Goal: Task Accomplishment & Management: Manage account settings

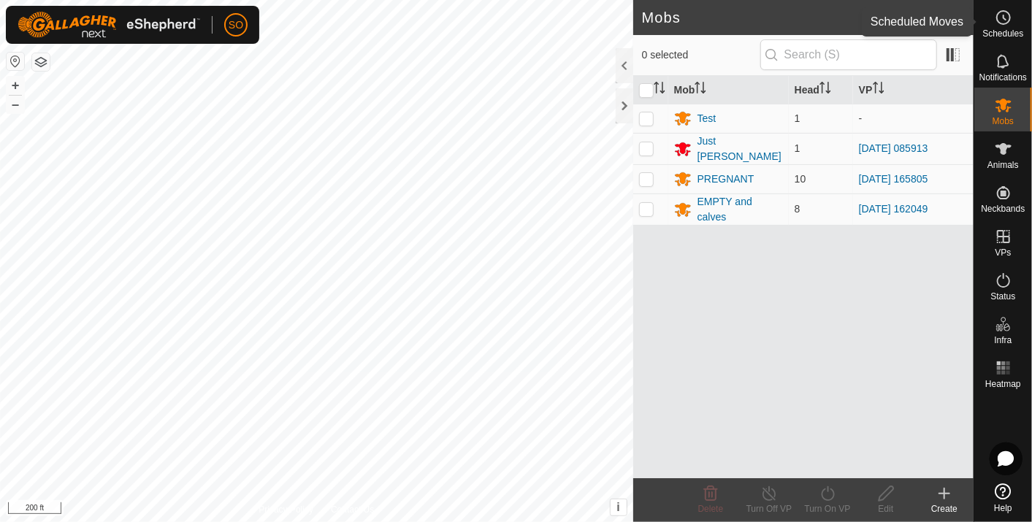
click at [1001, 18] on icon at bounding box center [1004, 18] width 18 height 18
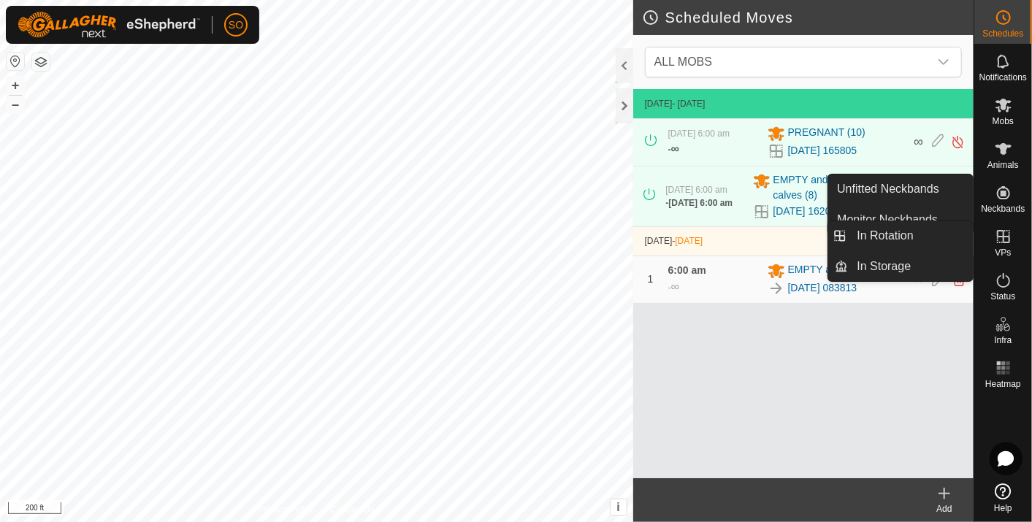
click at [1002, 235] on icon at bounding box center [1003, 236] width 13 height 13
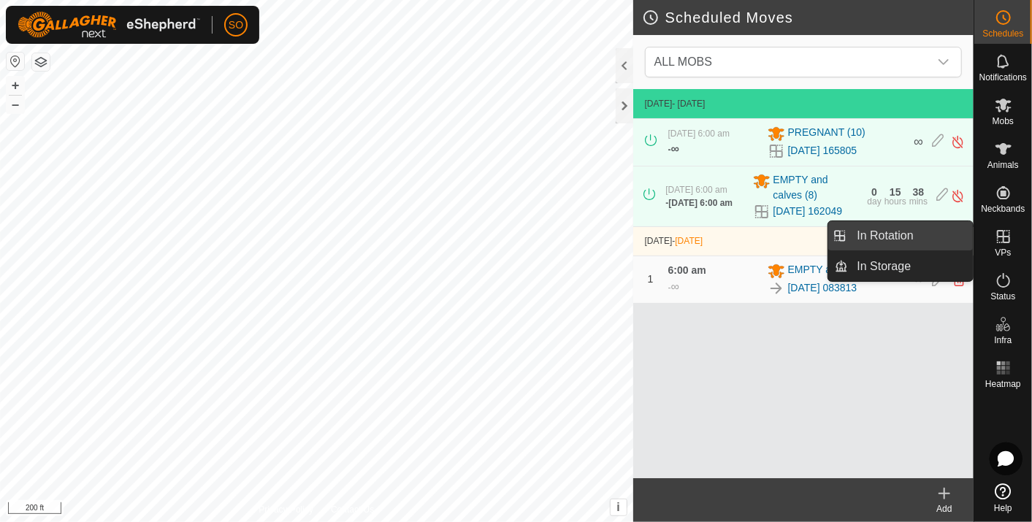
click at [879, 231] on link "In Rotation" at bounding box center [911, 235] width 125 height 29
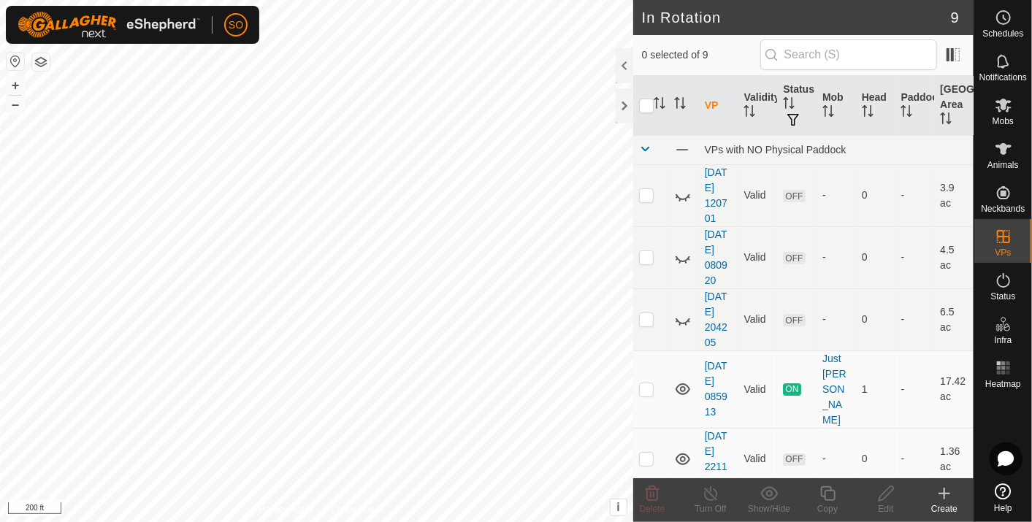
click at [947, 492] on icon at bounding box center [945, 494] width 18 height 18
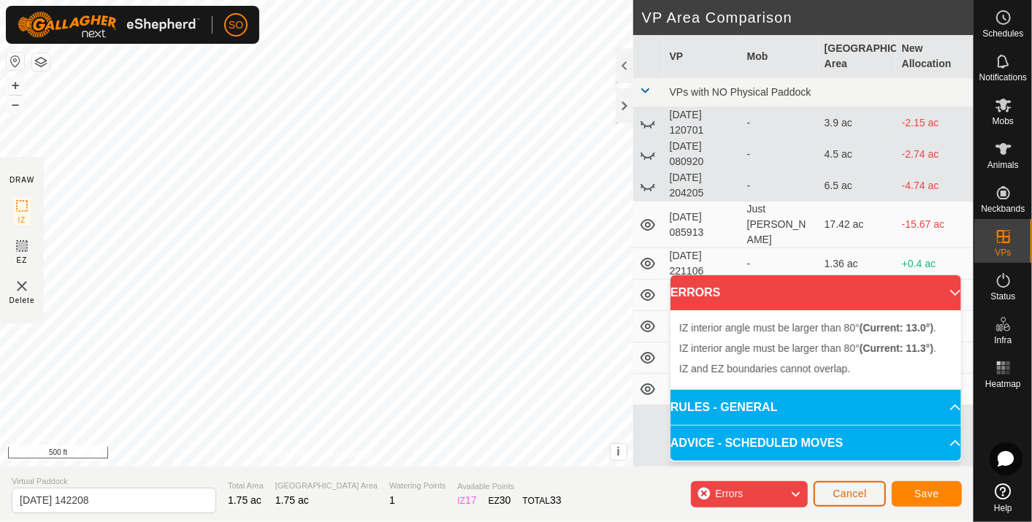
click at [848, 492] on span "Cancel" at bounding box center [850, 494] width 34 height 12
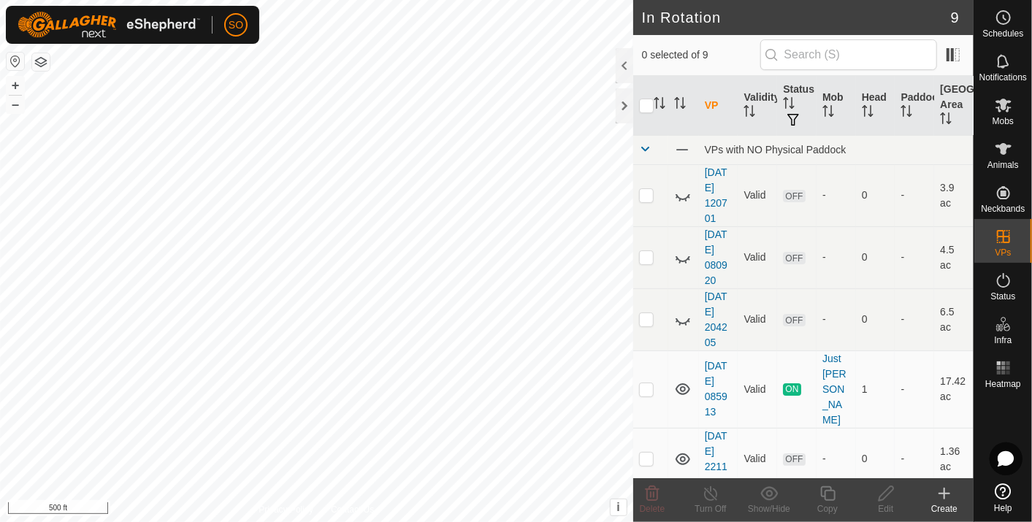
click at [946, 490] on icon at bounding box center [945, 494] width 18 height 18
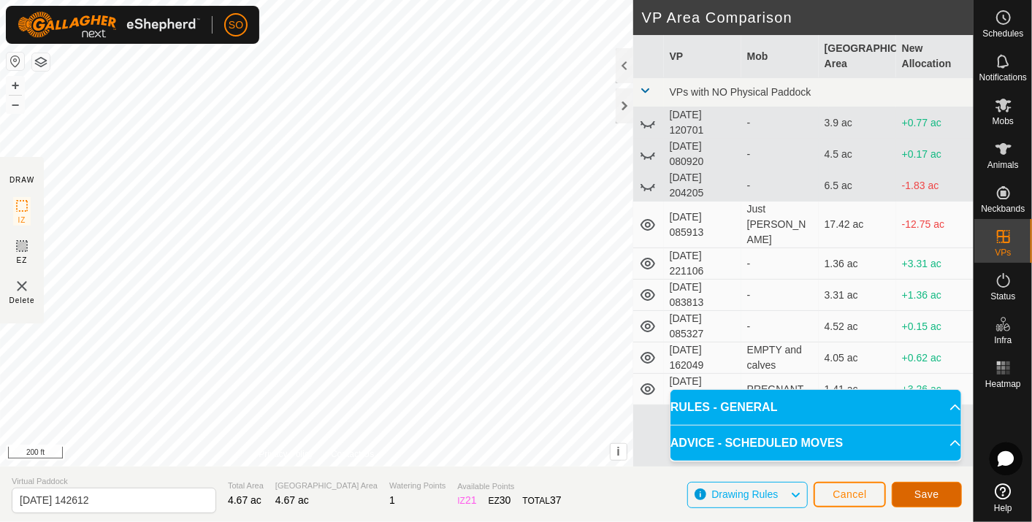
click at [930, 492] on span "Save" at bounding box center [926, 495] width 25 height 12
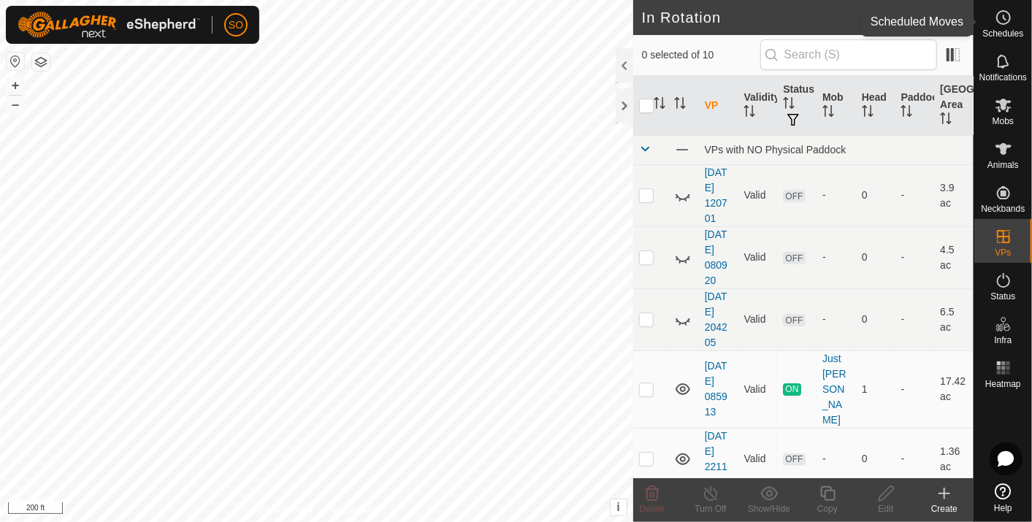
click at [1004, 16] on icon at bounding box center [1004, 18] width 18 height 18
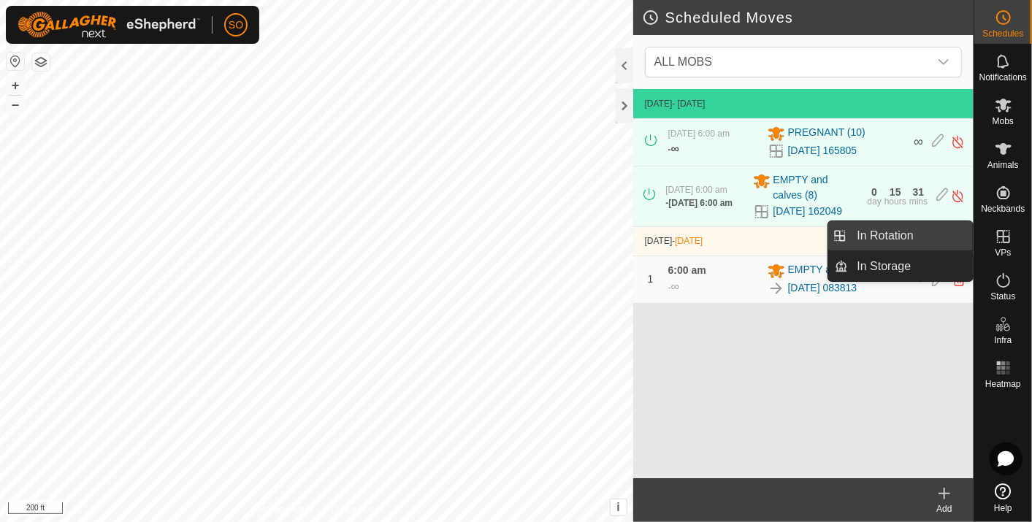
drag, startPoint x: 930, startPoint y: 230, endPoint x: 890, endPoint y: 230, distance: 39.4
click at [892, 230] on link "In Rotation" at bounding box center [911, 235] width 125 height 29
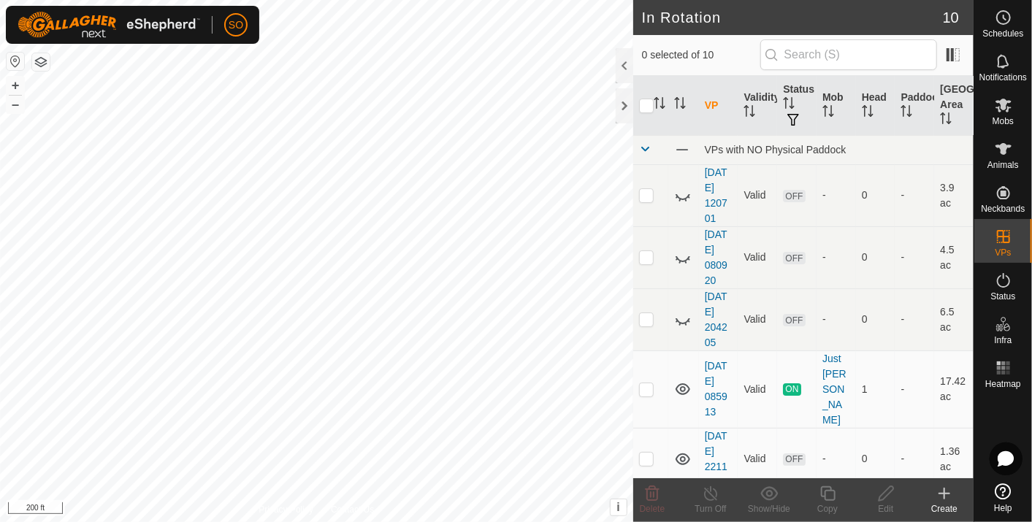
click at [944, 489] on icon at bounding box center [944, 494] width 0 height 10
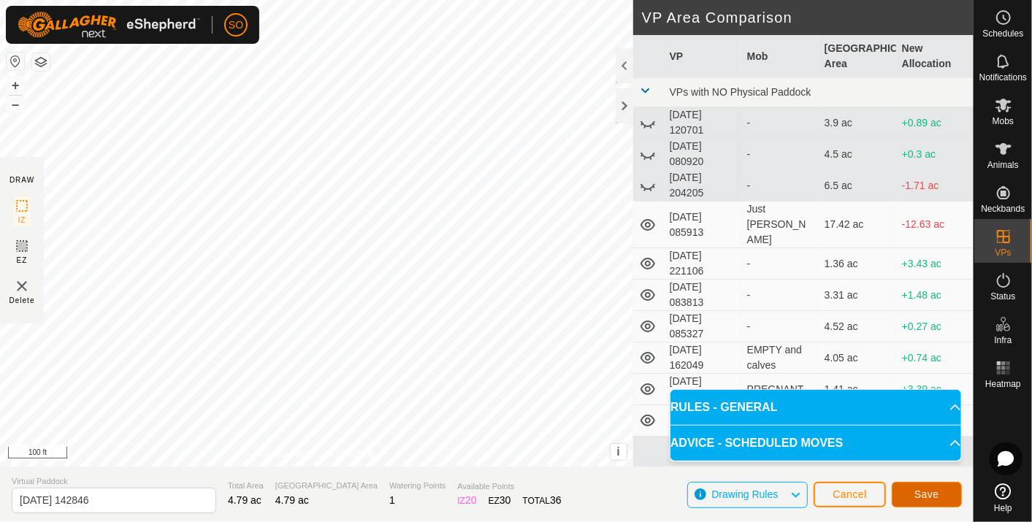
click at [922, 489] on span "Save" at bounding box center [926, 495] width 25 height 12
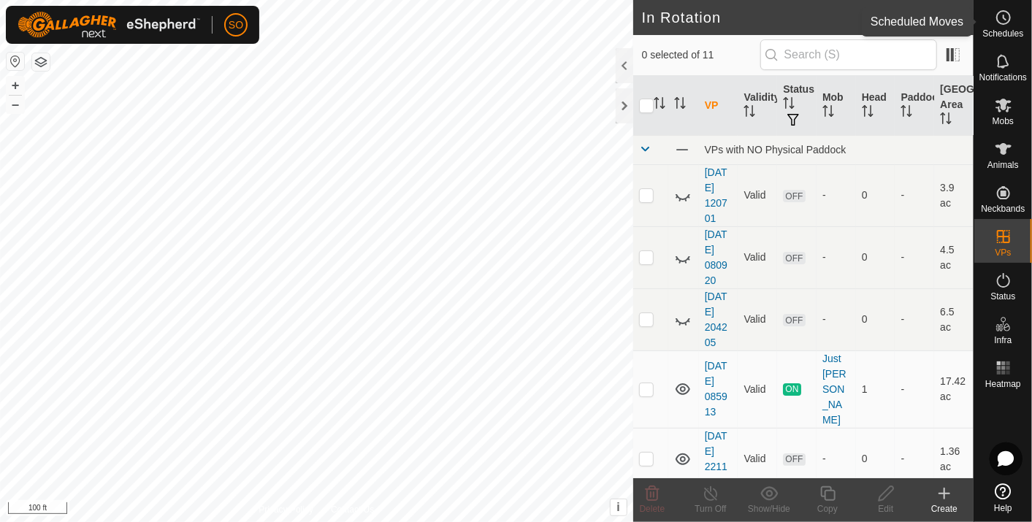
click at [1004, 16] on icon at bounding box center [1004, 18] width 18 height 18
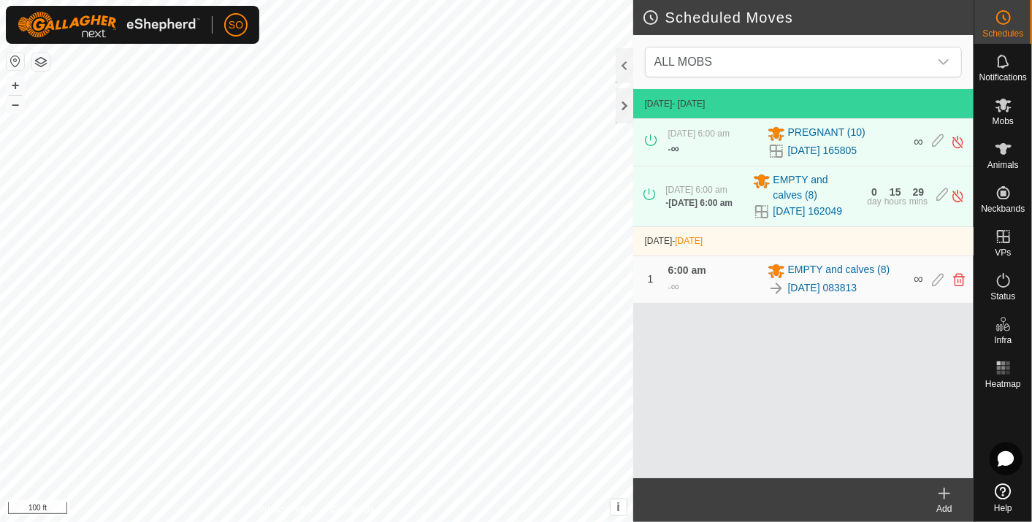
click at [945, 488] on icon at bounding box center [945, 494] width 18 height 18
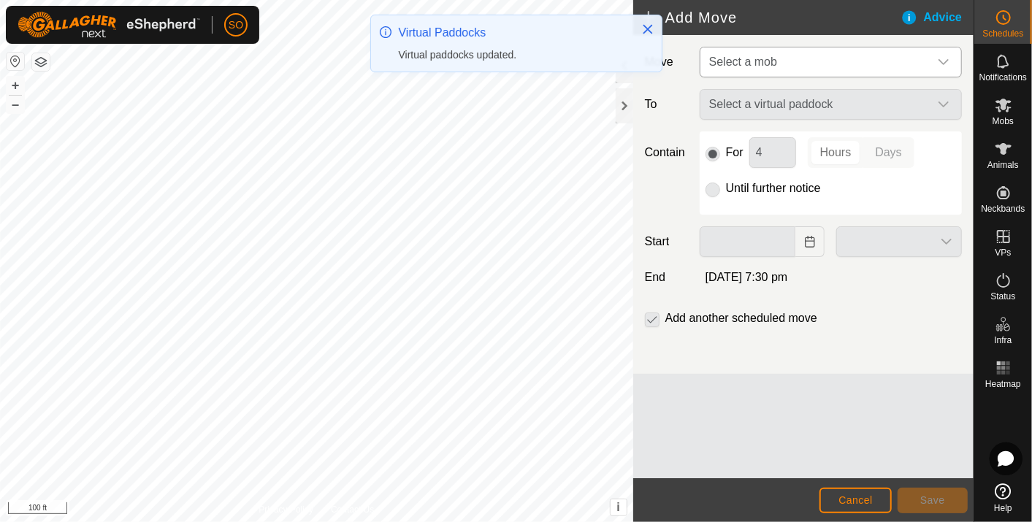
click at [945, 58] on icon "dropdown trigger" at bounding box center [944, 62] width 12 height 12
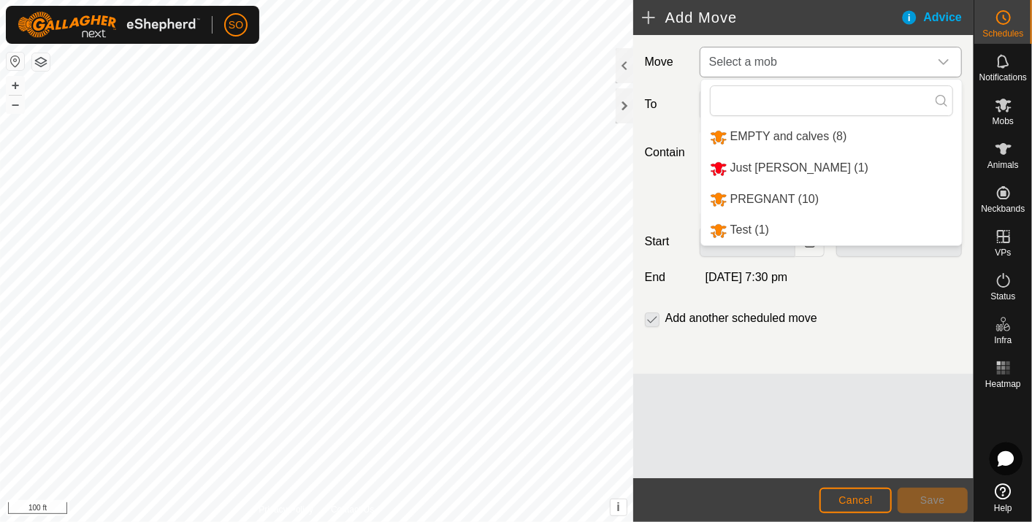
click at [795, 128] on li "EMPTY and calves (8)" at bounding box center [831, 137] width 261 height 30
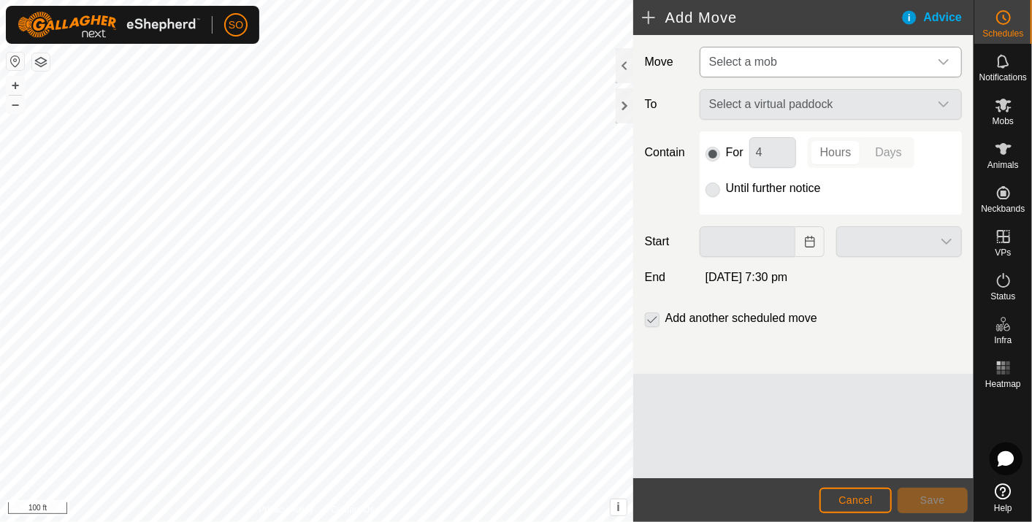
type input "[DATE]"
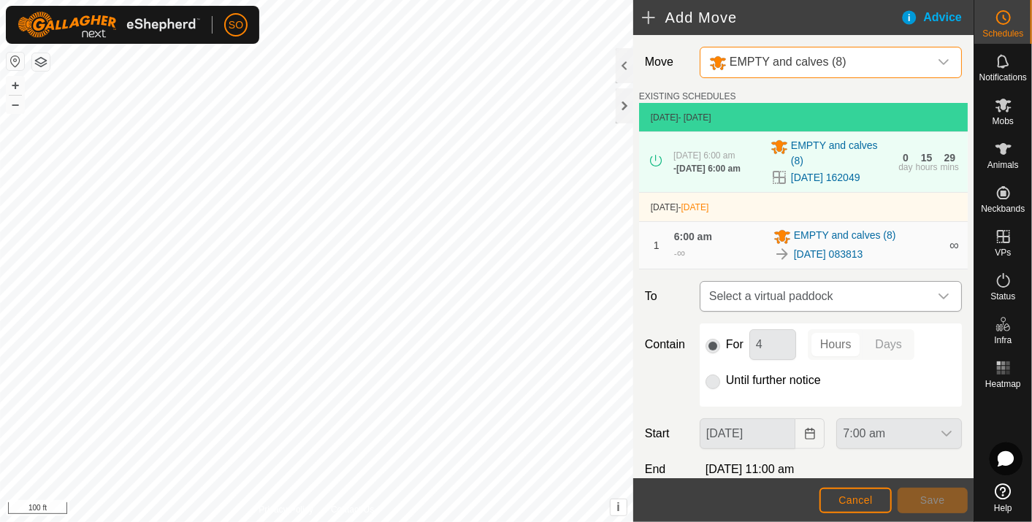
click at [938, 297] on icon "dropdown trigger" at bounding box center [944, 297] width 12 height 12
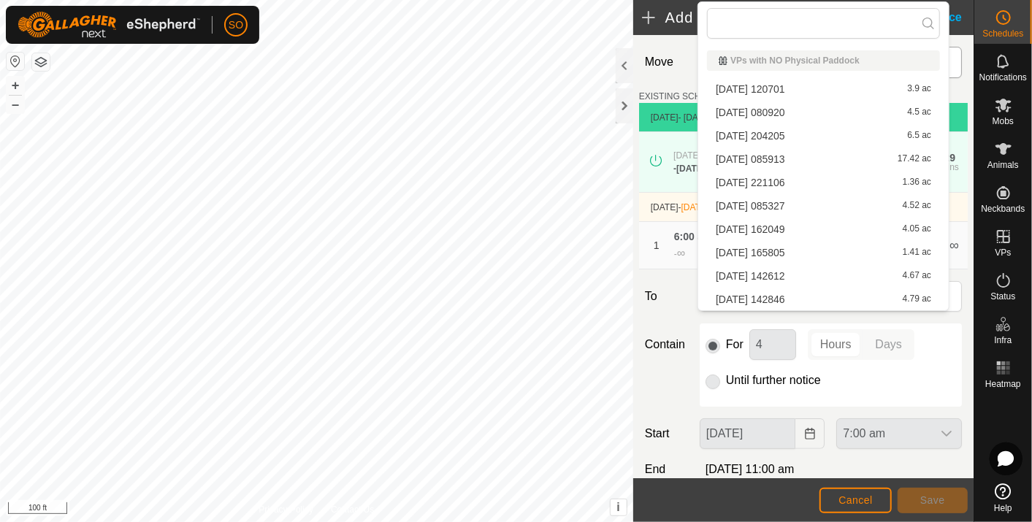
click at [782, 273] on li "[DATE] 142612 4.67 ac" at bounding box center [823, 276] width 233 height 22
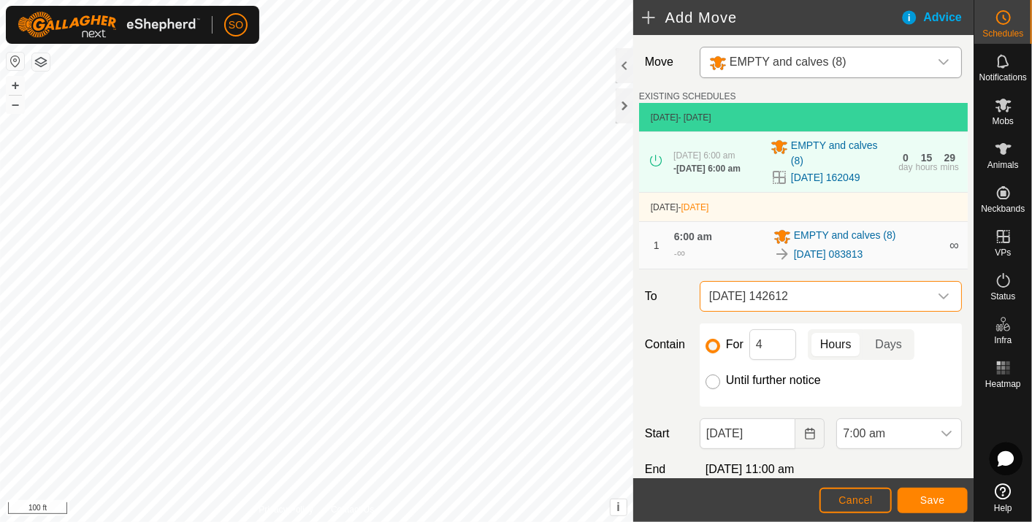
click at [709, 381] on input "Until further notice" at bounding box center [713, 382] width 15 height 15
radio input "true"
checkbox input "false"
click at [804, 432] on icon "Choose Date" at bounding box center [810, 434] width 12 height 12
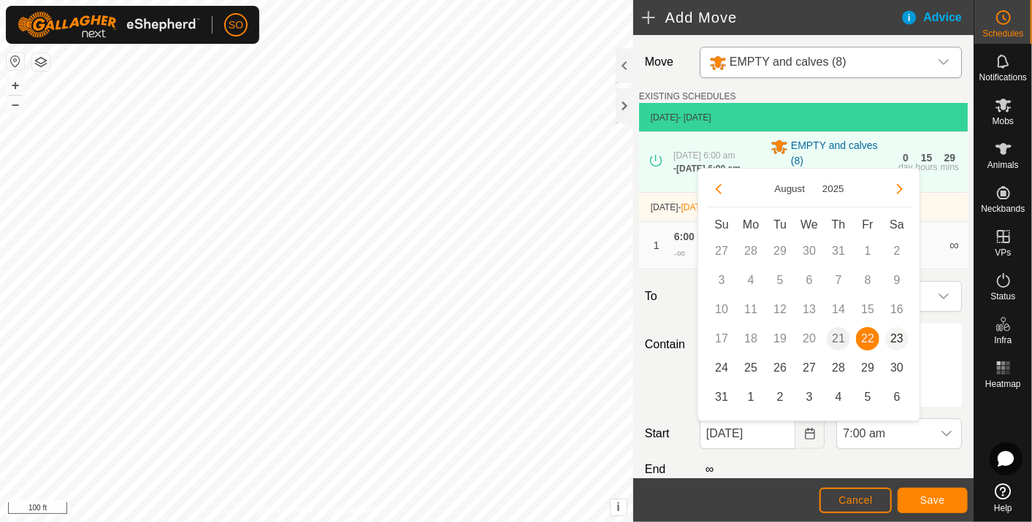
click at [895, 332] on span "23" at bounding box center [896, 338] width 23 height 23
type input "[DATE]"
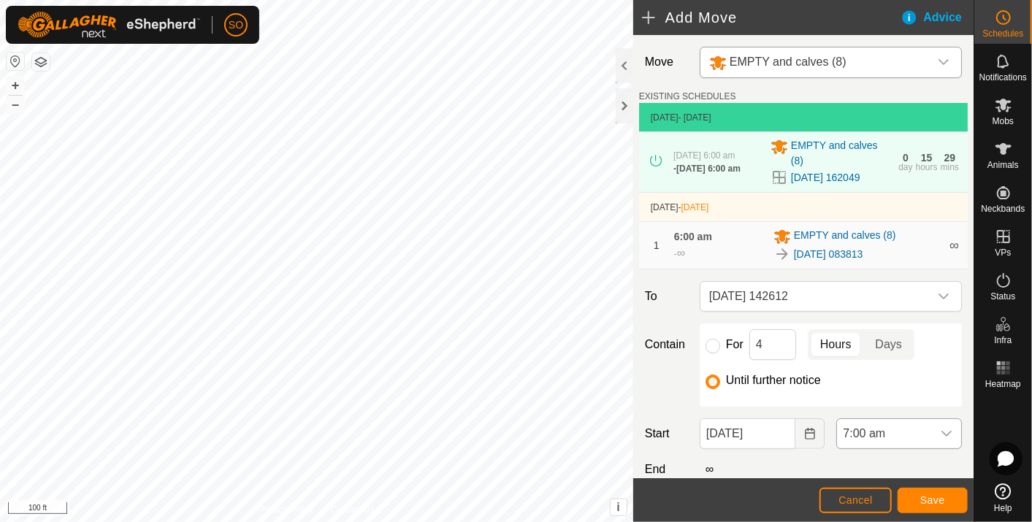
click at [932, 429] on div "dropdown trigger" at bounding box center [946, 433] width 29 height 29
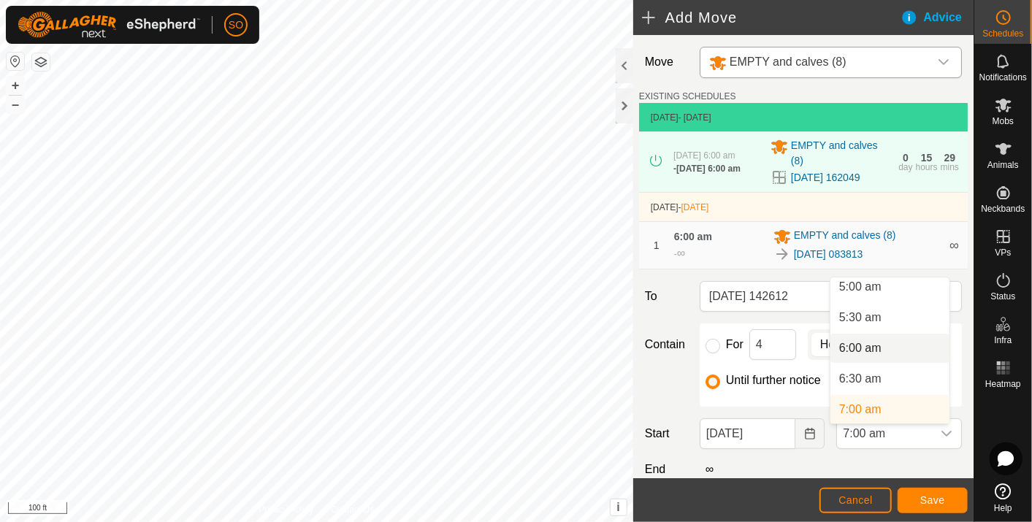
click at [867, 343] on li "6:00 am" at bounding box center [889, 348] width 119 height 29
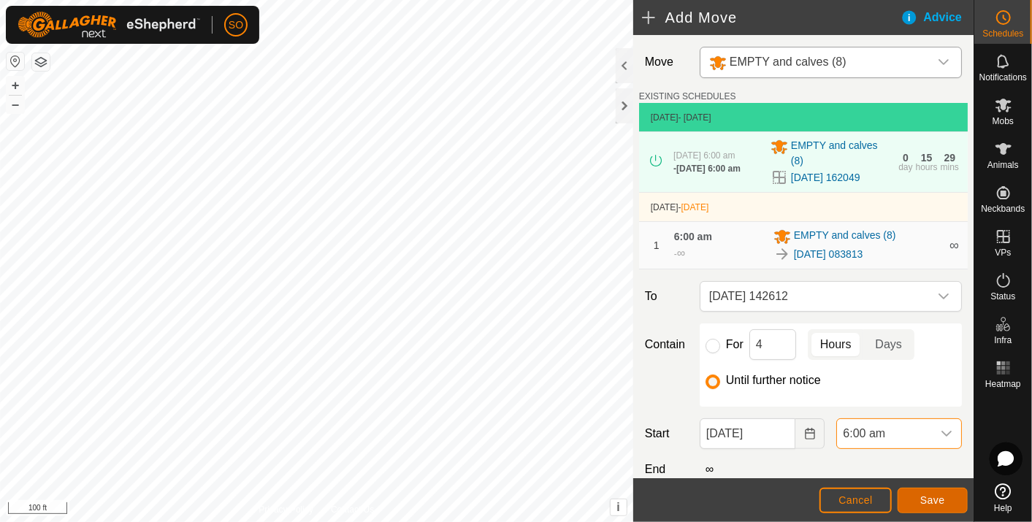
click at [929, 495] on span "Save" at bounding box center [932, 500] width 25 height 12
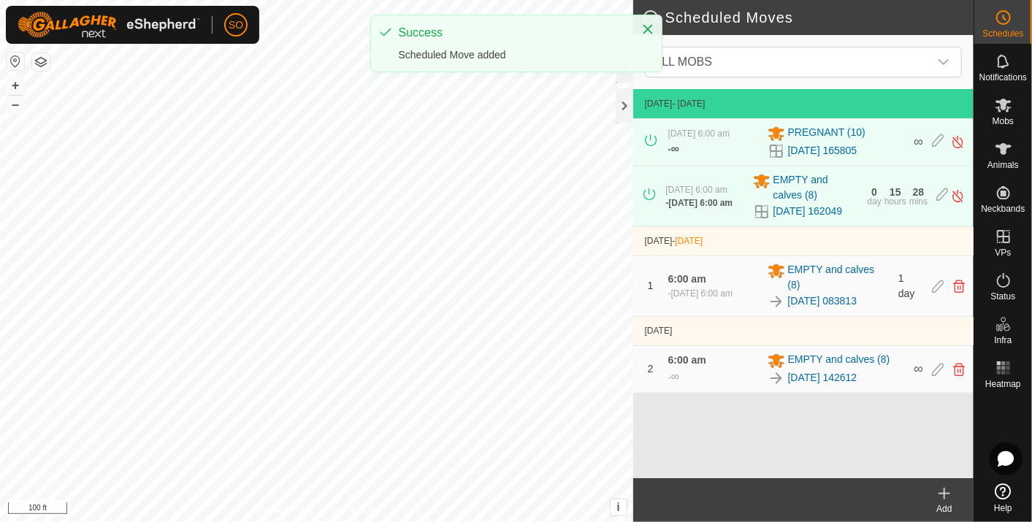
click at [944, 488] on icon at bounding box center [945, 494] width 18 height 18
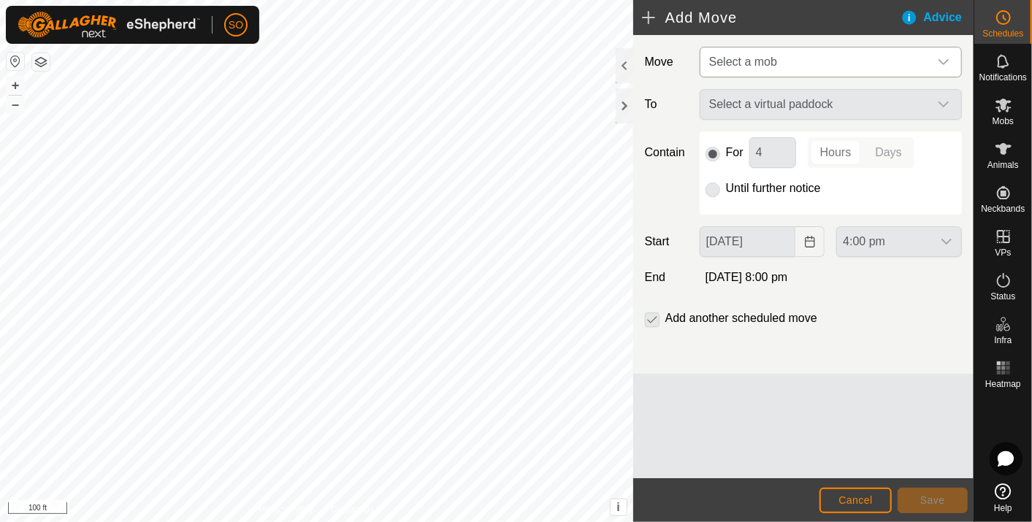
click at [941, 56] on icon "dropdown trigger" at bounding box center [944, 62] width 12 height 12
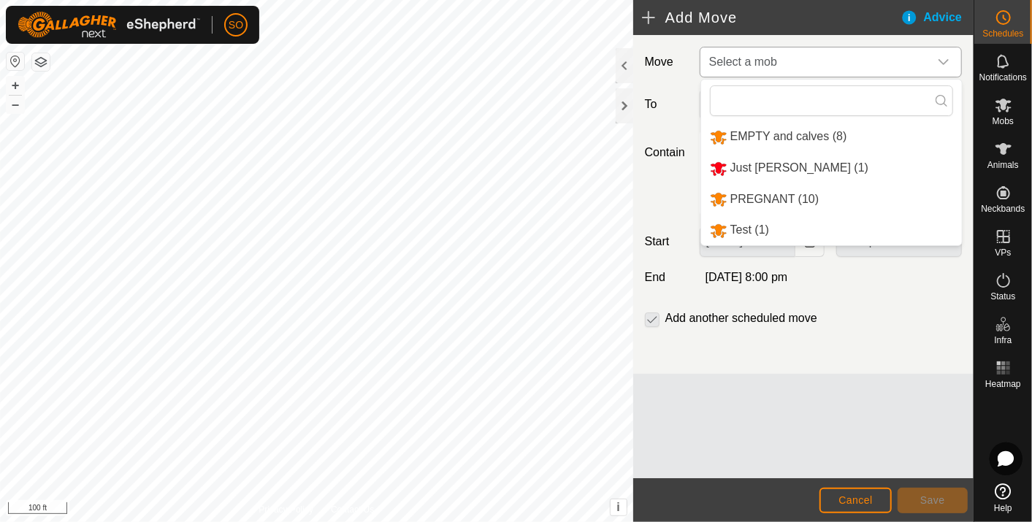
click at [770, 133] on li "EMPTY and calves (8)" at bounding box center [831, 137] width 261 height 30
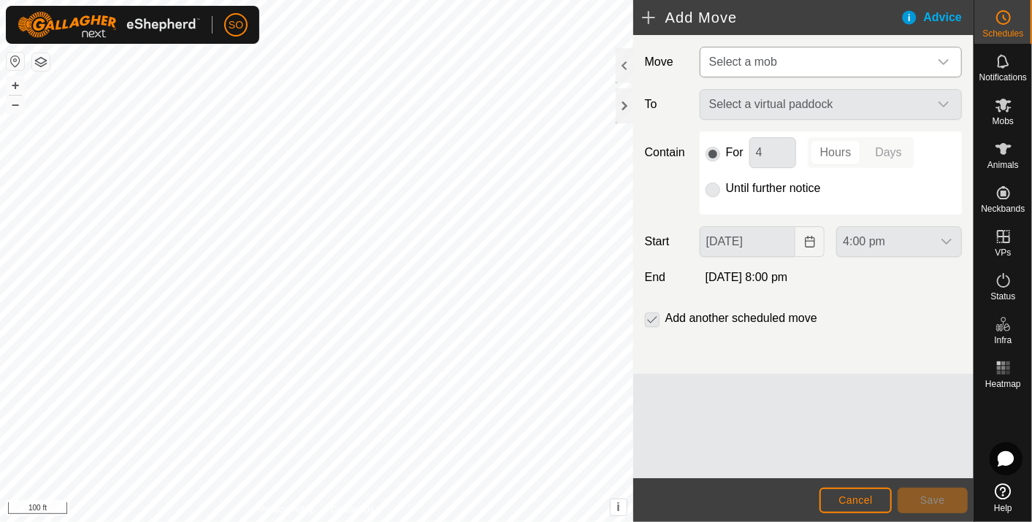
type input "[DATE]"
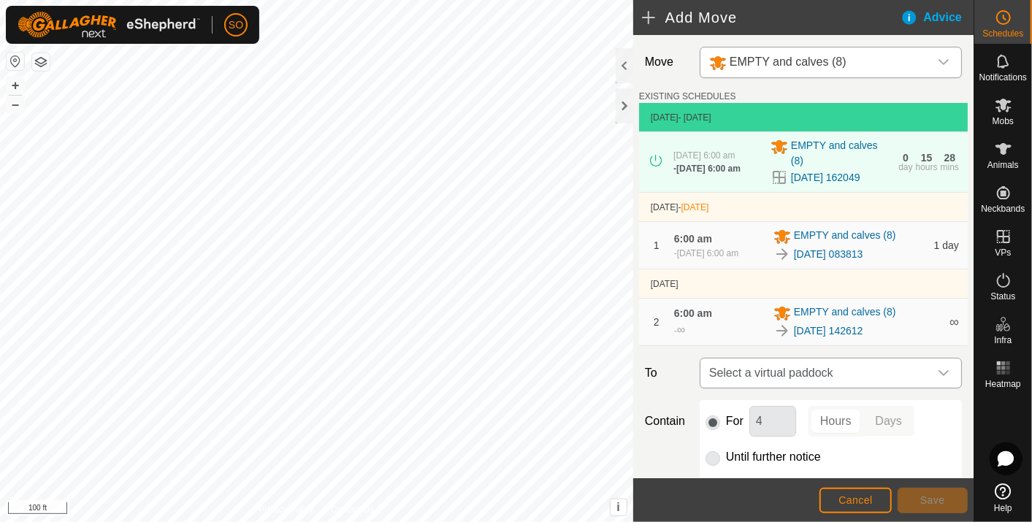
click at [938, 376] on icon "dropdown trigger" at bounding box center [944, 373] width 12 height 12
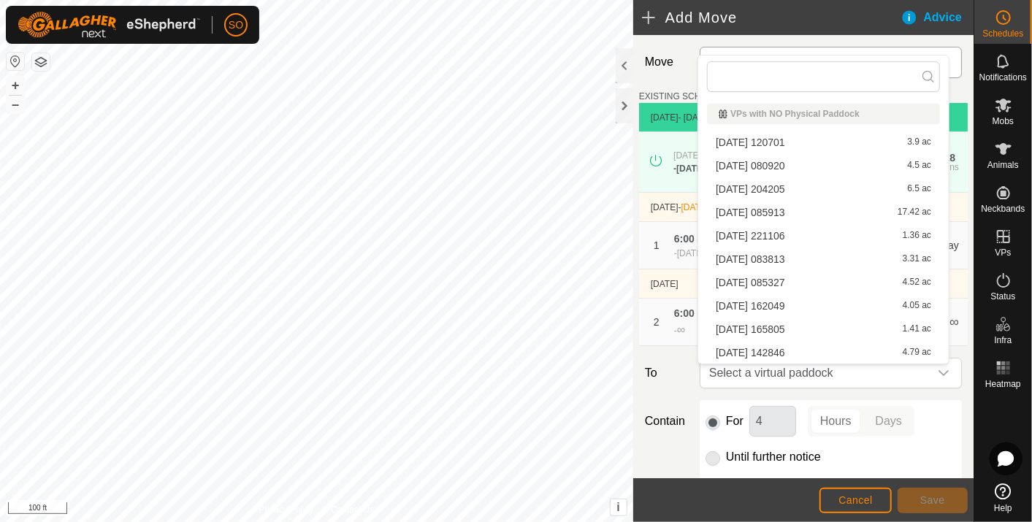
click at [793, 346] on li "[DATE] 142846 4.79 ac" at bounding box center [823, 353] width 233 height 22
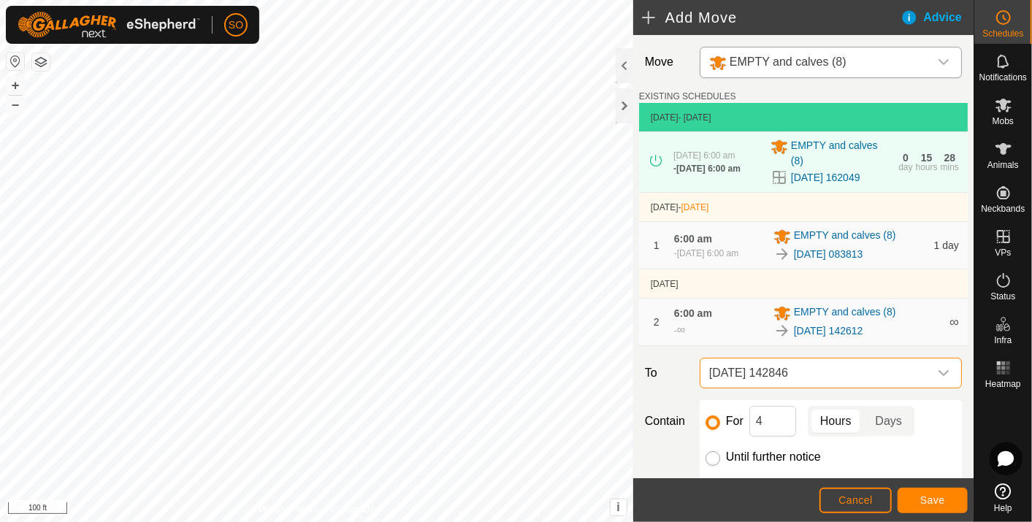
click at [710, 461] on input "Until further notice" at bounding box center [713, 458] width 15 height 15
radio input "true"
checkbox input "false"
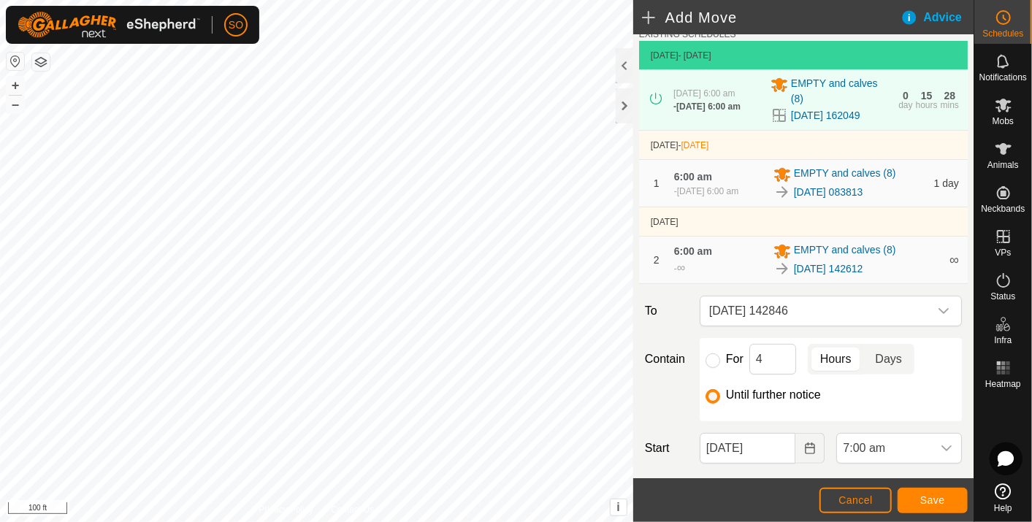
scroll to position [162, 0]
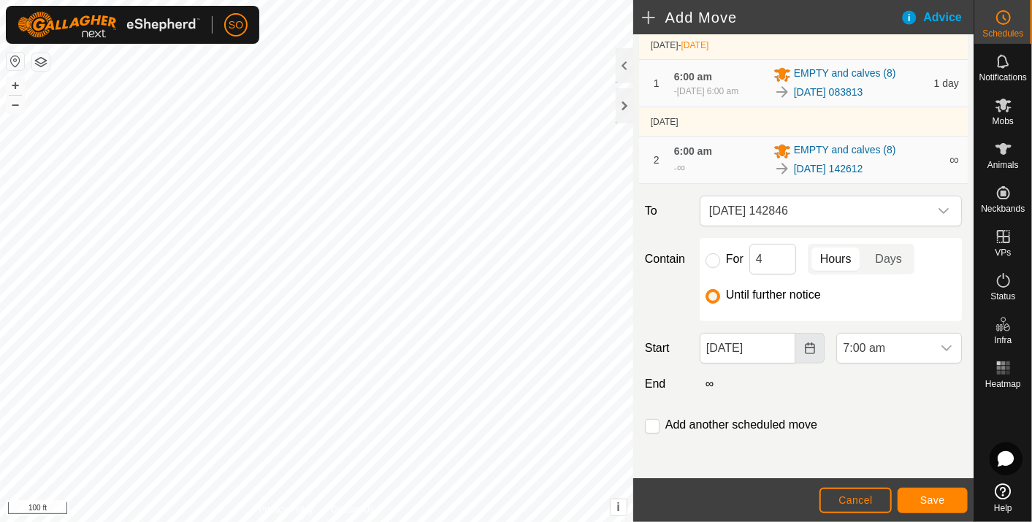
click at [804, 348] on icon "Choose Date" at bounding box center [810, 349] width 12 height 12
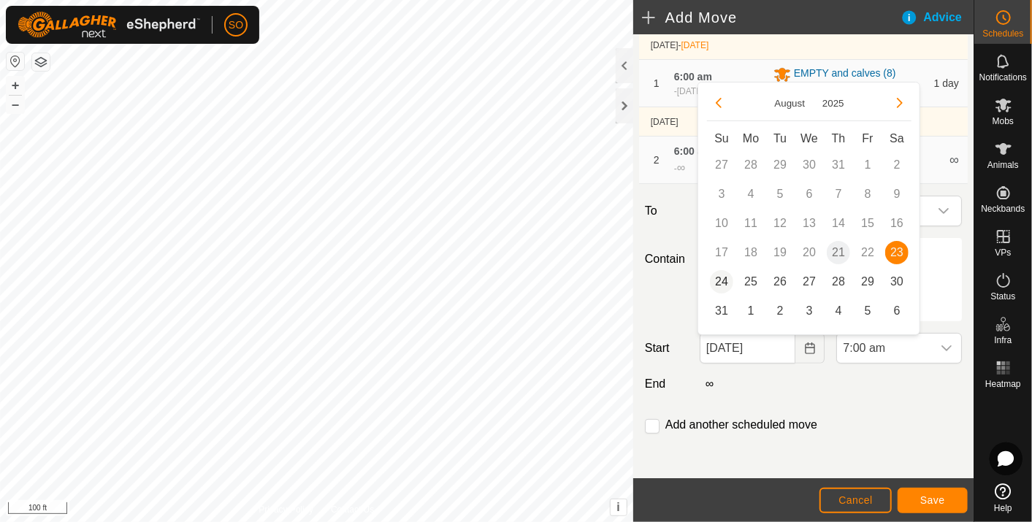
click at [723, 279] on span "24" at bounding box center [721, 281] width 23 height 23
type input "[DATE]"
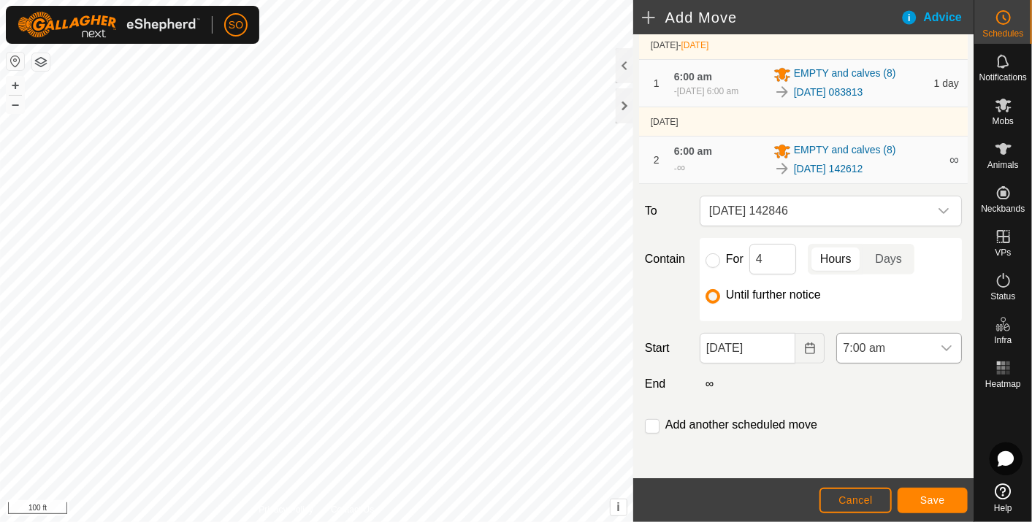
click at [941, 346] on icon "dropdown trigger" at bounding box center [947, 349] width 12 height 12
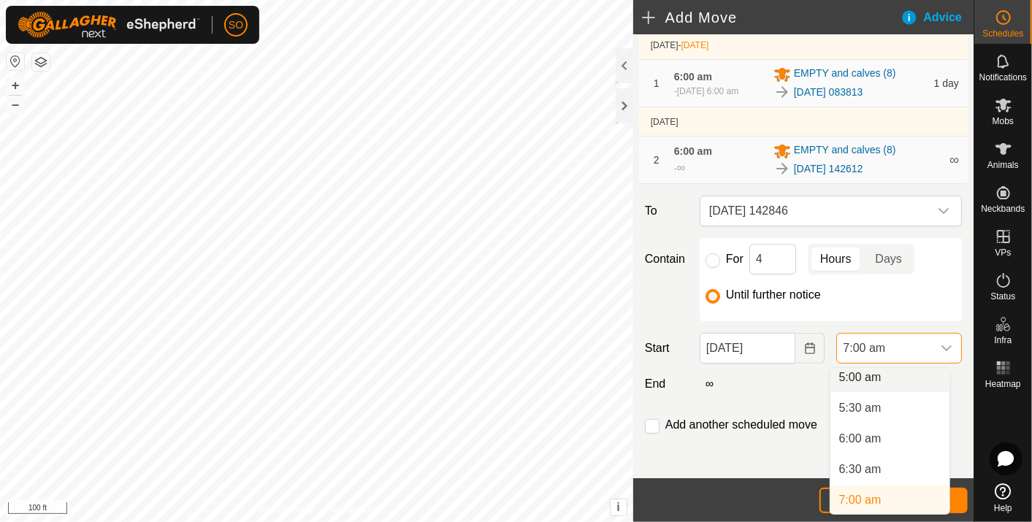
scroll to position [307, 0]
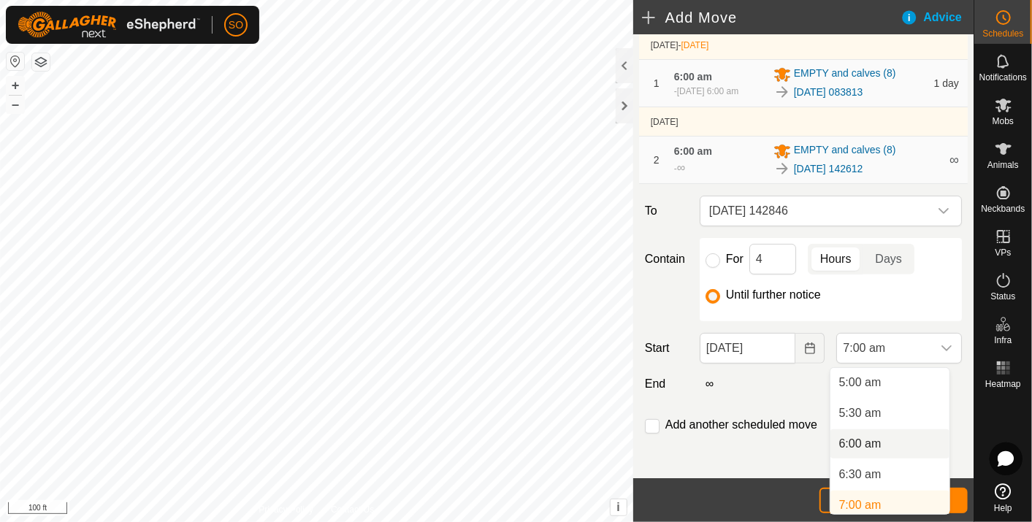
click at [880, 440] on li "6:00 am" at bounding box center [889, 443] width 119 height 29
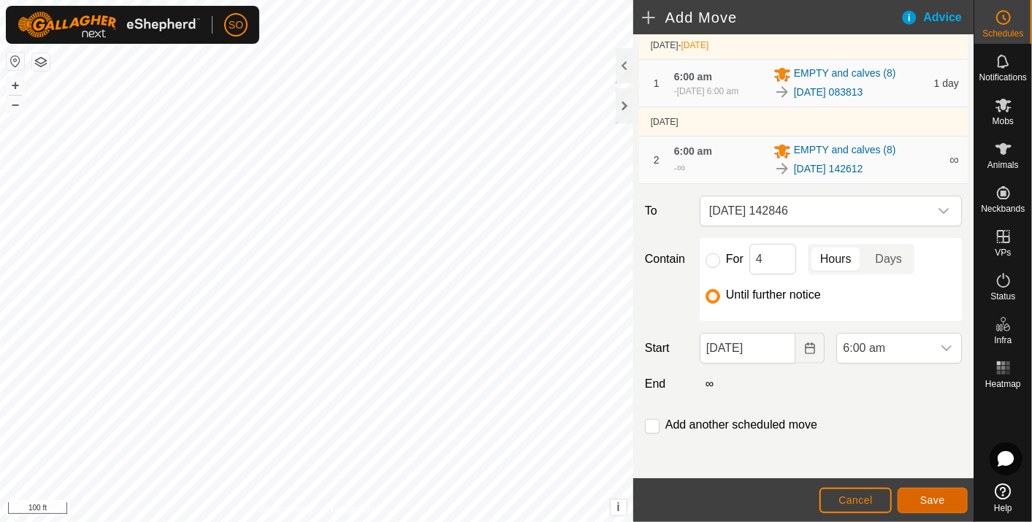
click at [931, 495] on span "Save" at bounding box center [932, 500] width 25 height 12
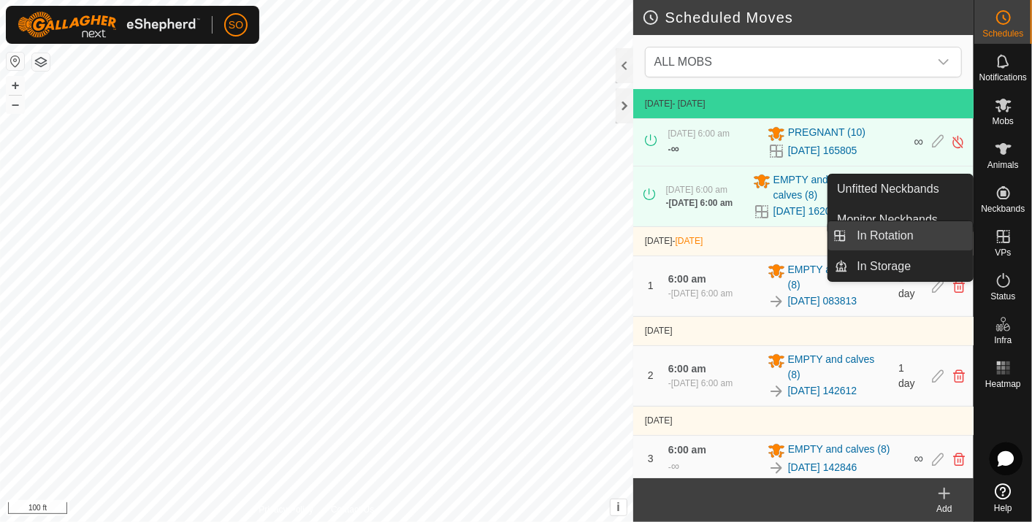
click at [896, 232] on link "In Rotation" at bounding box center [911, 235] width 125 height 29
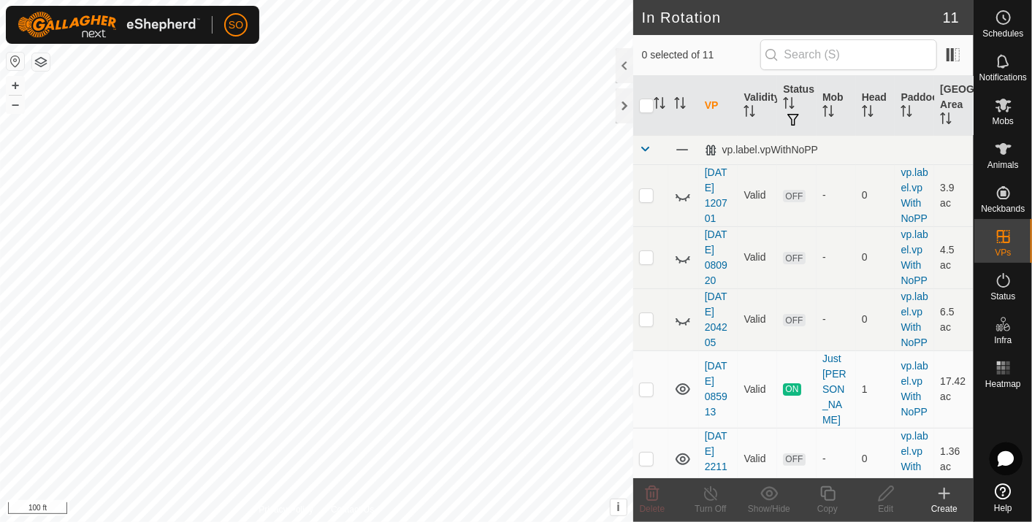
click at [945, 490] on icon at bounding box center [945, 494] width 18 height 18
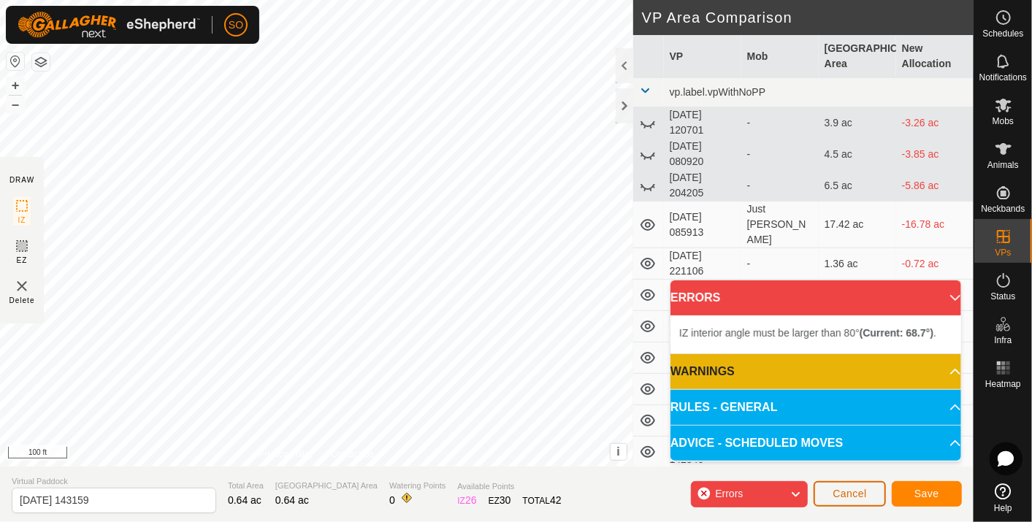
click at [853, 491] on span "Cancel" at bounding box center [850, 494] width 34 height 12
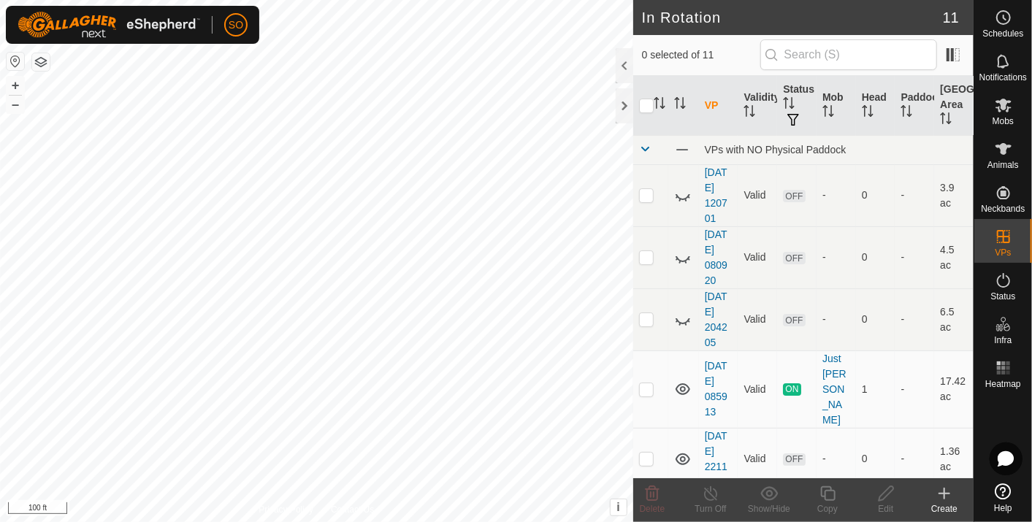
click at [945, 491] on icon at bounding box center [945, 494] width 18 height 18
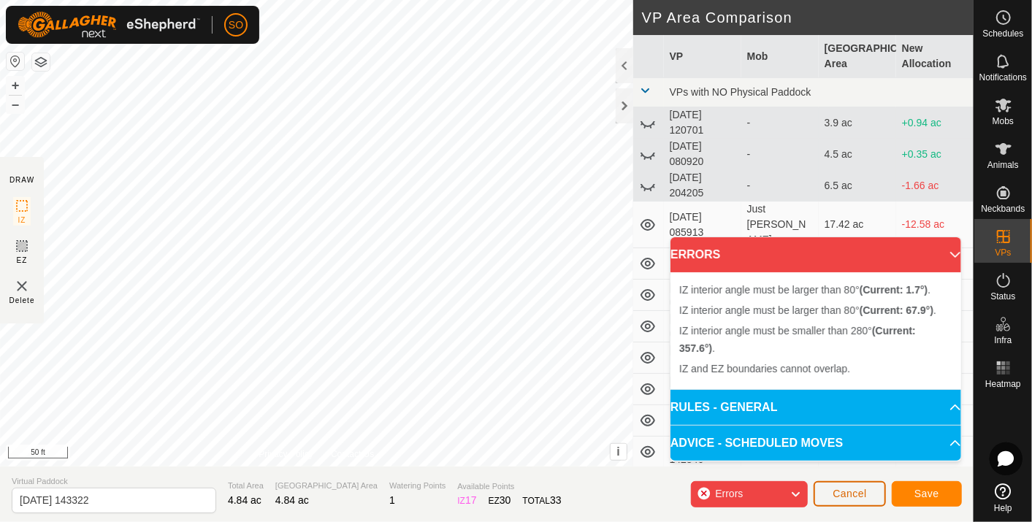
click at [842, 490] on span "Cancel" at bounding box center [850, 494] width 34 height 12
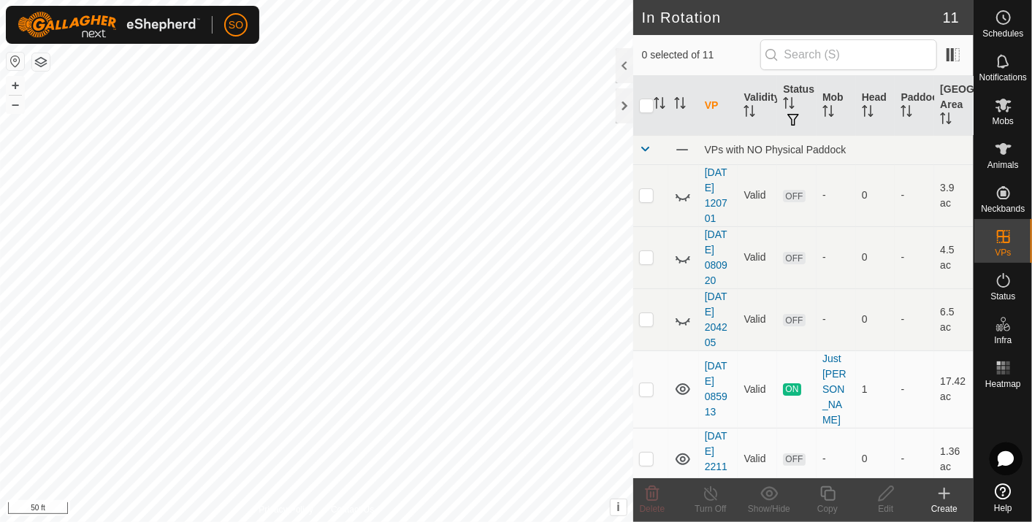
click at [943, 490] on icon at bounding box center [945, 494] width 18 height 18
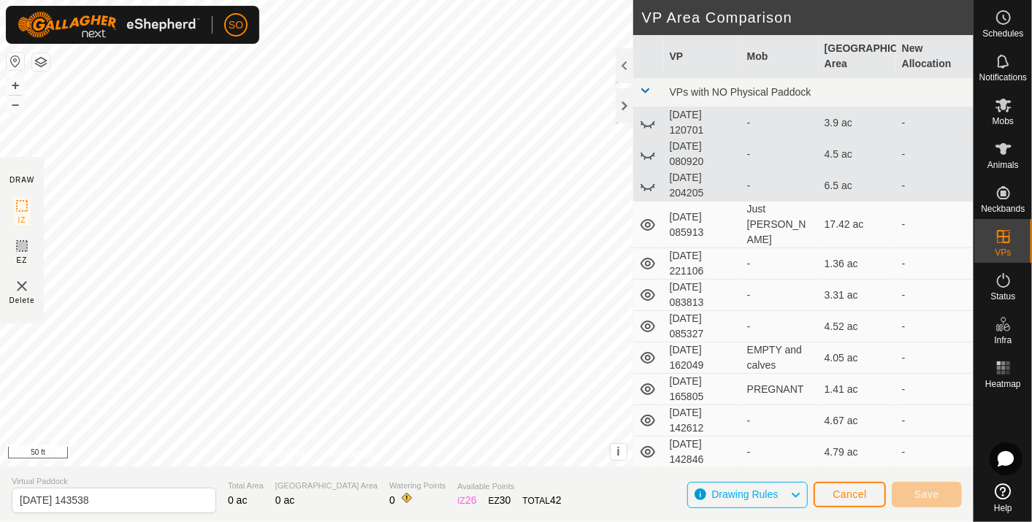
click at [278, 0] on html "SO Schedules Notifications Mobs Animals Neckbands VPs Status Infra Heatmap Help…" at bounding box center [516, 261] width 1032 height 522
click at [198, 0] on html "SO Schedules Notifications Mobs Animals Neckbands VPs Status Infra Heatmap Help…" at bounding box center [516, 261] width 1032 height 522
click at [641, 444] on div "DRAW IZ EZ Delete Privacy Policy Contact Us + – ⇧ i This application includes H…" at bounding box center [487, 233] width 974 height 467
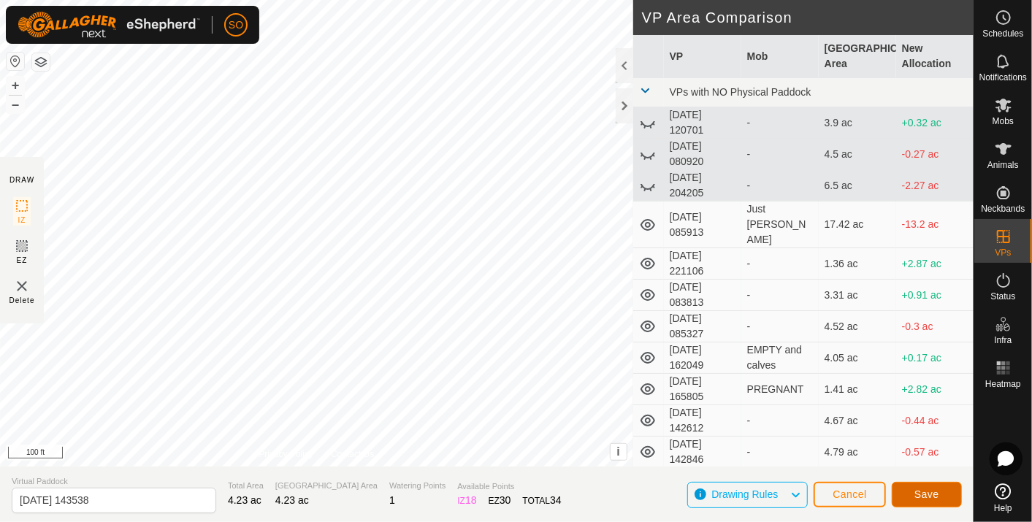
click at [925, 491] on span "Save" at bounding box center [926, 495] width 25 height 12
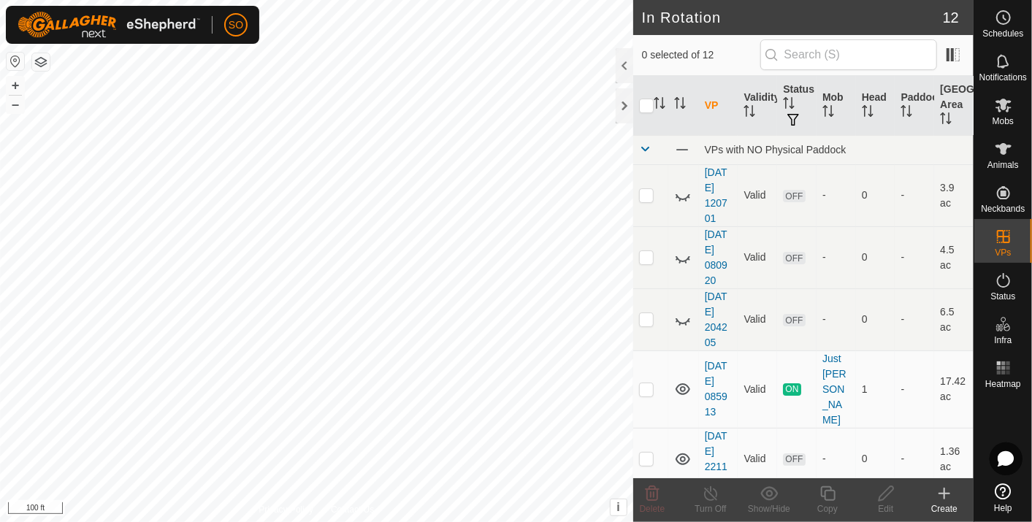
click at [947, 490] on icon at bounding box center [945, 494] width 18 height 18
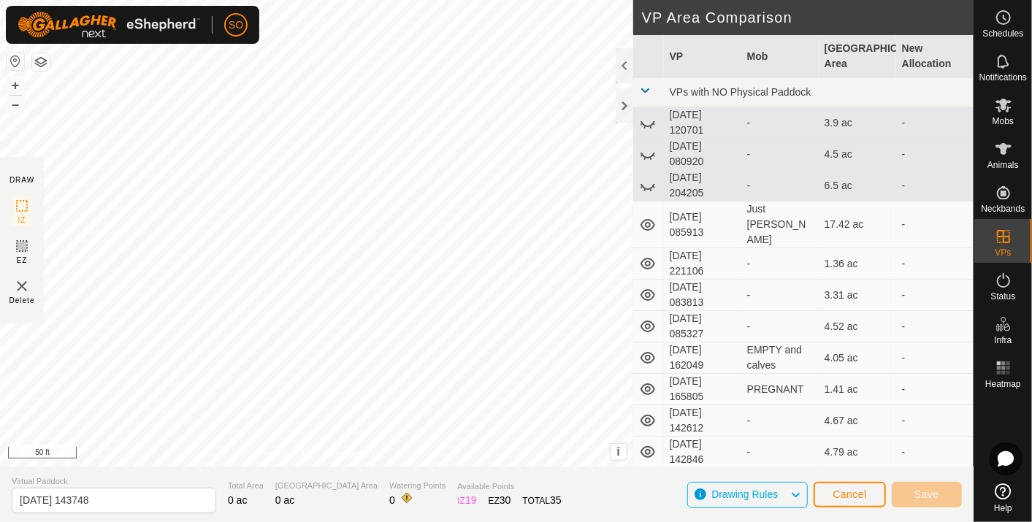
click at [463, 522] on html "SO Schedules Notifications Mobs Animals Neckbands VPs Status Infra Heatmap Help…" at bounding box center [516, 261] width 1032 height 522
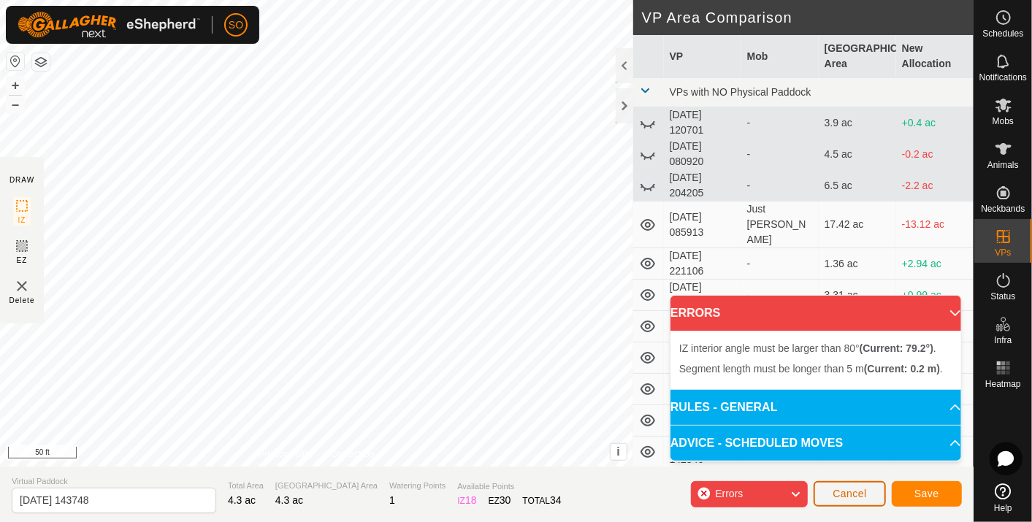
click at [841, 494] on span "Cancel" at bounding box center [850, 494] width 34 height 12
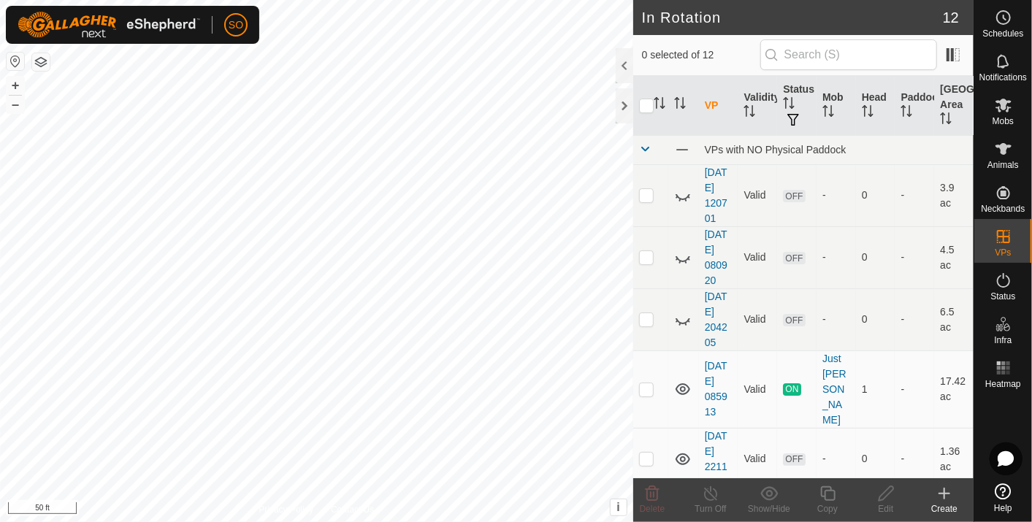
click at [947, 492] on icon at bounding box center [945, 494] width 18 height 18
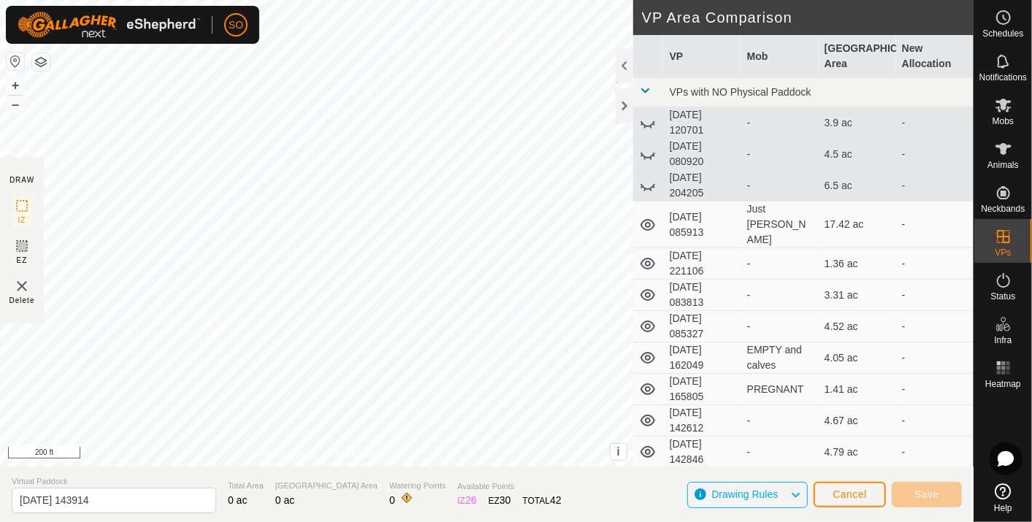
click at [261, 0] on html "SO Schedules Notifications Mobs Animals Neckbands VPs Status Infra Heatmap Help…" at bounding box center [516, 261] width 1032 height 522
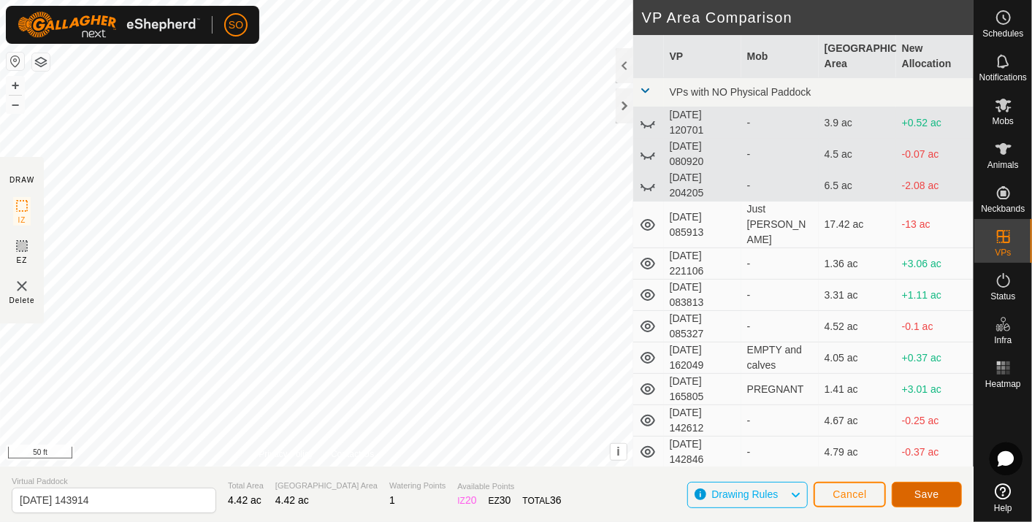
click at [929, 489] on span "Save" at bounding box center [926, 495] width 25 height 12
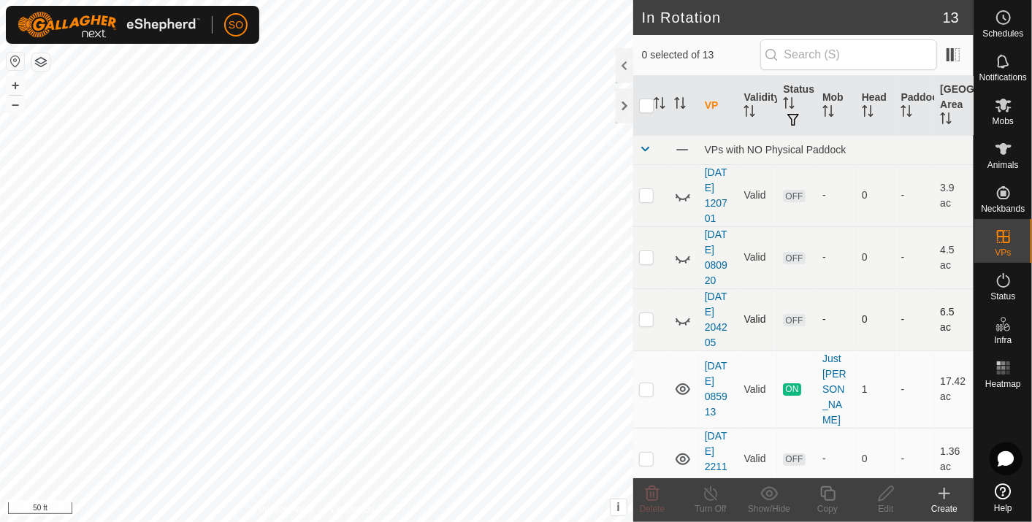
scroll to position [505, 0]
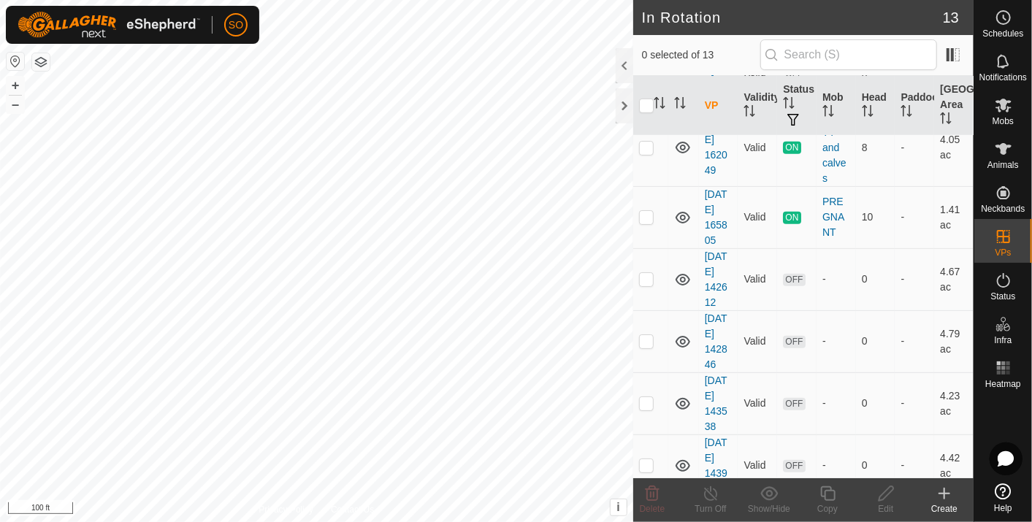
click at [945, 487] on icon at bounding box center [945, 494] width 18 height 18
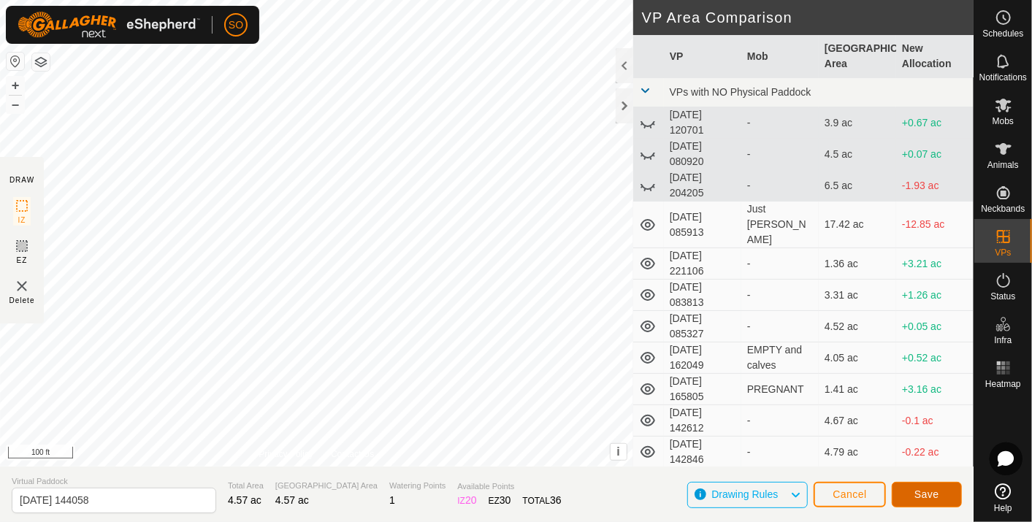
click at [926, 489] on span "Save" at bounding box center [926, 495] width 25 height 12
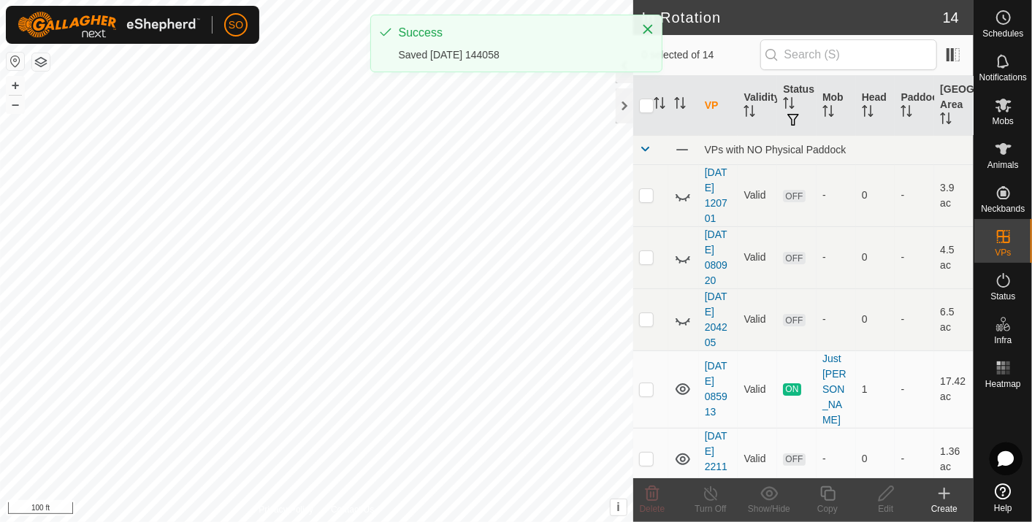
click at [945, 487] on icon at bounding box center [945, 494] width 18 height 18
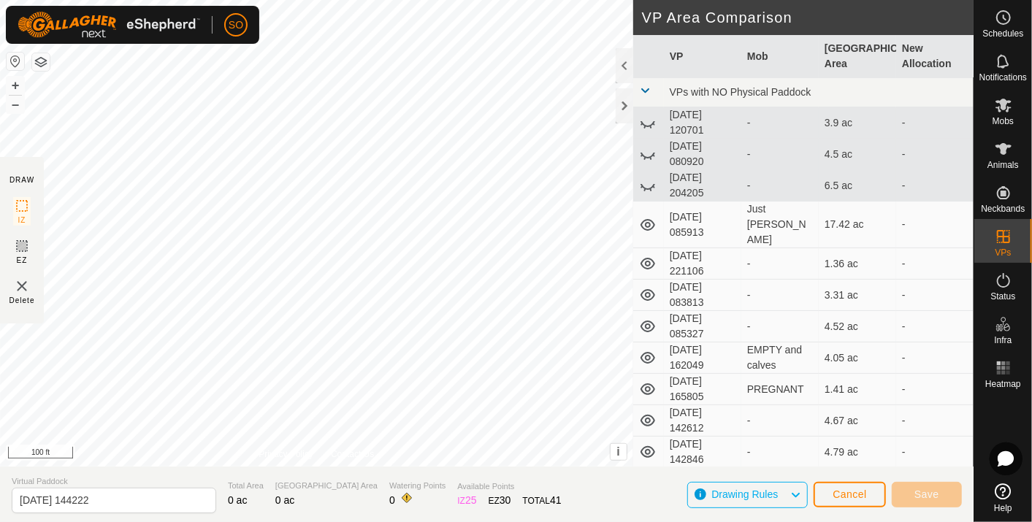
click at [232, 0] on html "SO Schedules Notifications Mobs Animals Neckbands VPs Status Infra Heatmap Help…" at bounding box center [516, 261] width 1032 height 522
click at [655, 426] on div "DRAW IZ EZ Delete Privacy Policy Contact Us + – ⇧ i This application includes H…" at bounding box center [487, 233] width 974 height 467
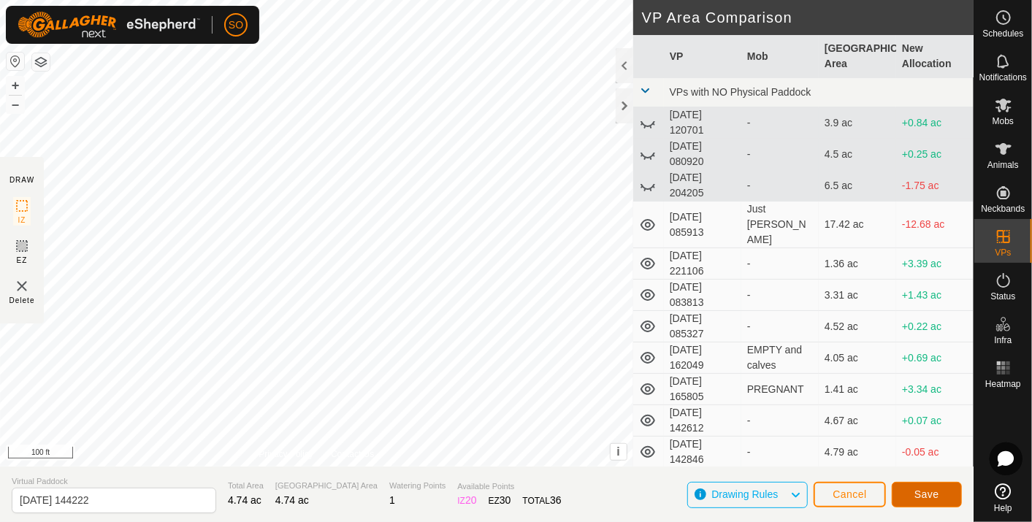
click at [927, 492] on span "Save" at bounding box center [926, 495] width 25 height 12
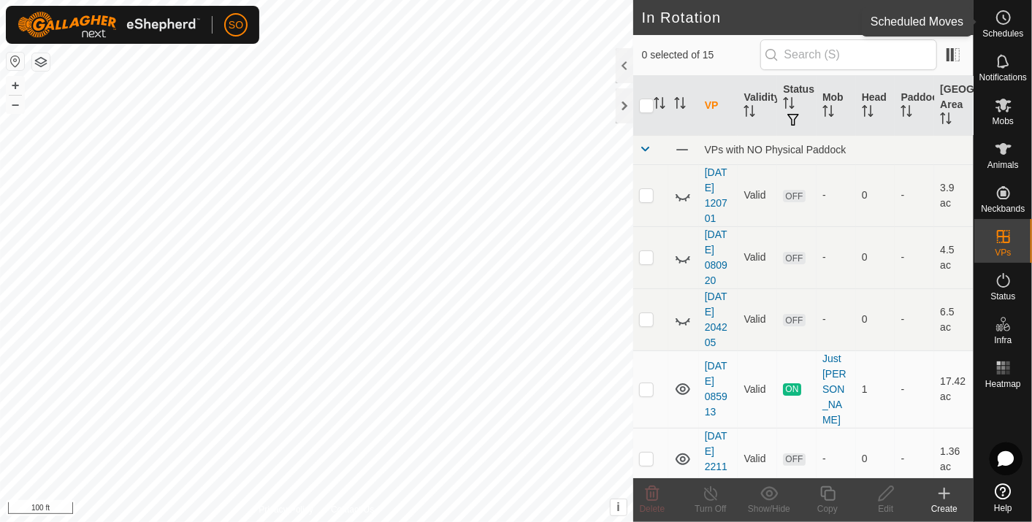
click at [1000, 12] on icon at bounding box center [1004, 18] width 18 height 18
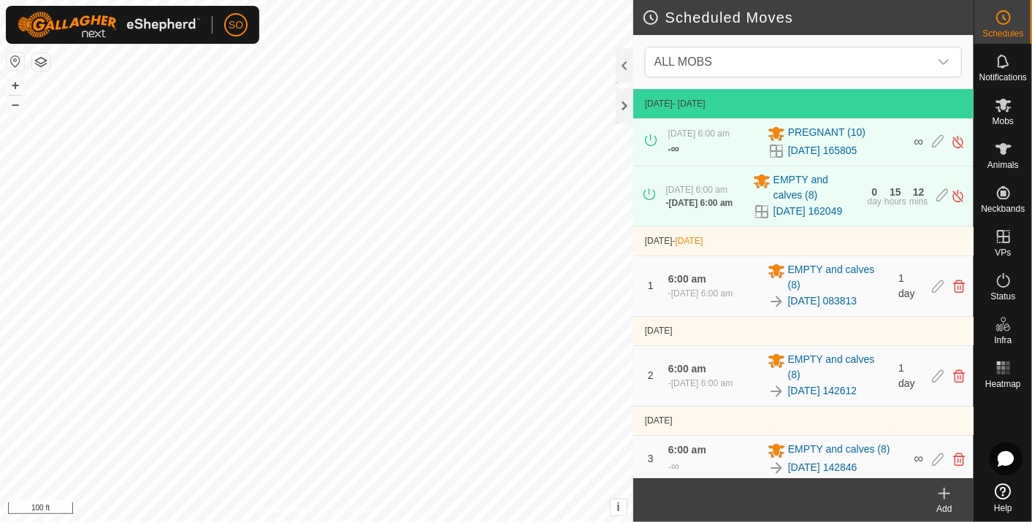
click at [948, 489] on icon at bounding box center [945, 494] width 18 height 18
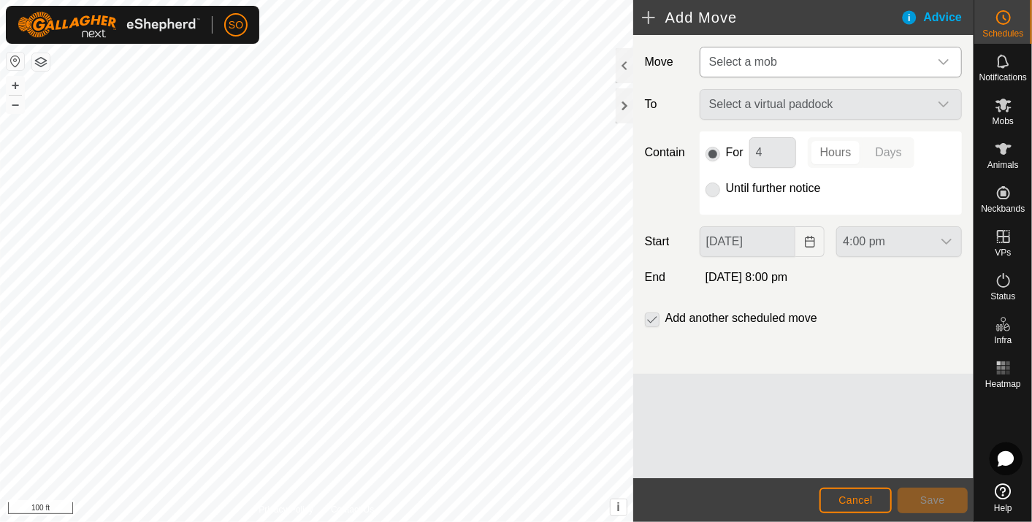
click at [943, 56] on icon "dropdown trigger" at bounding box center [944, 62] width 12 height 12
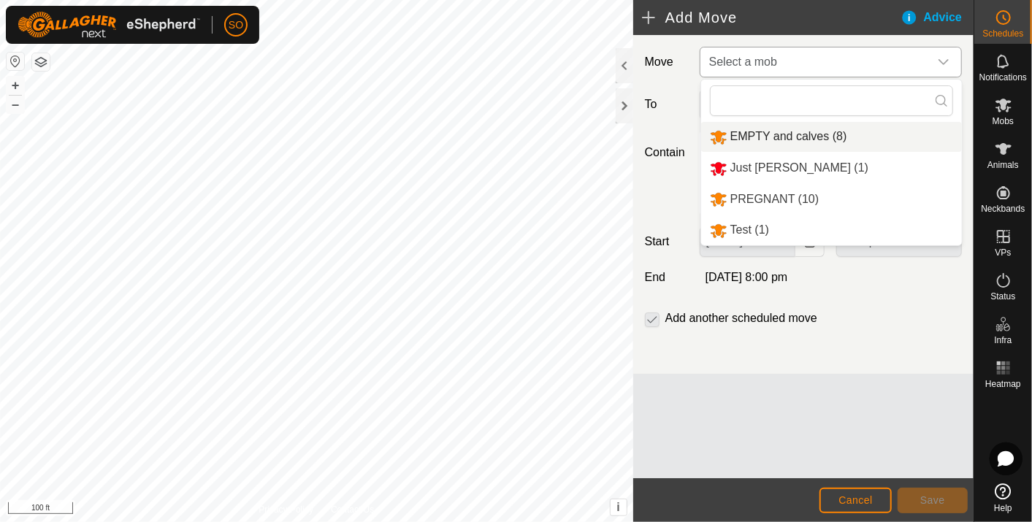
click at [777, 129] on li "EMPTY and calves (8)" at bounding box center [831, 137] width 261 height 30
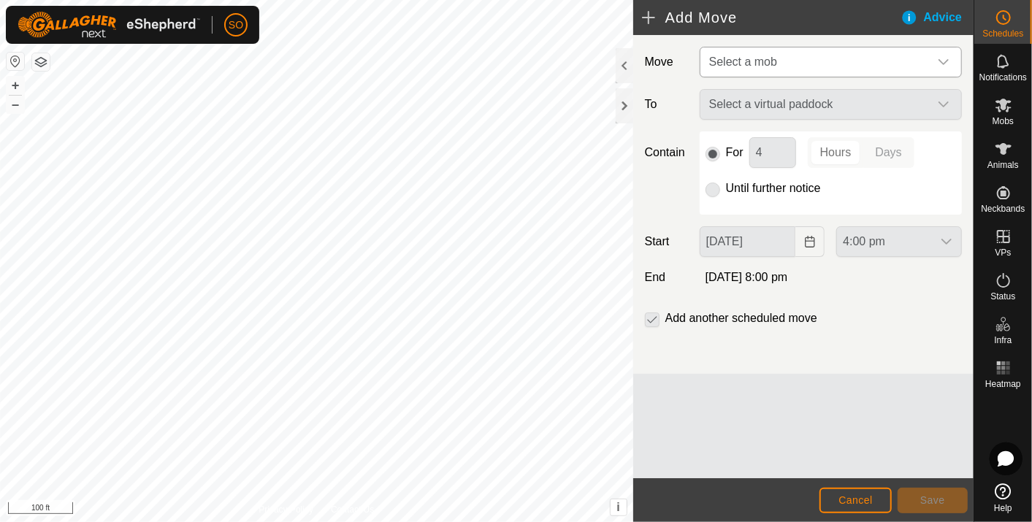
type input "[DATE]"
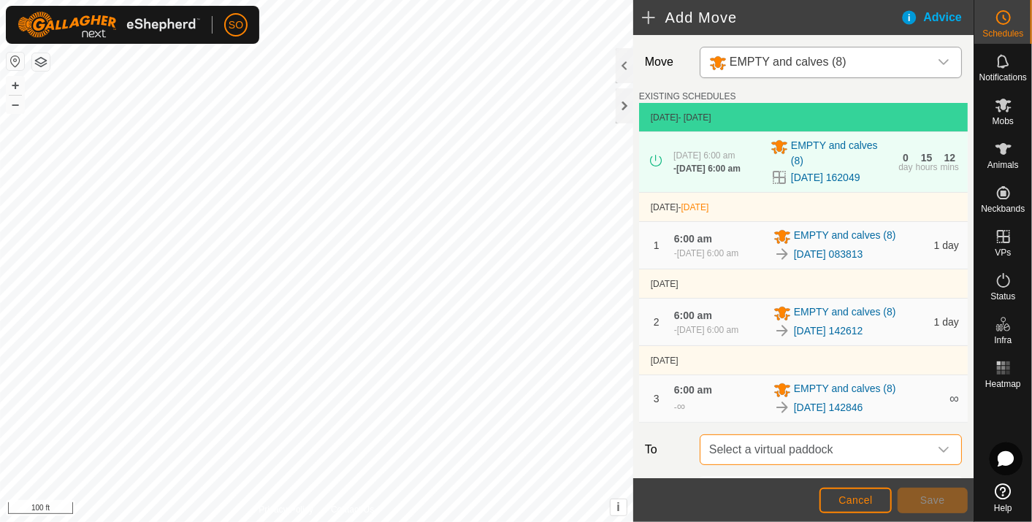
click at [783, 450] on span "Select a virtual paddock" at bounding box center [816, 449] width 226 height 29
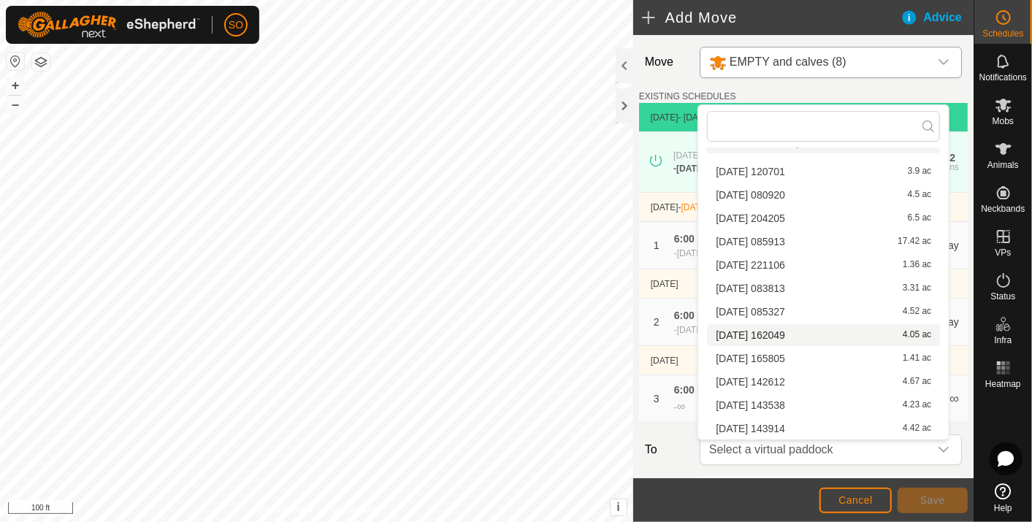
scroll to position [66, 0]
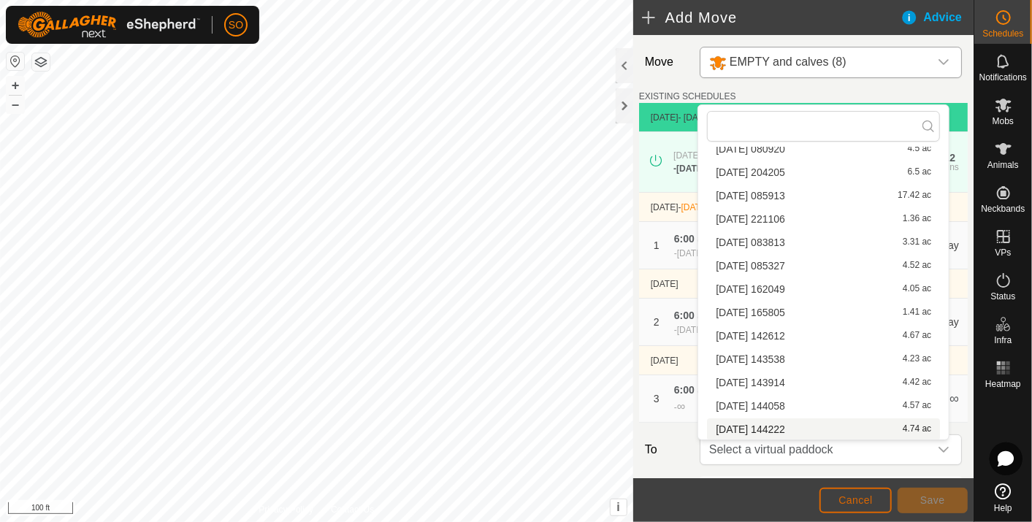
click at [861, 495] on span "Cancel" at bounding box center [856, 500] width 34 height 12
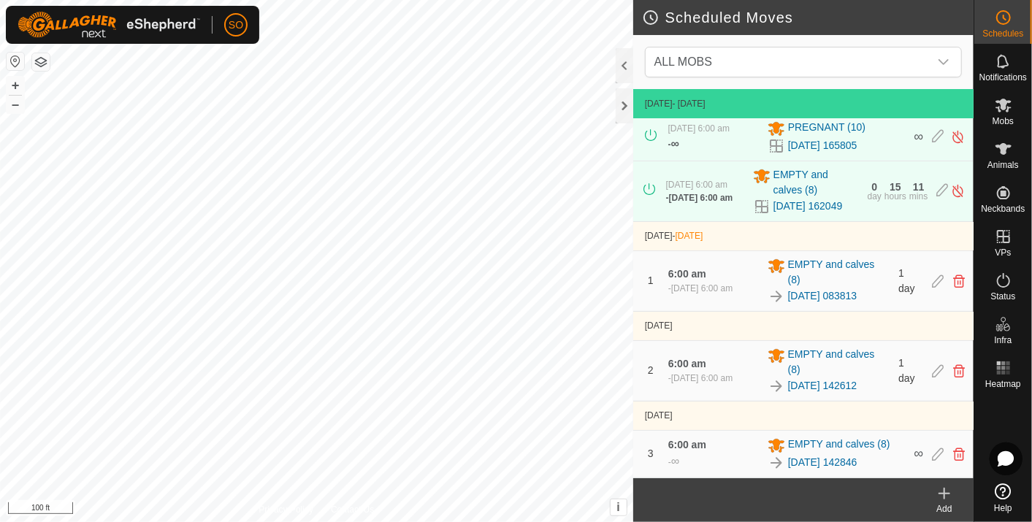
scroll to position [16, 0]
click at [945, 488] on icon at bounding box center [945, 494] width 18 height 18
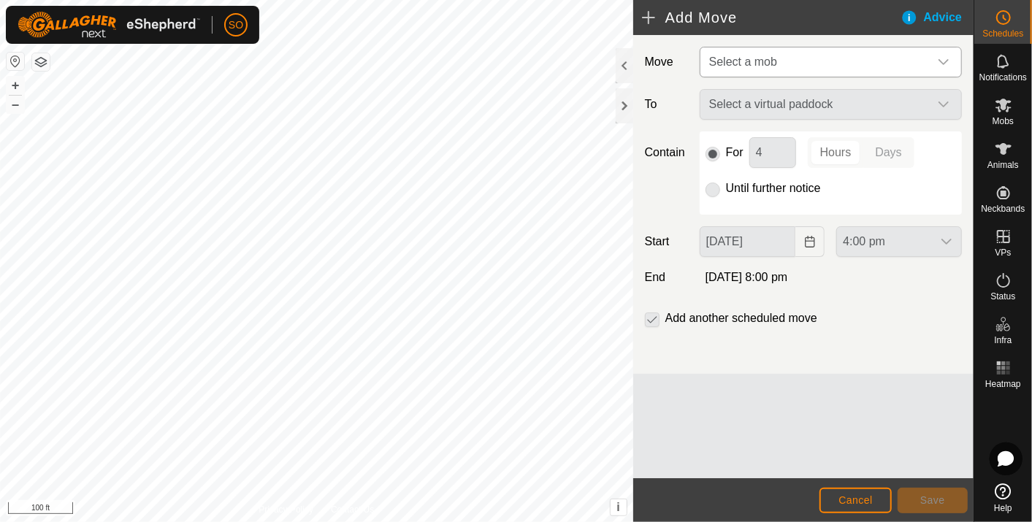
click at [944, 58] on icon "dropdown trigger" at bounding box center [944, 62] width 12 height 12
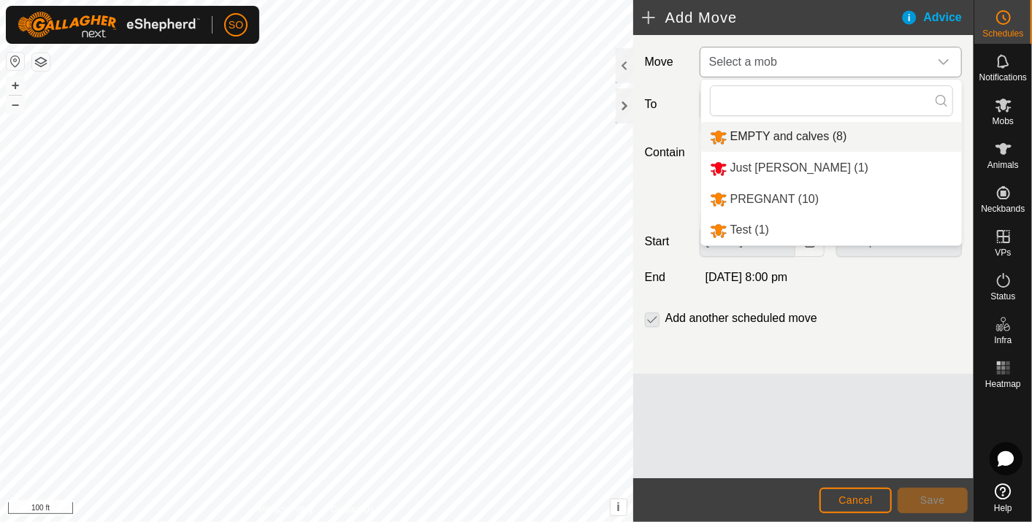
click at [814, 132] on li "EMPTY and calves (8)" at bounding box center [831, 137] width 261 height 30
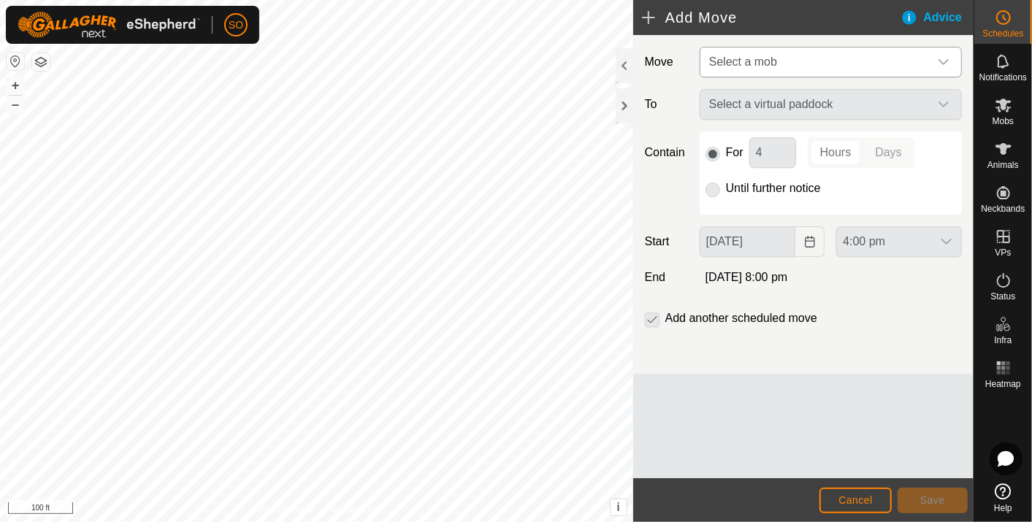
type input "[DATE]"
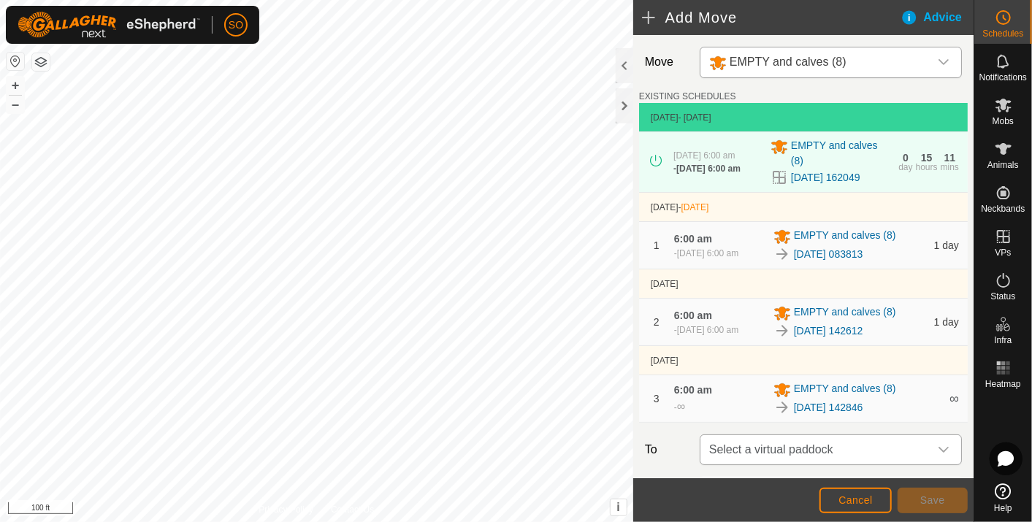
click at [937, 452] on div "dropdown trigger" at bounding box center [943, 449] width 29 height 29
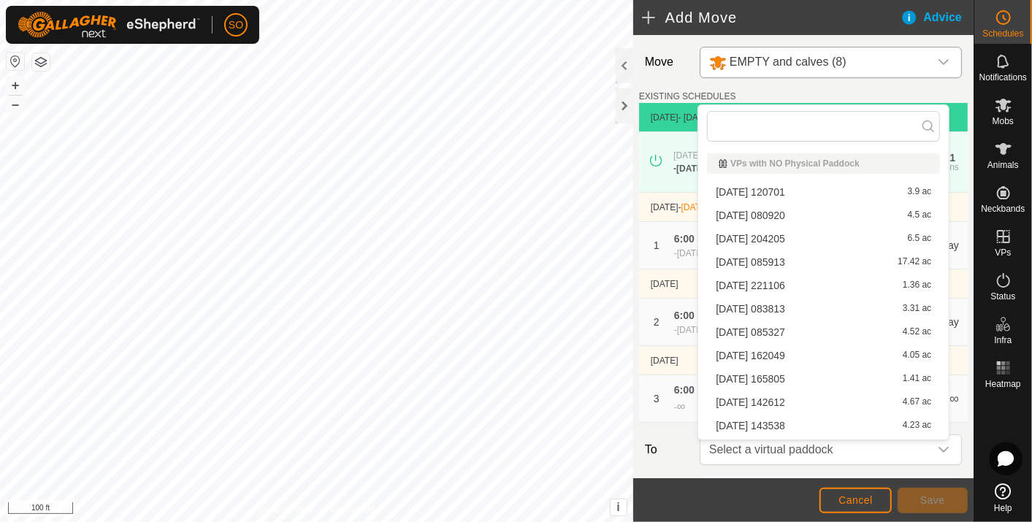
scroll to position [66, 0]
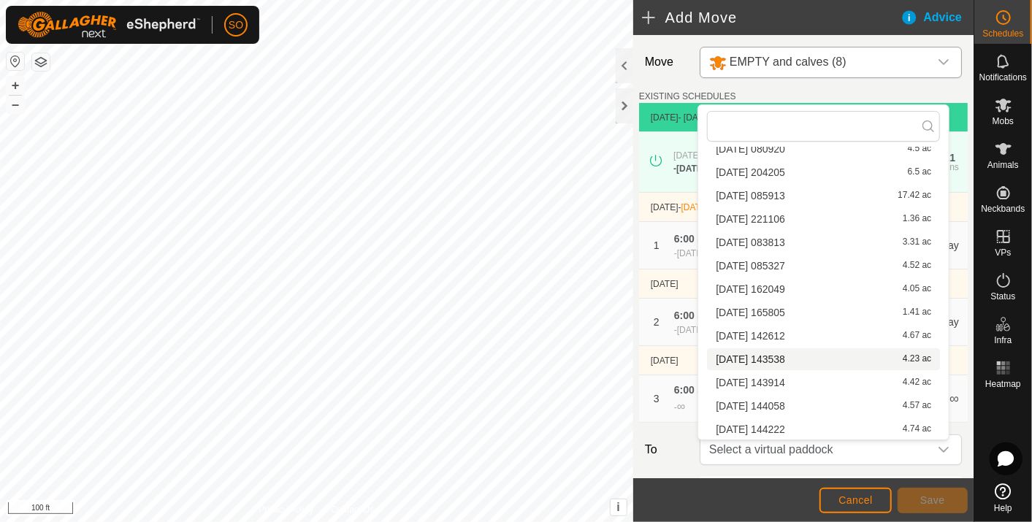
click at [787, 352] on li "[DATE] 143538 4.23 ac" at bounding box center [823, 359] width 233 height 22
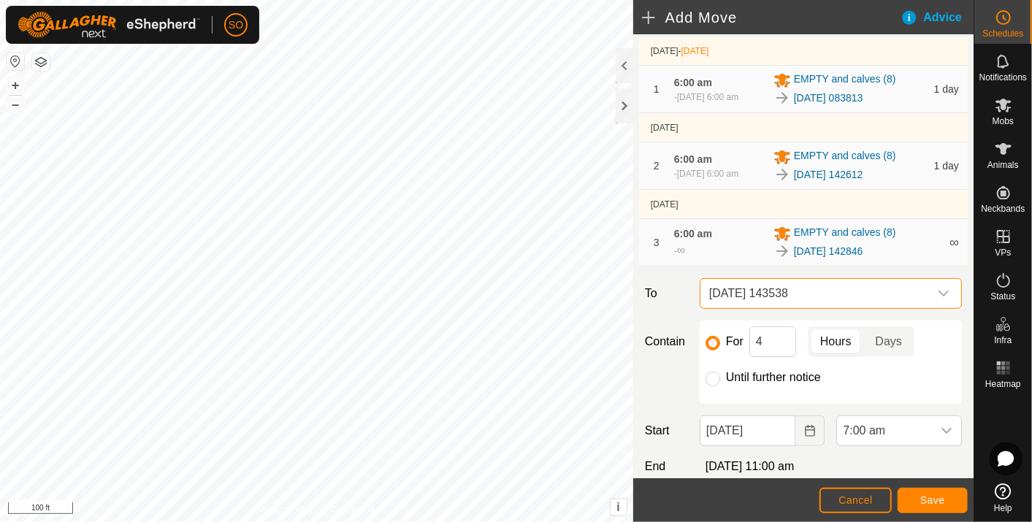
scroll to position [162, 0]
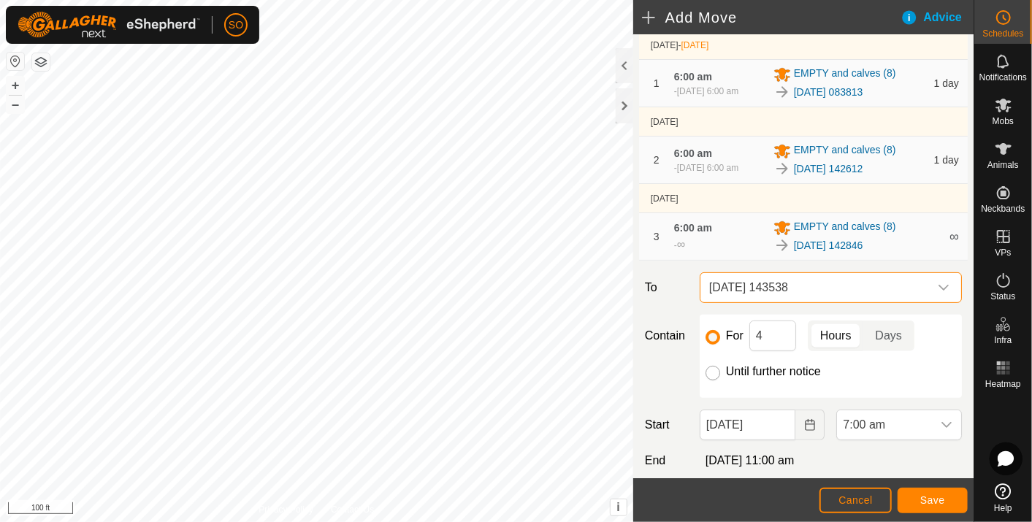
click at [715, 375] on input "Until further notice" at bounding box center [713, 373] width 15 height 15
radio input "true"
checkbox input "false"
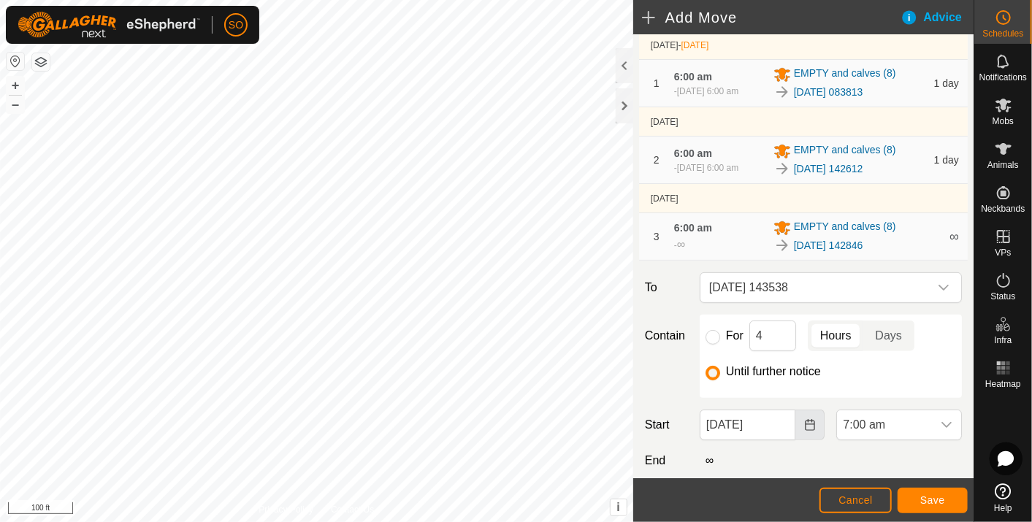
click at [804, 424] on icon "Choose Date" at bounding box center [810, 425] width 12 height 12
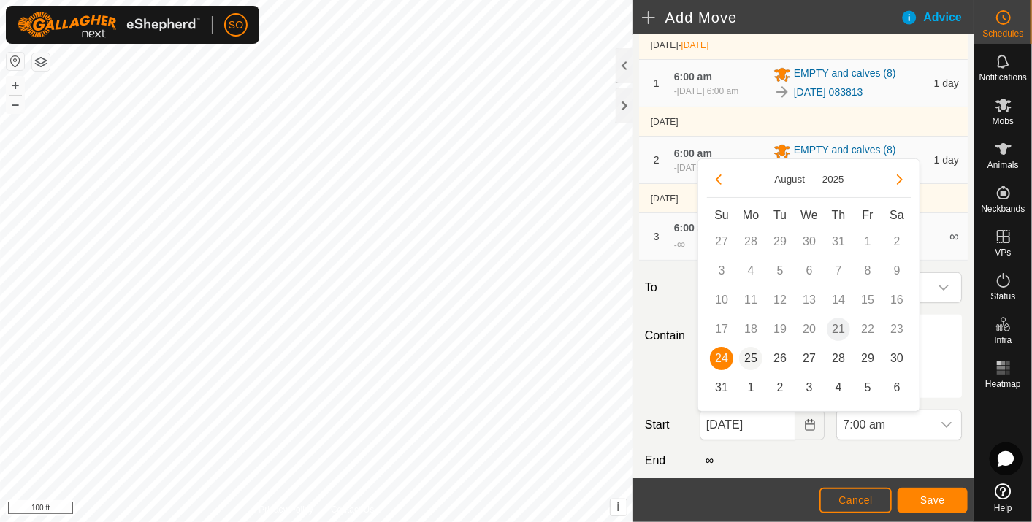
click at [751, 353] on span "25" at bounding box center [750, 358] width 23 height 23
type input "[DATE]"
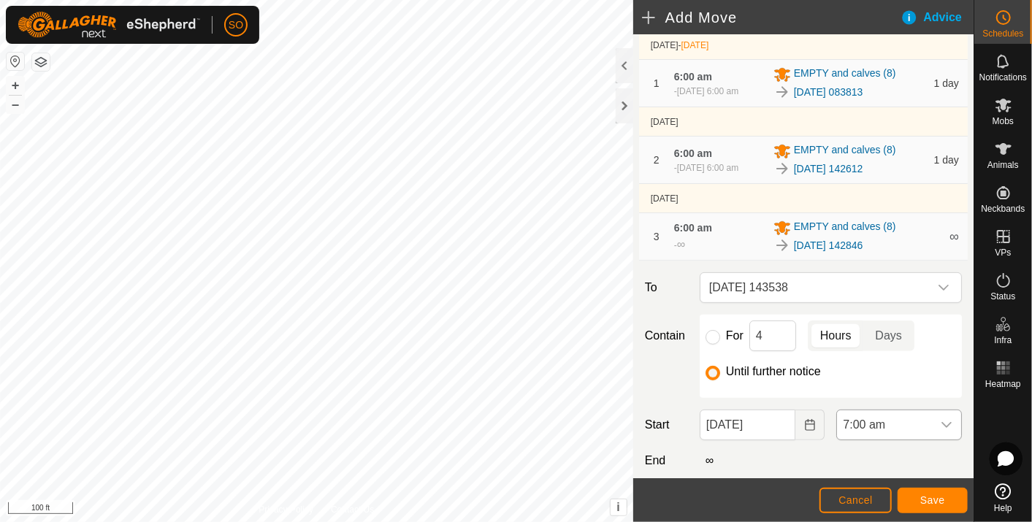
click at [941, 426] on icon "dropdown trigger" at bounding box center [947, 425] width 12 height 12
click at [858, 333] on li "6:00 am" at bounding box center [889, 338] width 119 height 29
click at [935, 498] on span "Save" at bounding box center [932, 500] width 25 height 12
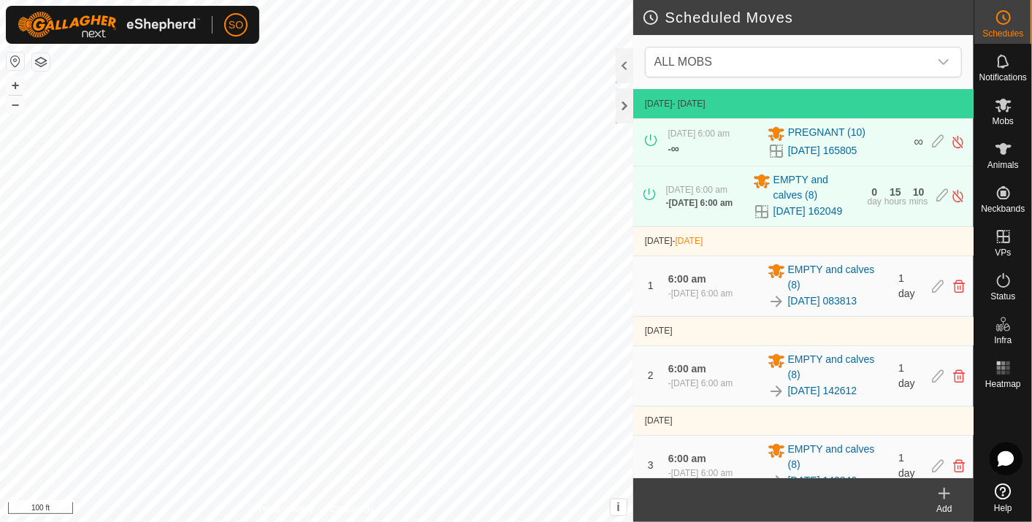
click at [946, 492] on icon at bounding box center [945, 494] width 18 height 18
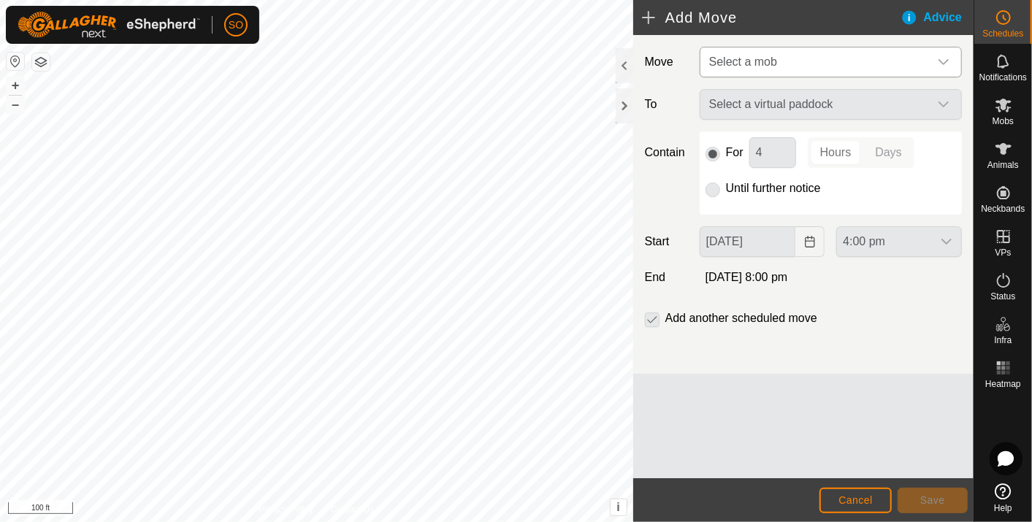
click at [943, 58] on icon "dropdown trigger" at bounding box center [944, 62] width 12 height 12
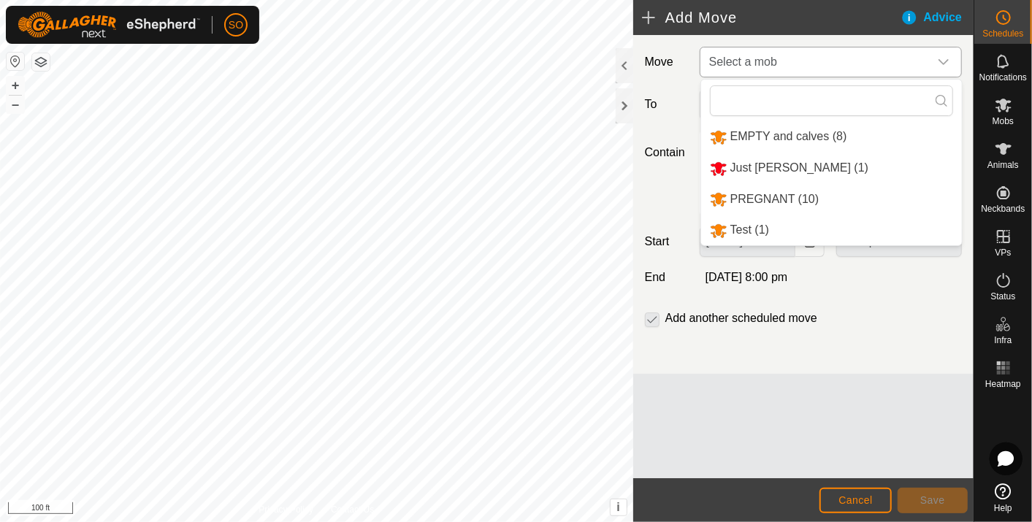
click at [813, 135] on li "EMPTY and calves (8)" at bounding box center [831, 137] width 261 height 30
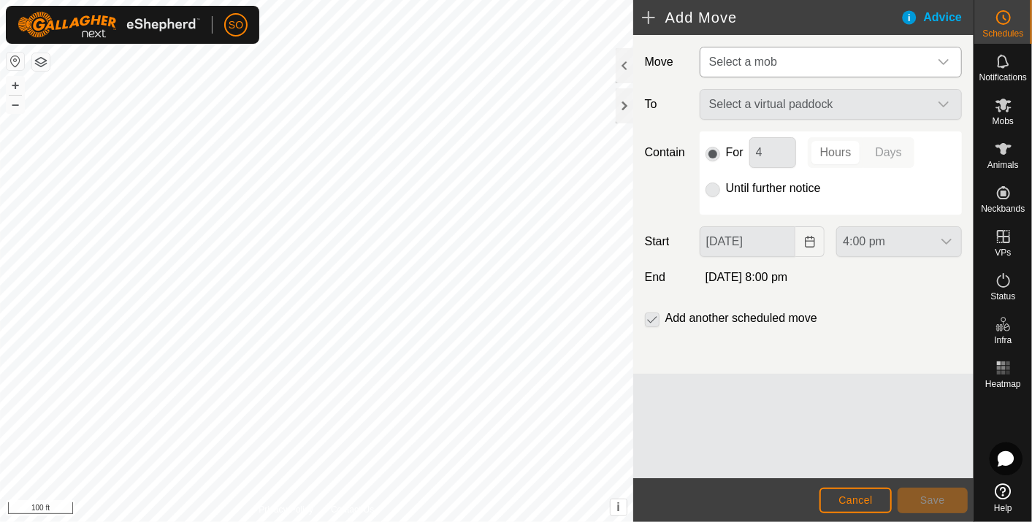
type input "[DATE]"
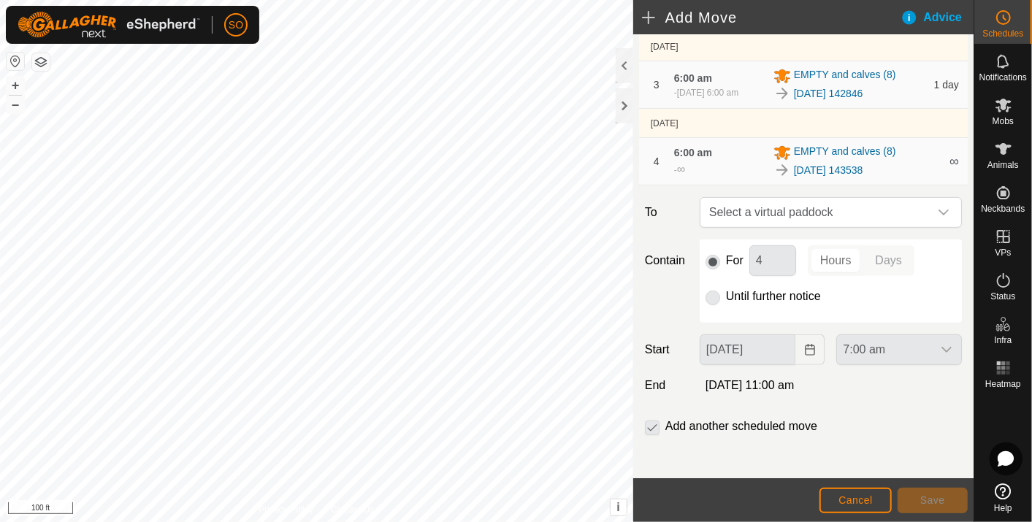
scroll to position [319, 0]
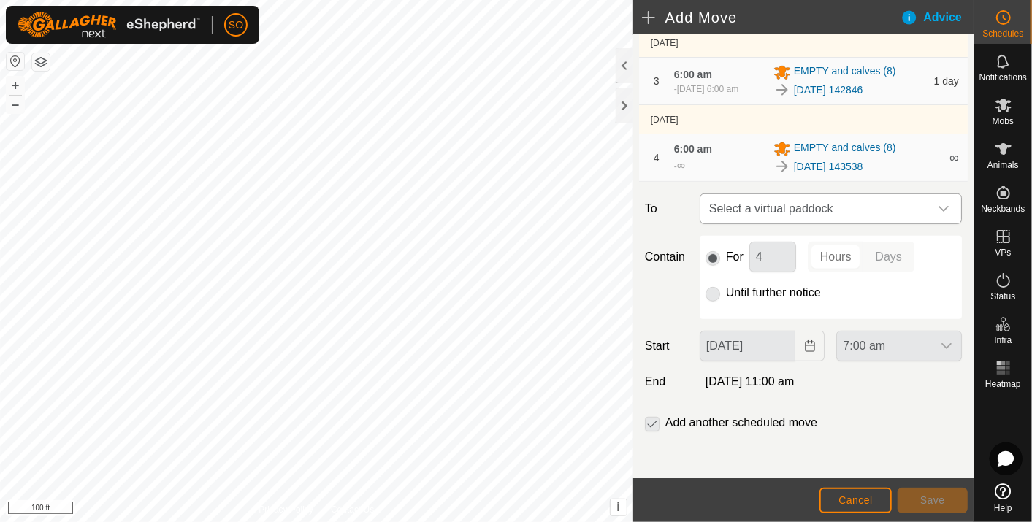
click at [938, 207] on icon "dropdown trigger" at bounding box center [944, 209] width 12 height 12
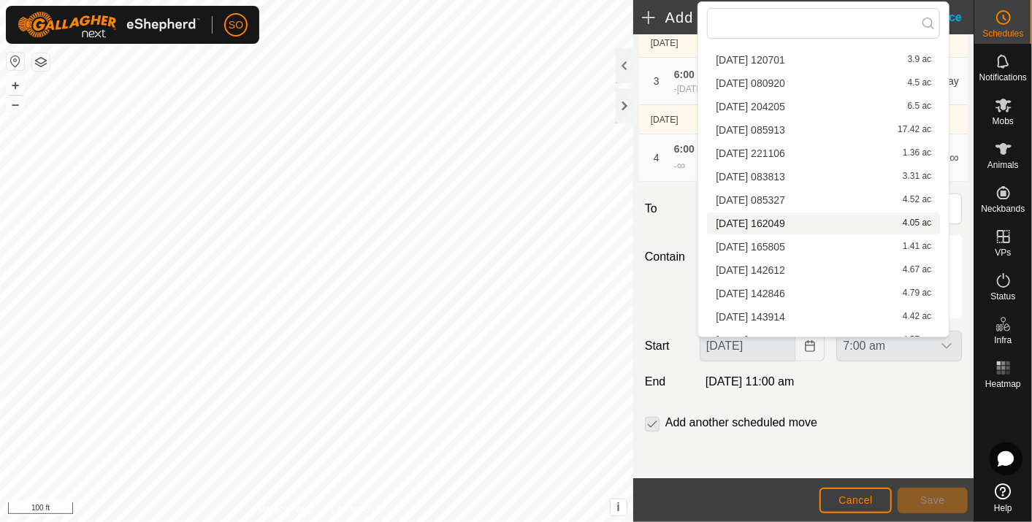
scroll to position [66, 0]
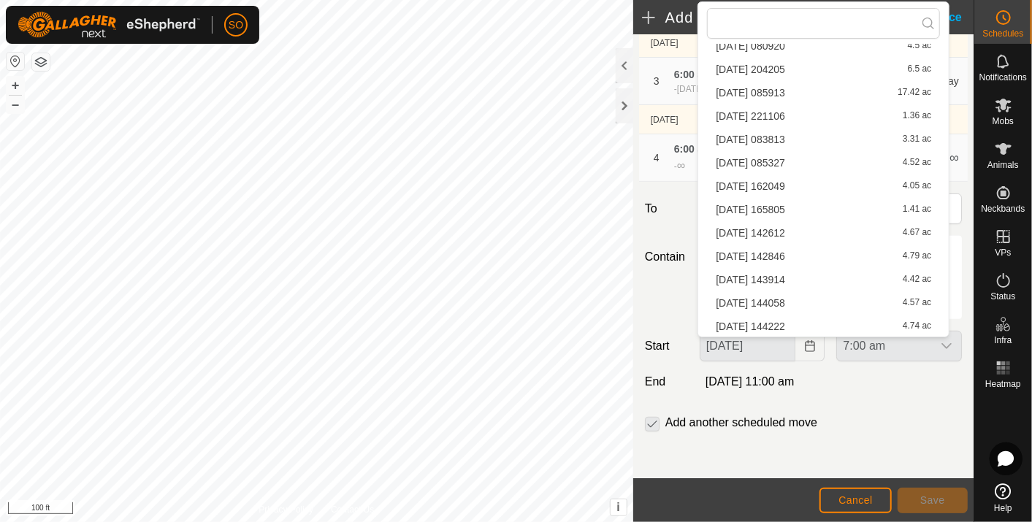
click at [788, 272] on li "[DATE] 143914 4.42 ac" at bounding box center [823, 280] width 233 height 22
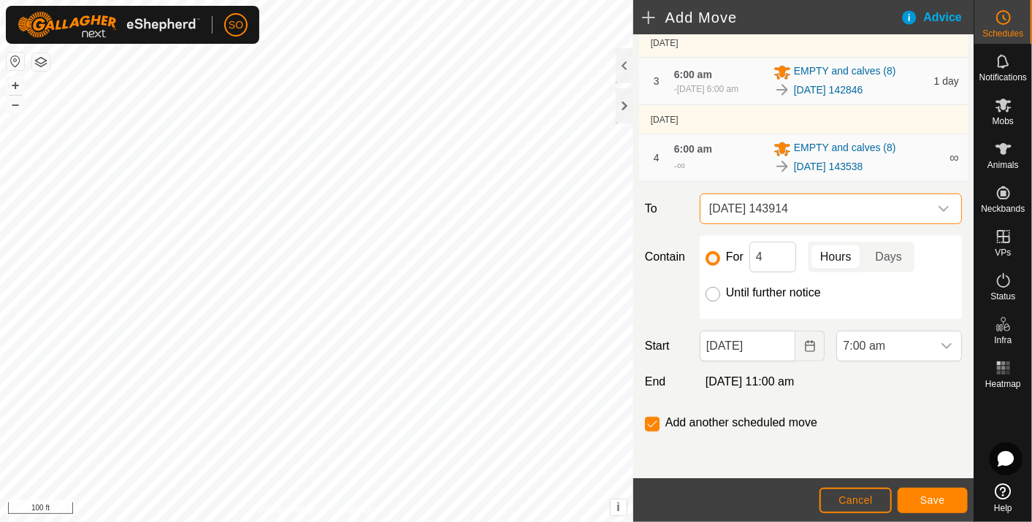
click at [711, 291] on input "Until further notice" at bounding box center [713, 294] width 15 height 15
radio input "true"
checkbox input "false"
click at [805, 342] on icon "Choose Date" at bounding box center [809, 346] width 9 height 12
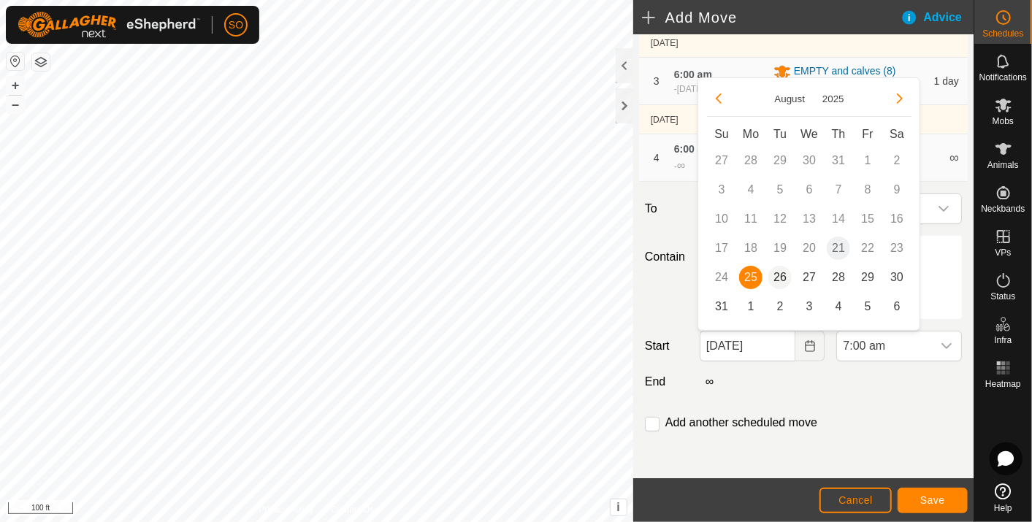
click at [782, 276] on span "26" at bounding box center [779, 277] width 23 height 23
type input "[DATE]"
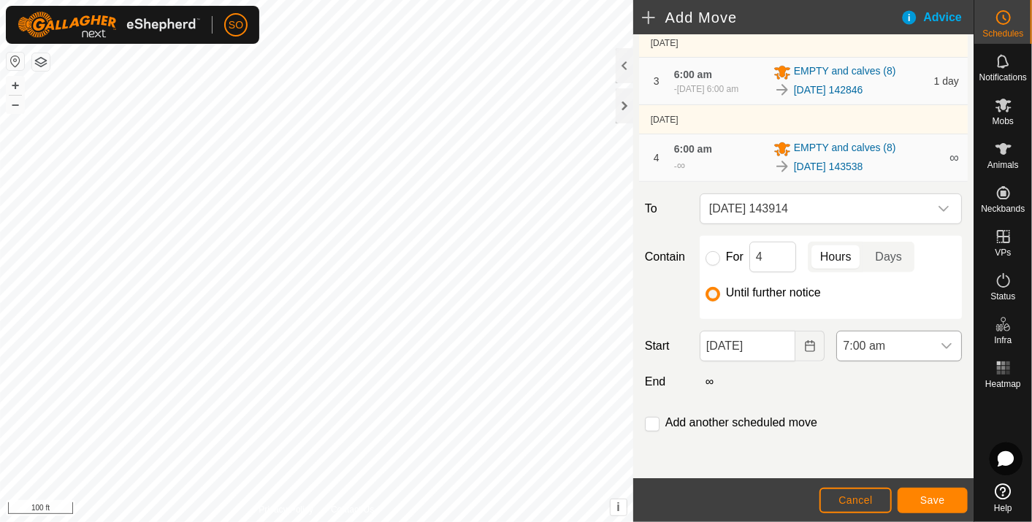
click at [936, 340] on div "dropdown trigger" at bounding box center [946, 346] width 29 height 29
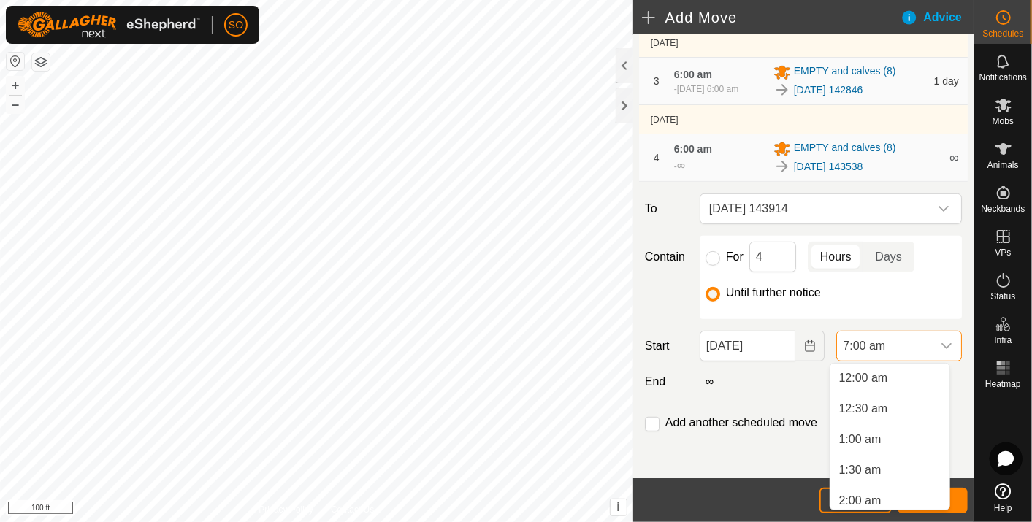
scroll to position [312, 0]
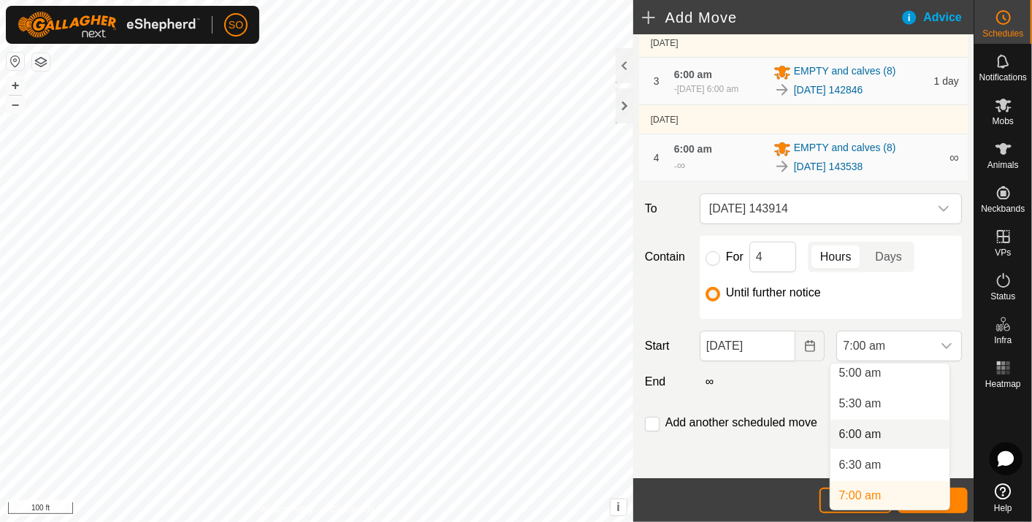
click at [878, 430] on li "6:00 am" at bounding box center [889, 434] width 119 height 29
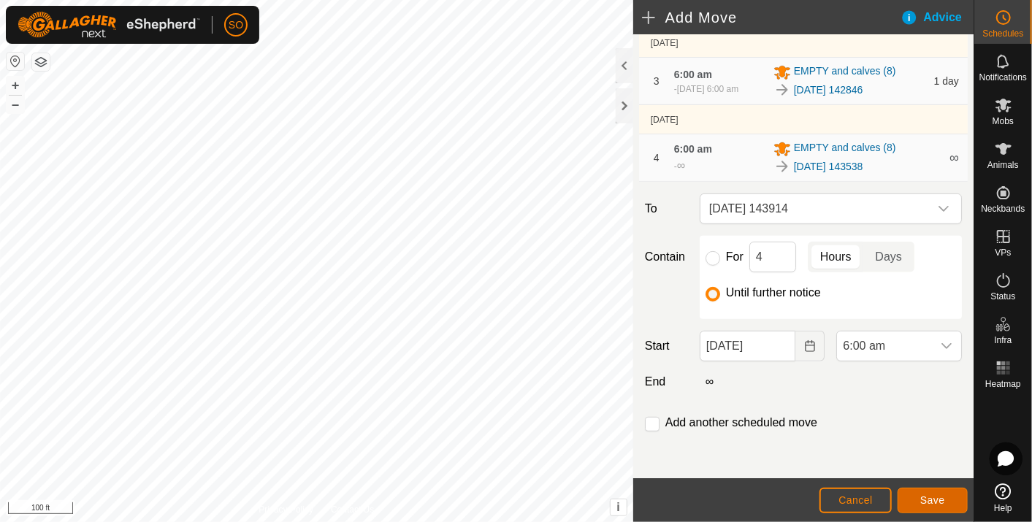
click at [933, 493] on button "Save" at bounding box center [933, 501] width 70 height 26
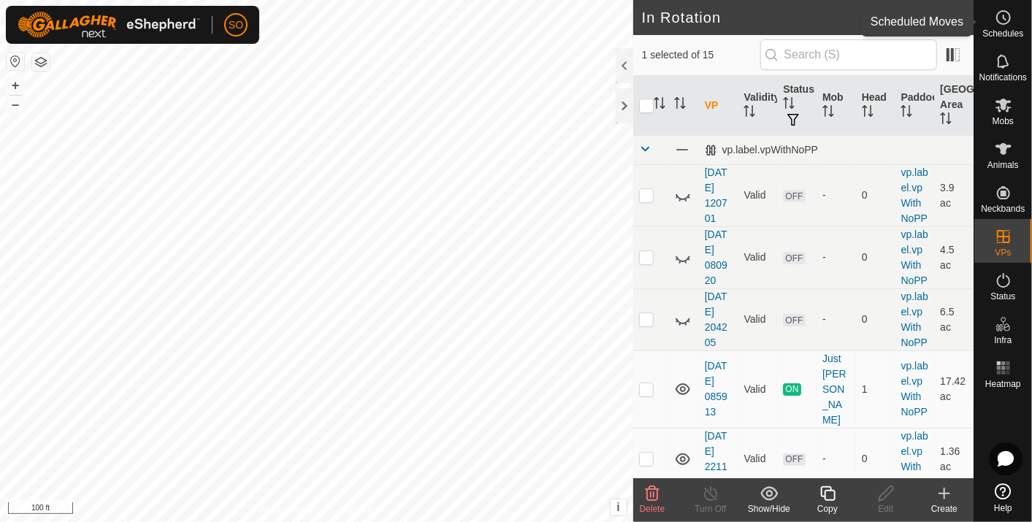
click at [1004, 14] on icon at bounding box center [1004, 18] width 18 height 18
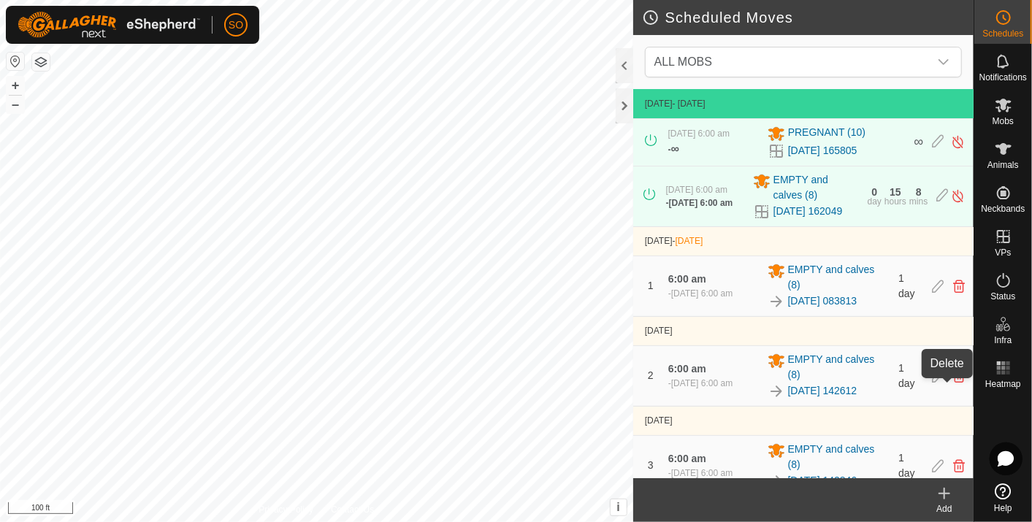
click at [953, 383] on icon at bounding box center [959, 376] width 12 height 13
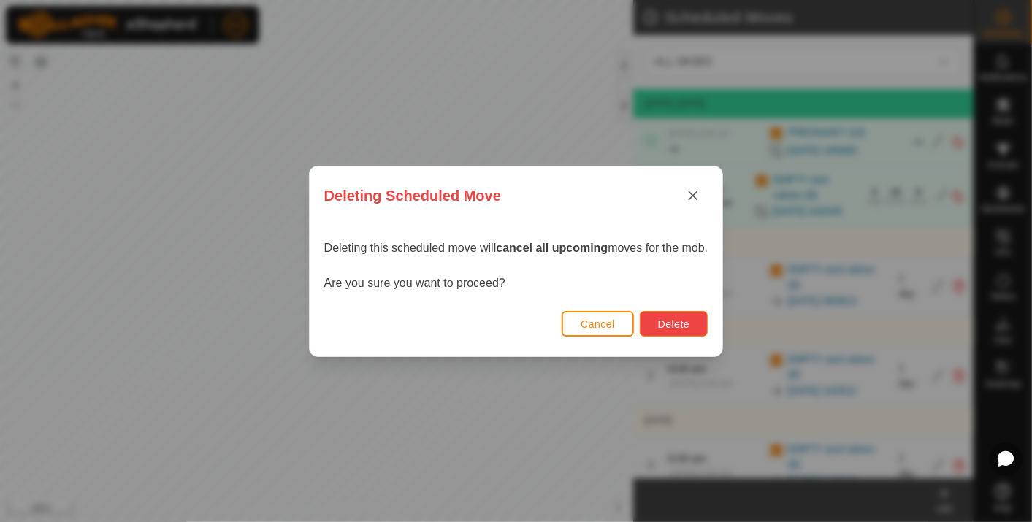
click at [681, 319] on span "Delete" at bounding box center [673, 324] width 31 height 12
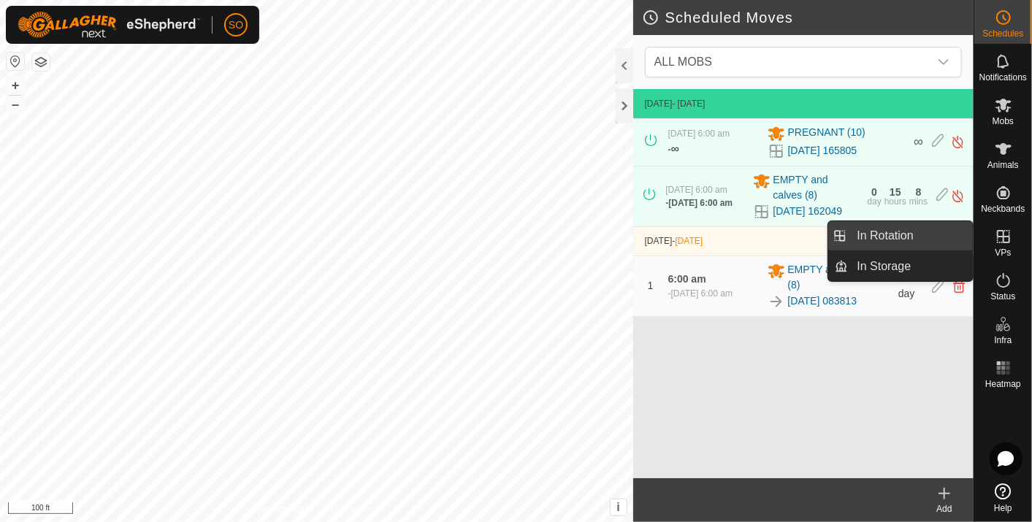
click at [893, 230] on link "In Rotation" at bounding box center [911, 235] width 125 height 29
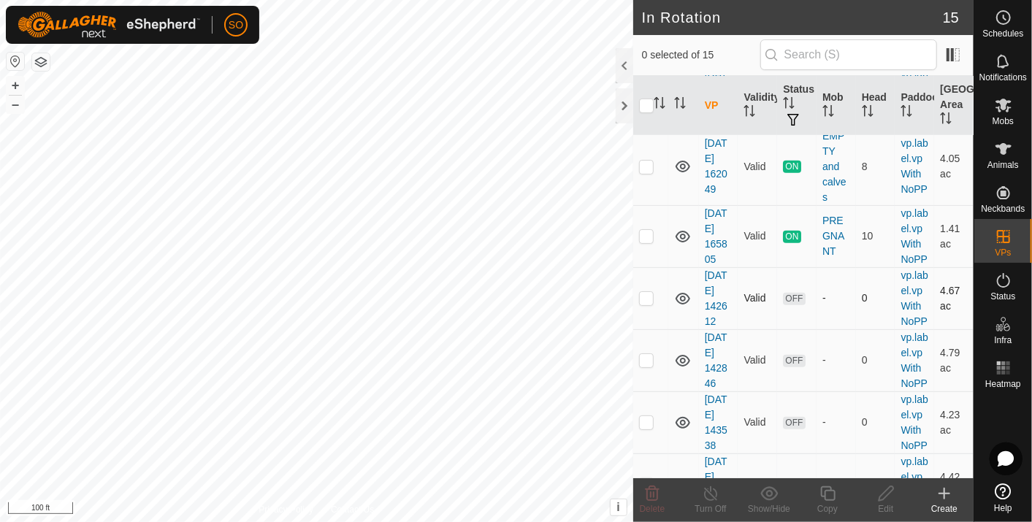
scroll to position [568, 0]
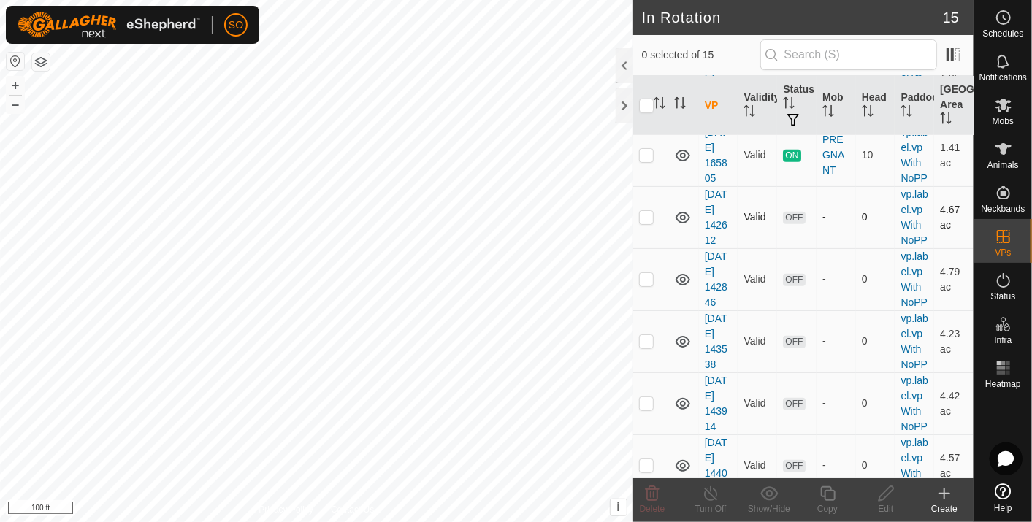
click at [644, 223] on p-checkbox at bounding box center [646, 217] width 15 height 12
checkbox input "true"
click at [887, 487] on icon at bounding box center [886, 494] width 18 height 18
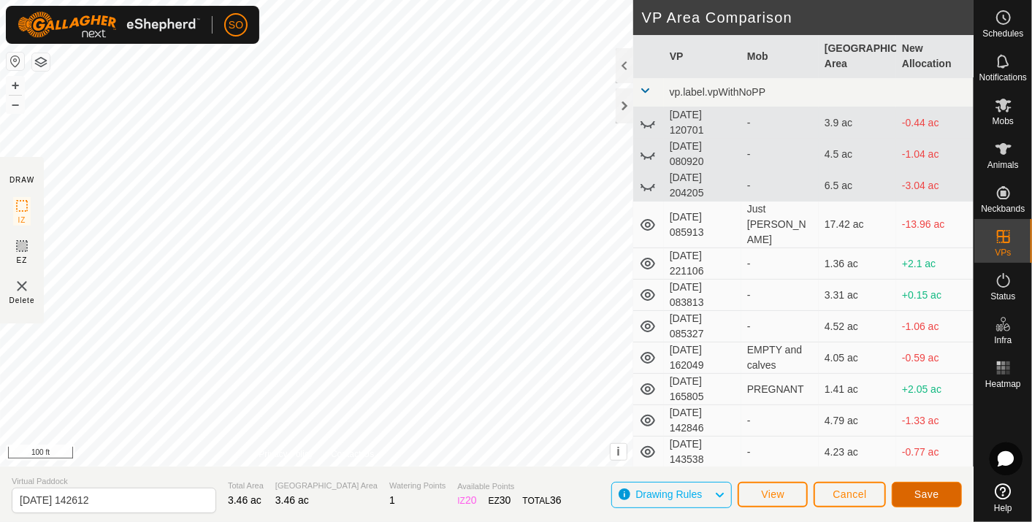
click at [920, 492] on span "Save" at bounding box center [926, 495] width 25 height 12
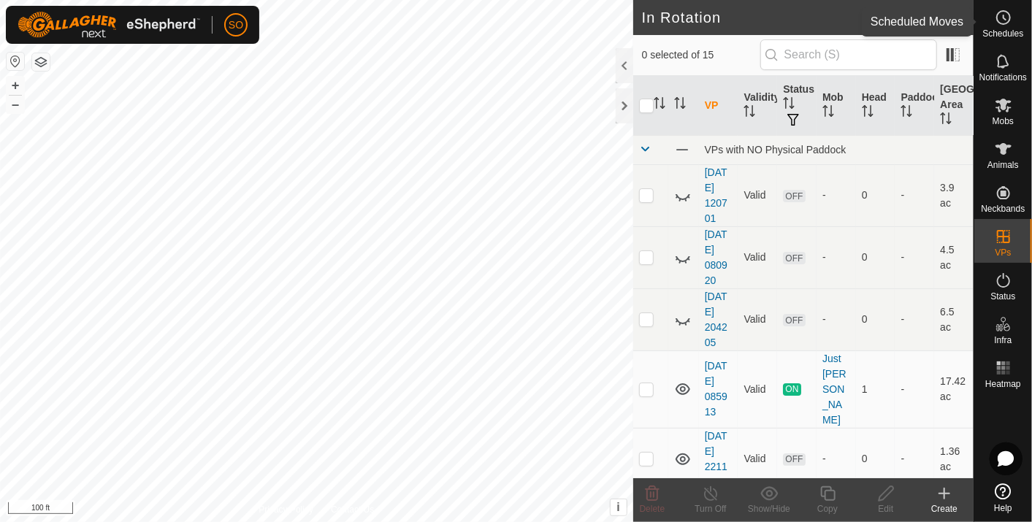
click at [1001, 13] on icon at bounding box center [1004, 18] width 18 height 18
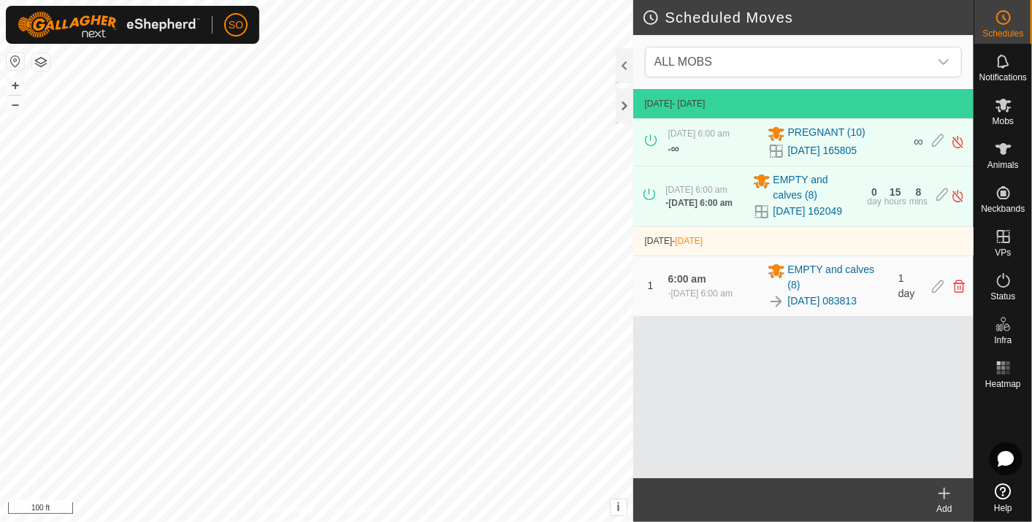
click at [944, 492] on icon at bounding box center [944, 494] width 0 height 10
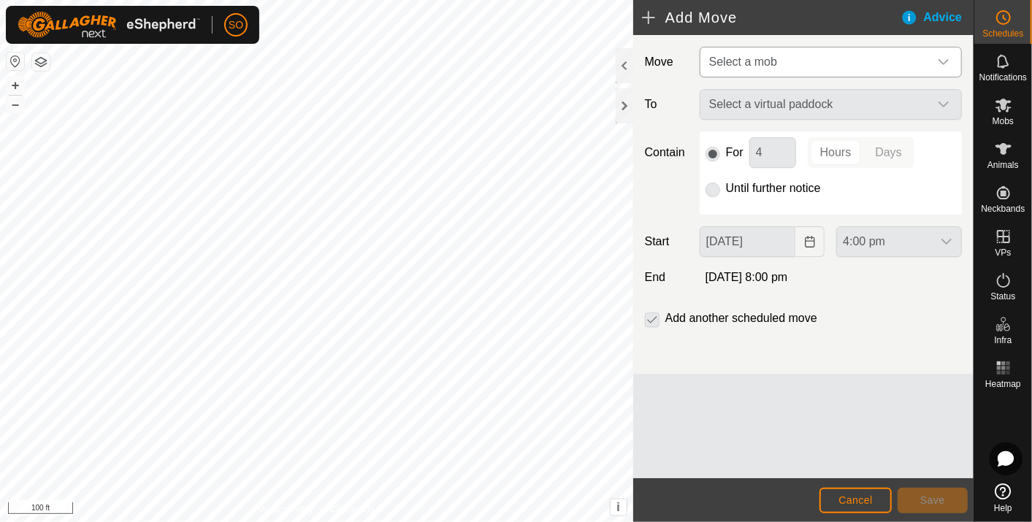
click at [947, 56] on icon "dropdown trigger" at bounding box center [944, 62] width 12 height 12
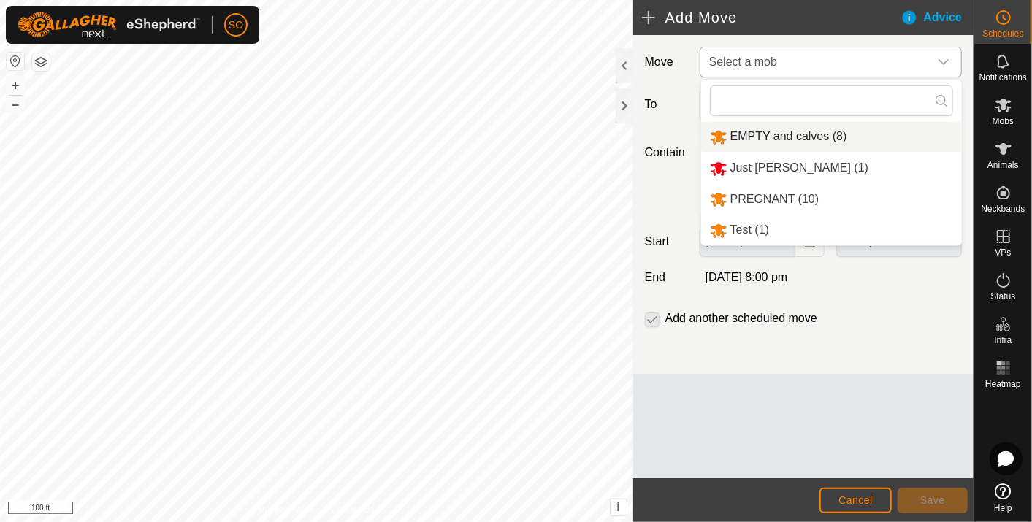
click at [776, 129] on li "EMPTY and calves (8)" at bounding box center [831, 137] width 261 height 30
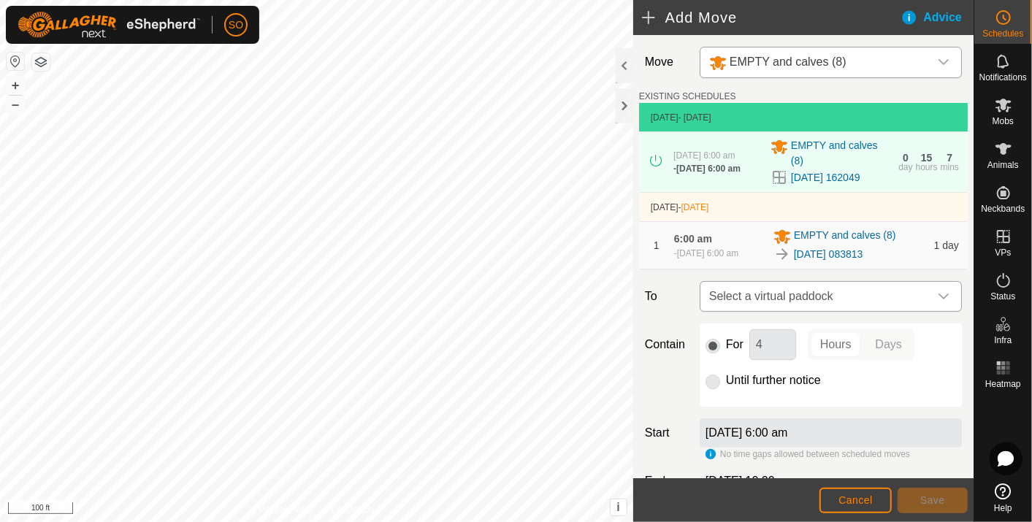
click at [938, 296] on icon "dropdown trigger" at bounding box center [944, 297] width 12 height 12
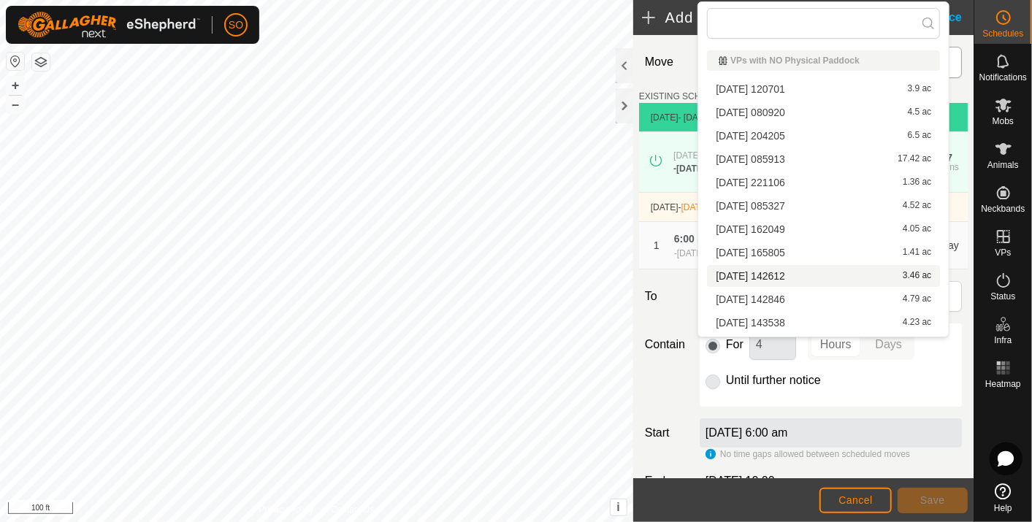
click at [770, 269] on li "[DATE] 142612 3.46 ac" at bounding box center [823, 276] width 233 height 22
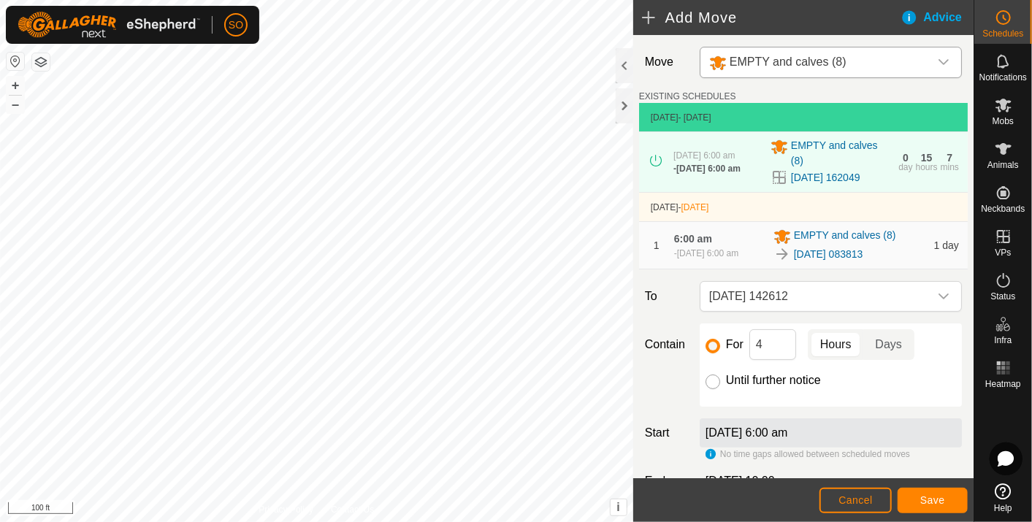
click at [707, 383] on input "Until further notice" at bounding box center [713, 382] width 15 height 15
radio input "true"
checkbox input "false"
click at [941, 497] on span "Save" at bounding box center [932, 500] width 25 height 12
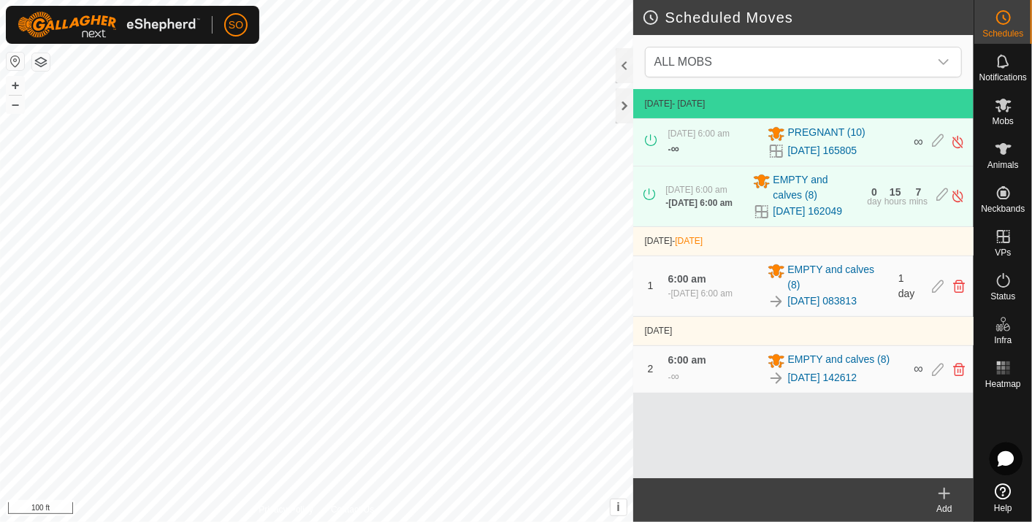
click at [944, 497] on icon at bounding box center [944, 494] width 0 height 10
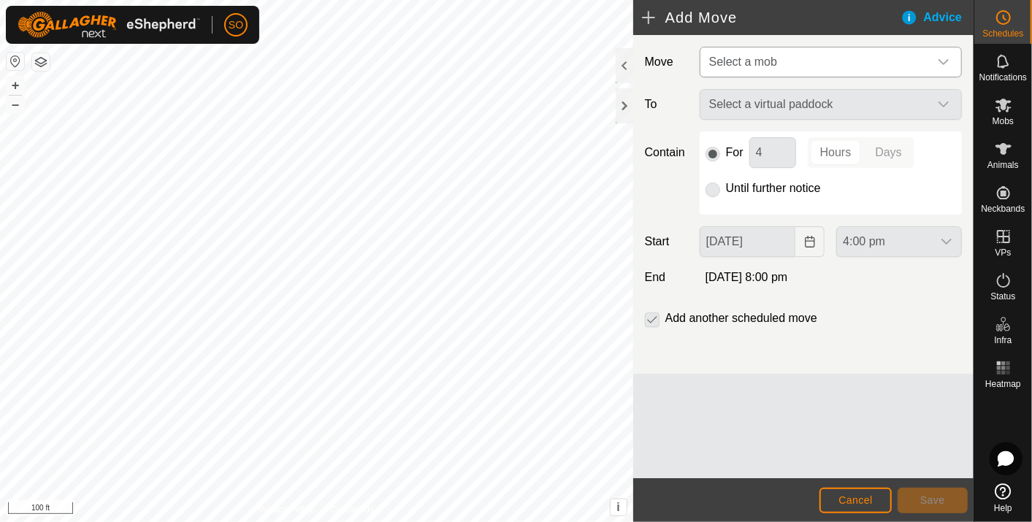
click at [944, 58] on icon "dropdown trigger" at bounding box center [944, 62] width 12 height 12
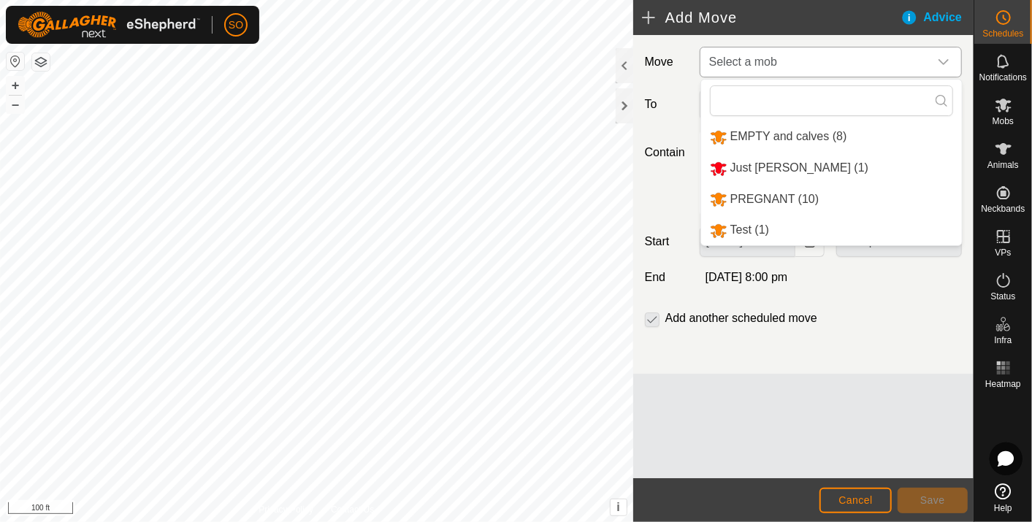
click at [814, 129] on li "EMPTY and calves (8)" at bounding box center [831, 137] width 261 height 30
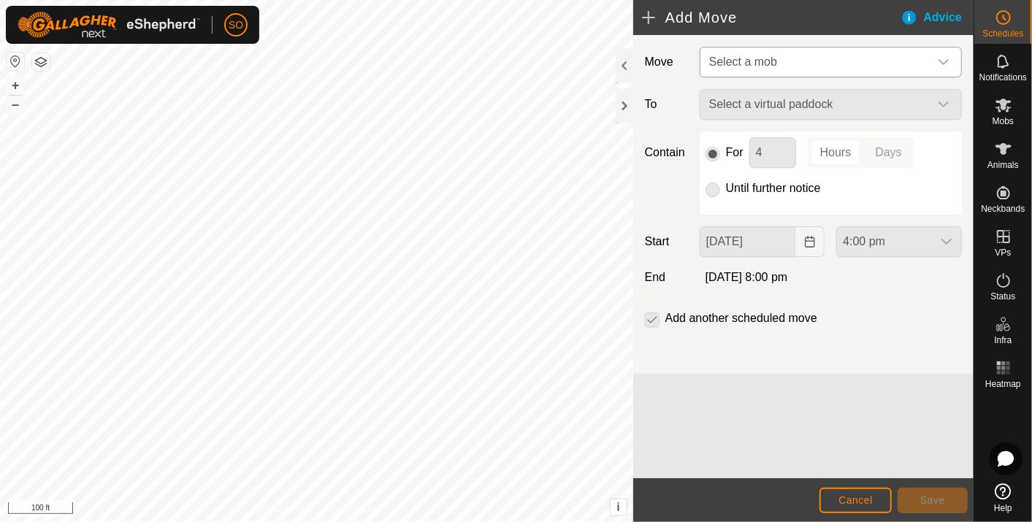
type input "[DATE]"
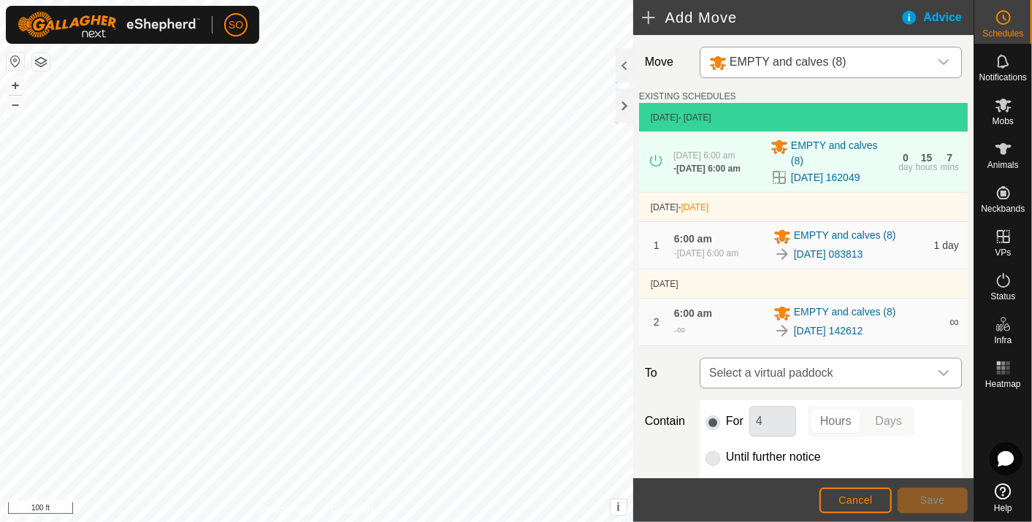
click at [938, 371] on icon "dropdown trigger" at bounding box center [944, 373] width 12 height 12
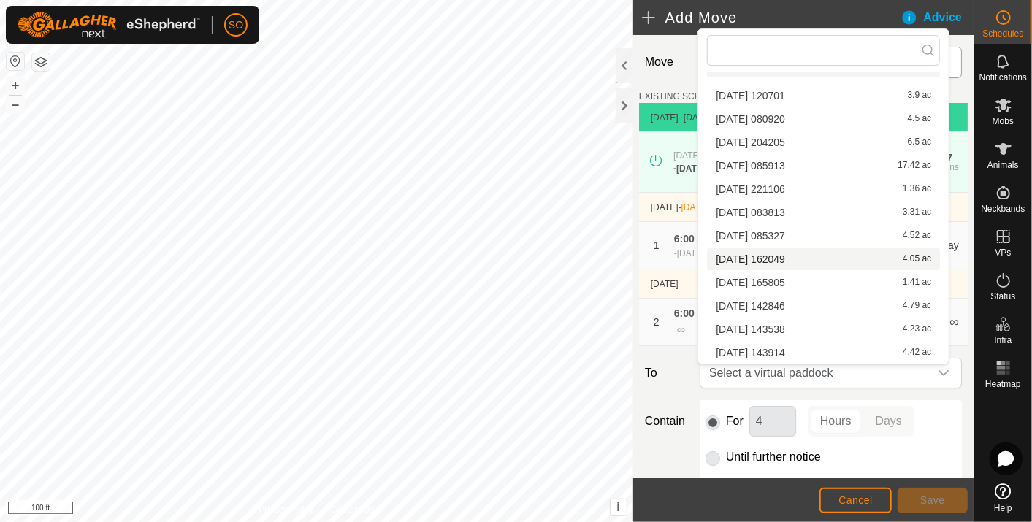
scroll to position [66, 0]
click at [785, 255] on span "[DATE] 142846" at bounding box center [750, 260] width 69 height 10
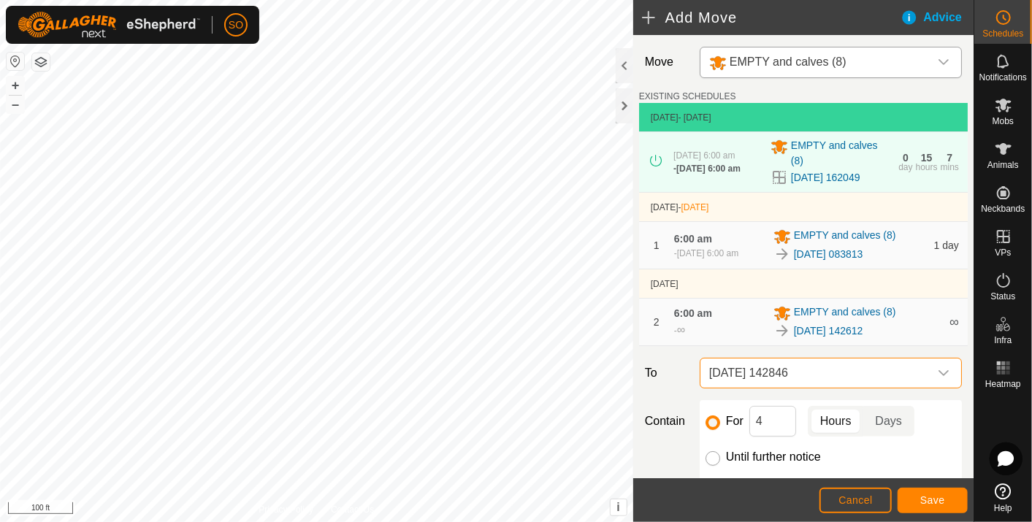
click at [714, 459] on input "Until further notice" at bounding box center [713, 458] width 15 height 15
radio input "true"
checkbox input "false"
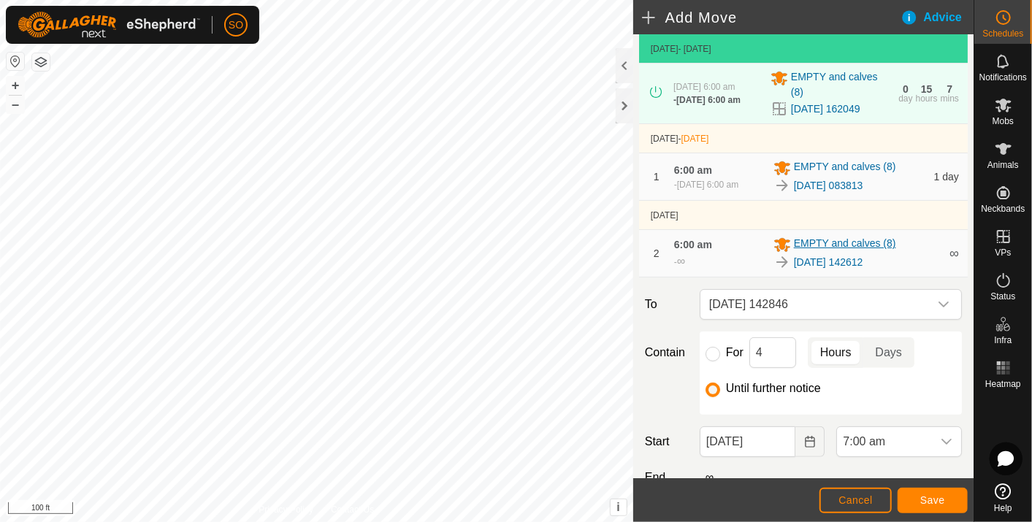
scroll to position [167, 0]
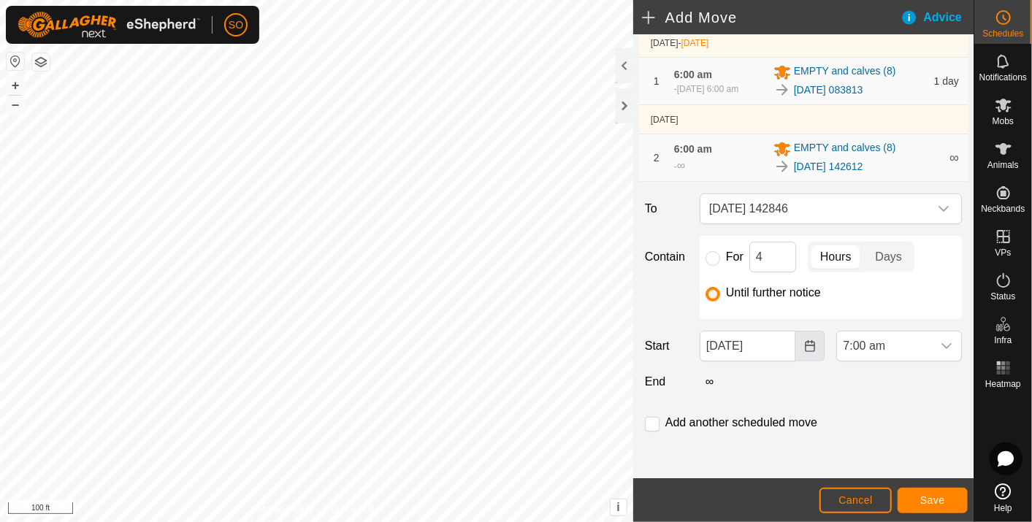
click at [805, 344] on icon "Choose Date" at bounding box center [809, 346] width 9 height 12
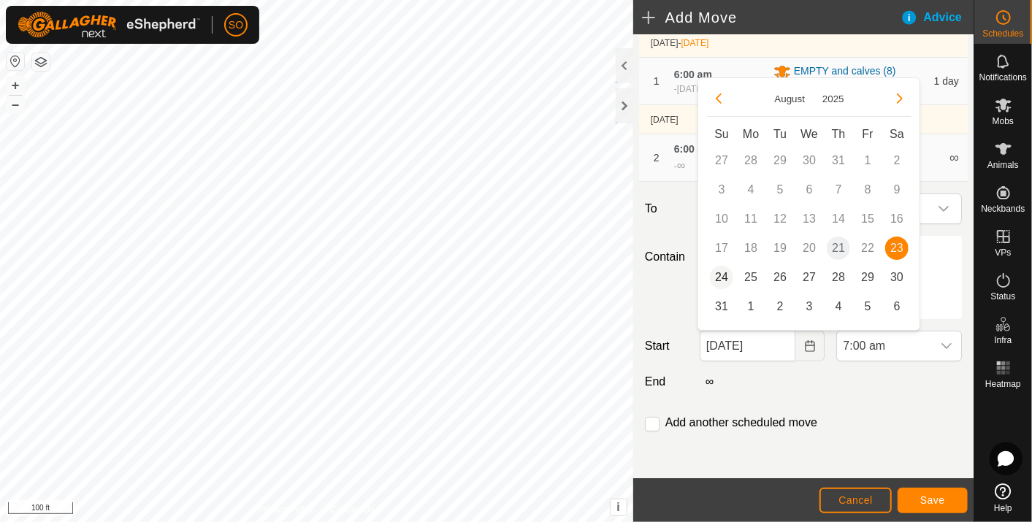
click at [719, 273] on span "24" at bounding box center [721, 277] width 23 height 23
type input "[DATE]"
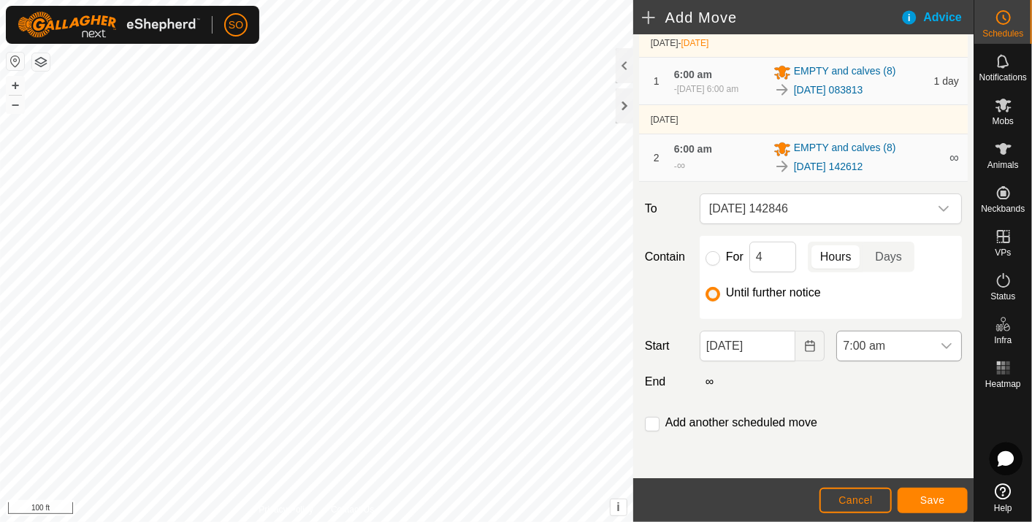
click at [941, 343] on icon "dropdown trigger" at bounding box center [947, 346] width 12 height 12
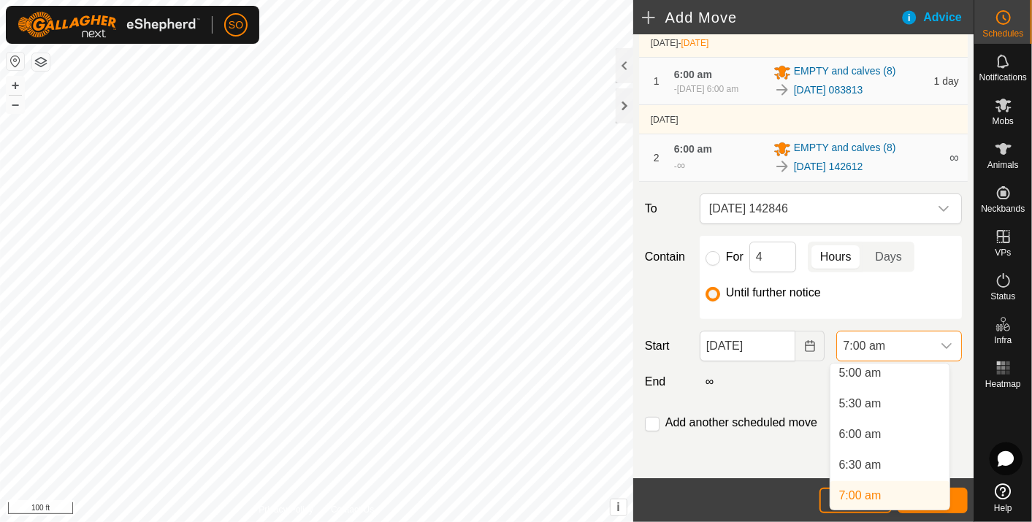
scroll to position [307, 0]
click at [870, 432] on li "6:00 am" at bounding box center [889, 439] width 119 height 29
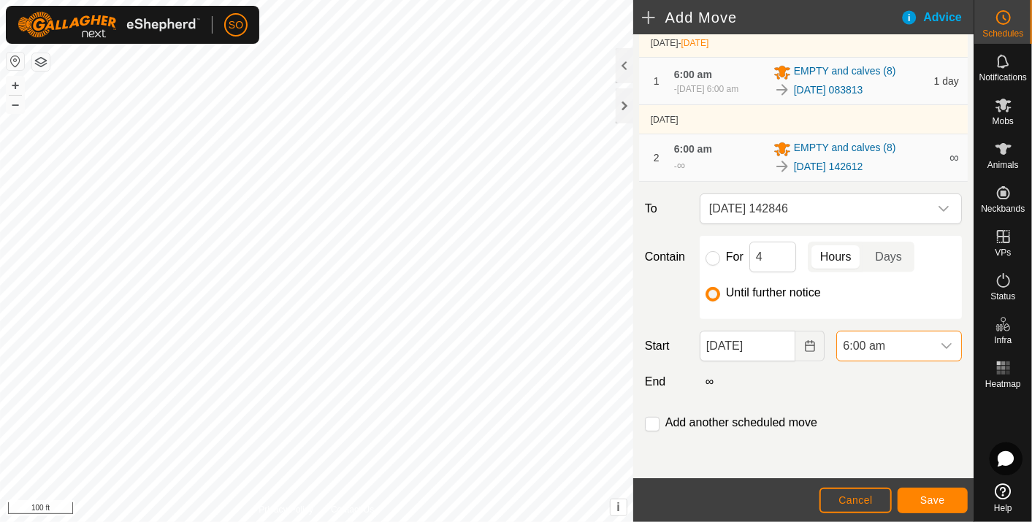
scroll to position [312, 0]
click at [923, 500] on span "Save" at bounding box center [932, 500] width 25 height 12
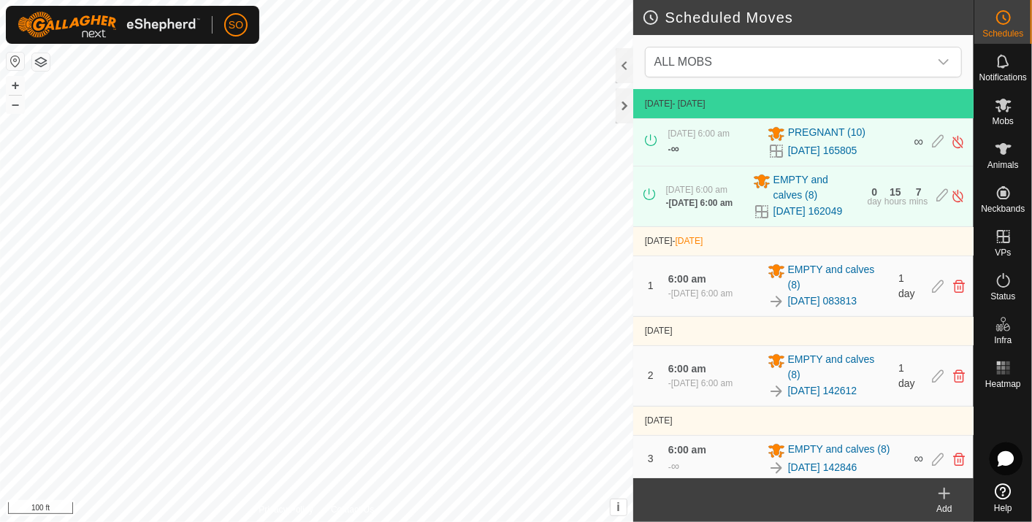
click at [944, 494] on icon at bounding box center [944, 494] width 10 height 0
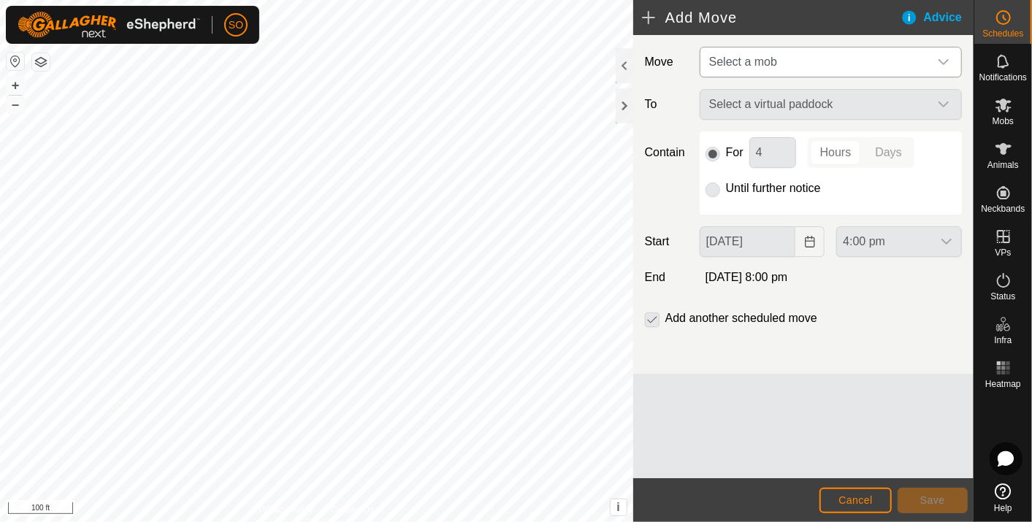
click at [943, 60] on icon "dropdown trigger" at bounding box center [944, 62] width 12 height 12
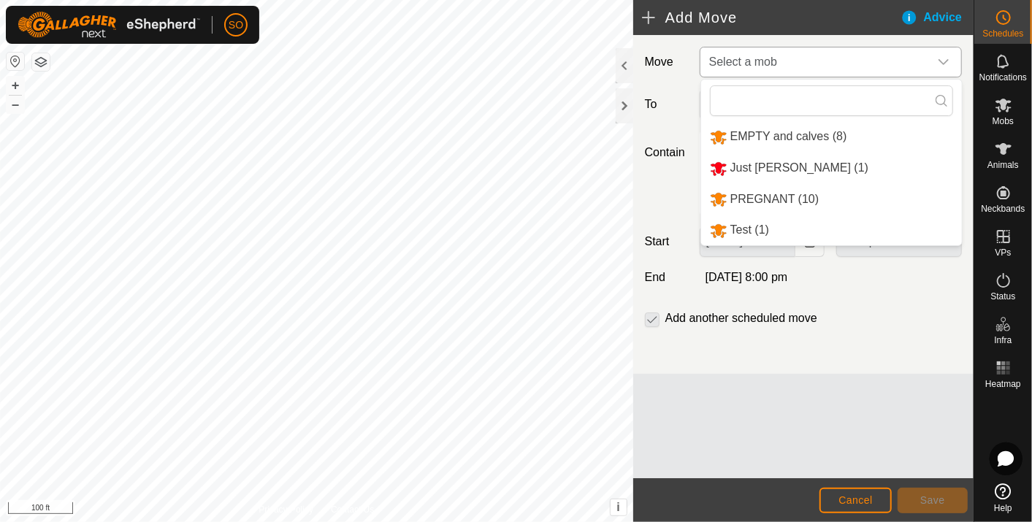
click at [817, 130] on li "EMPTY and calves (8)" at bounding box center [831, 137] width 261 height 30
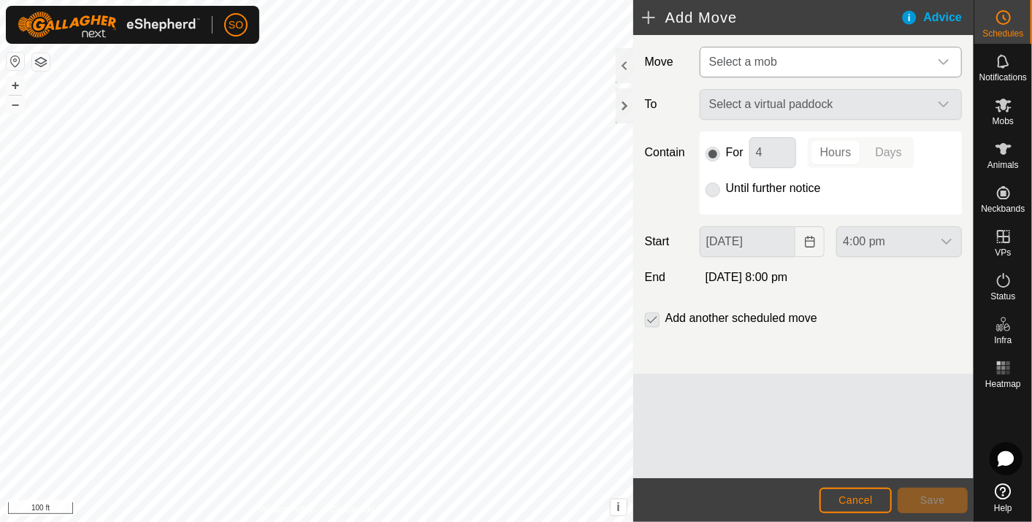
type input "[DATE]"
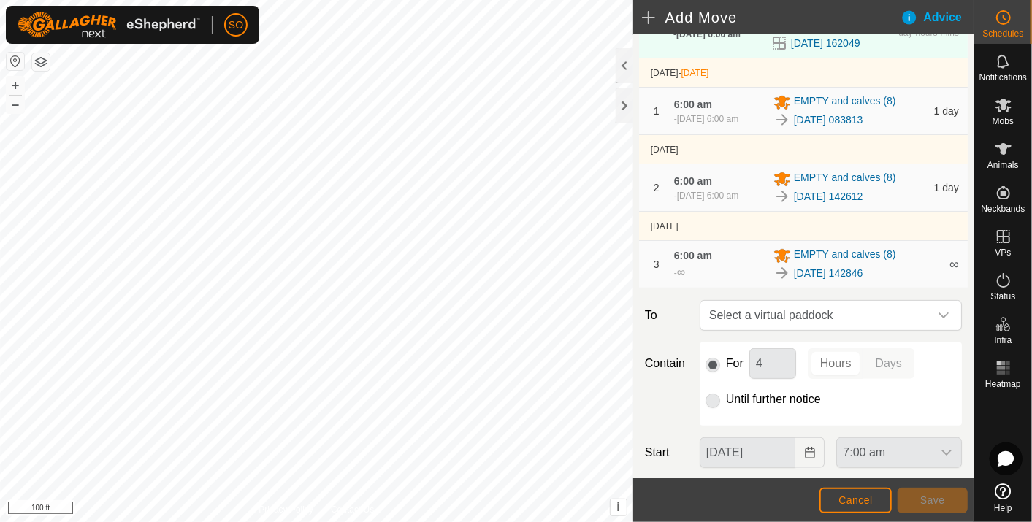
scroll to position [162, 0]
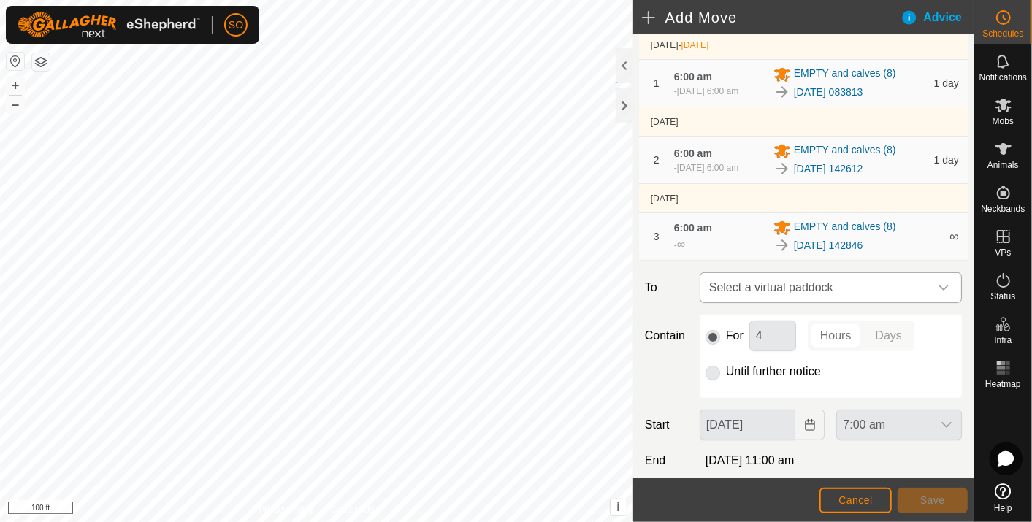
click at [938, 285] on icon "dropdown trigger" at bounding box center [944, 288] width 12 height 12
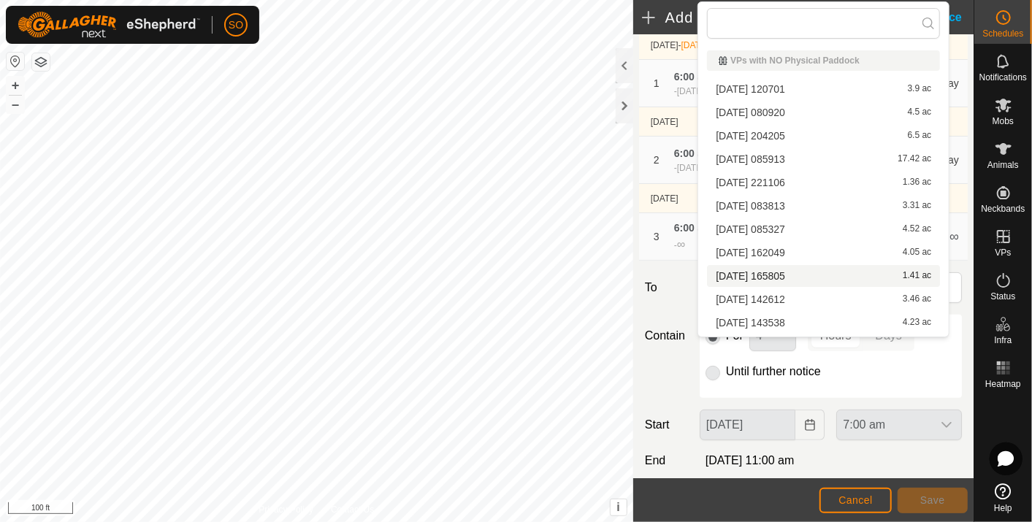
scroll to position [66, 0]
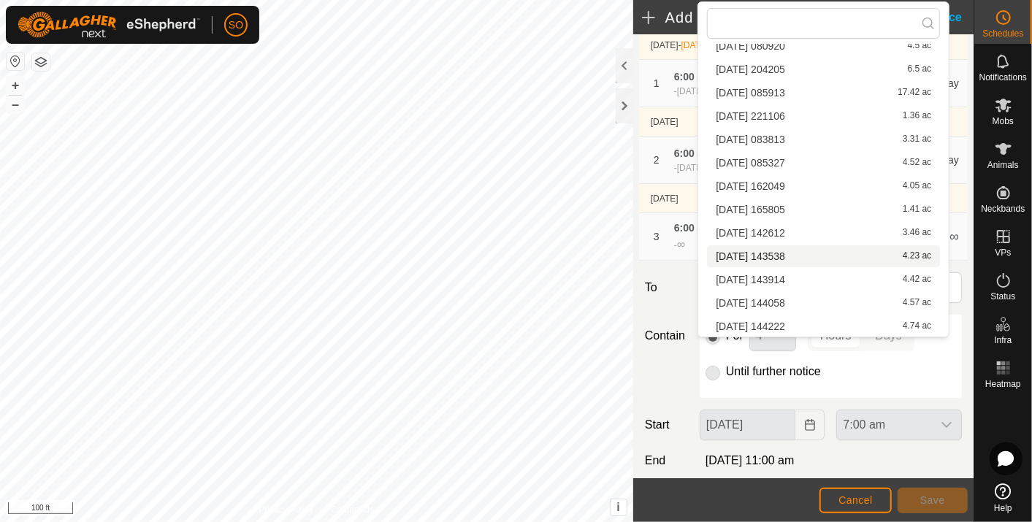
click at [790, 249] on li "[DATE] 143538 4.23 ac" at bounding box center [823, 256] width 233 height 22
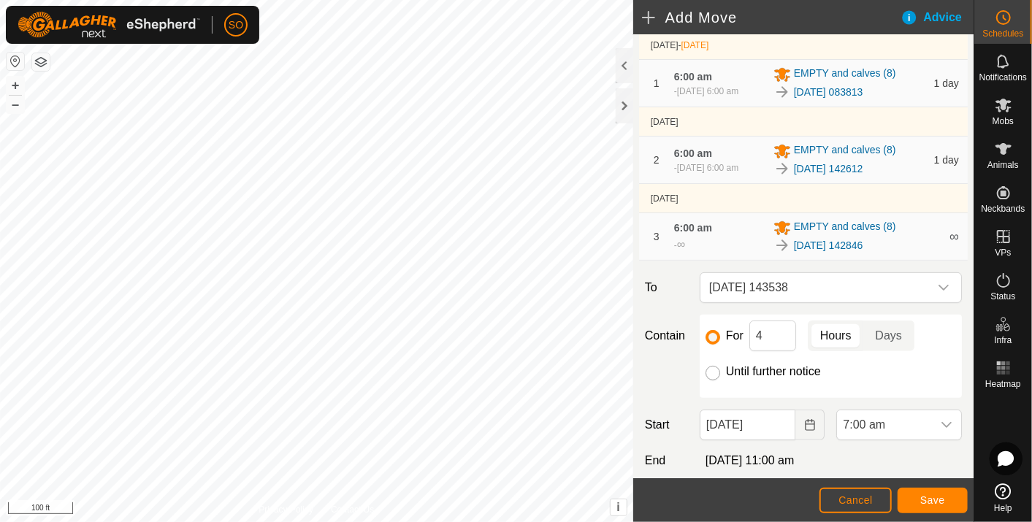
click at [709, 373] on input "Until further notice" at bounding box center [713, 373] width 15 height 15
radio input "true"
checkbox input "false"
click at [807, 424] on icon "Choose Date" at bounding box center [809, 425] width 9 height 12
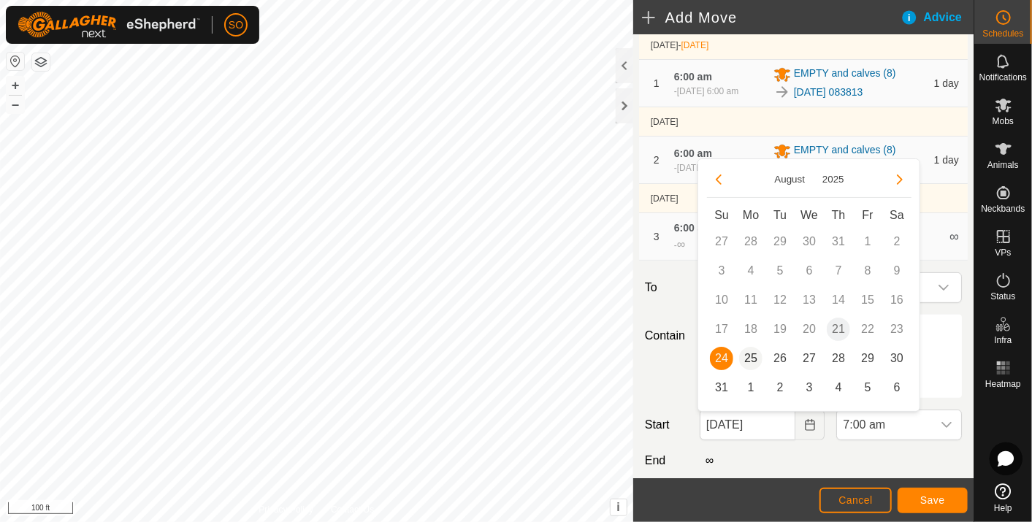
click at [750, 356] on span "25" at bounding box center [750, 358] width 23 height 23
type input "[DATE]"
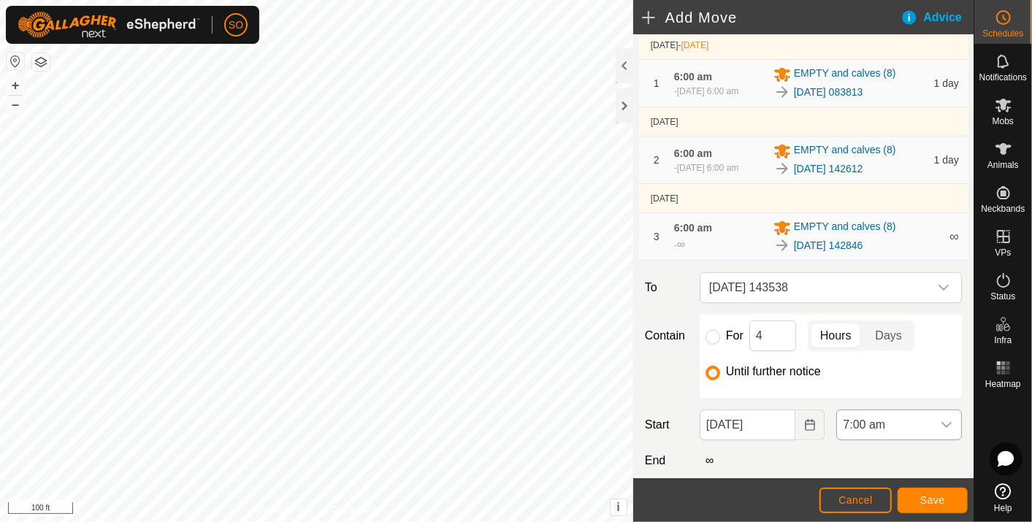
click at [941, 421] on icon "dropdown trigger" at bounding box center [947, 425] width 12 height 12
click at [868, 334] on li "6:00 am" at bounding box center [889, 338] width 119 height 29
click at [933, 492] on button "Save" at bounding box center [933, 501] width 70 height 26
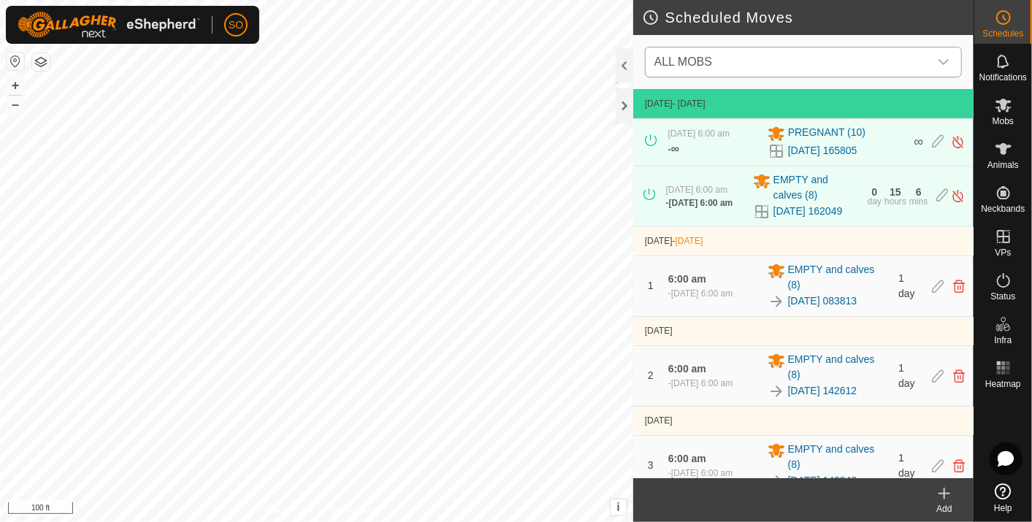
click at [941, 56] on icon "dropdown trigger" at bounding box center [944, 62] width 12 height 12
click at [945, 487] on icon at bounding box center [945, 494] width 18 height 18
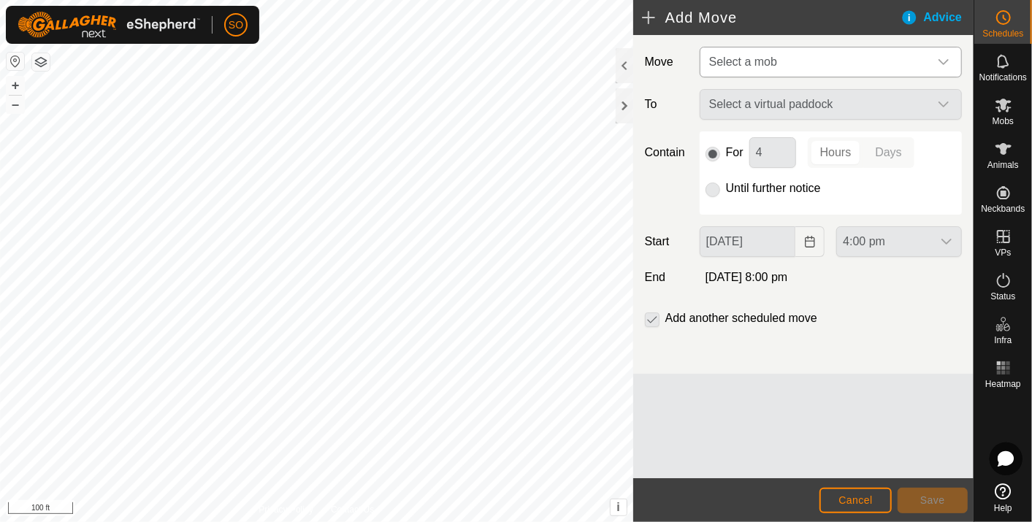
click at [948, 58] on icon "dropdown trigger" at bounding box center [944, 62] width 12 height 12
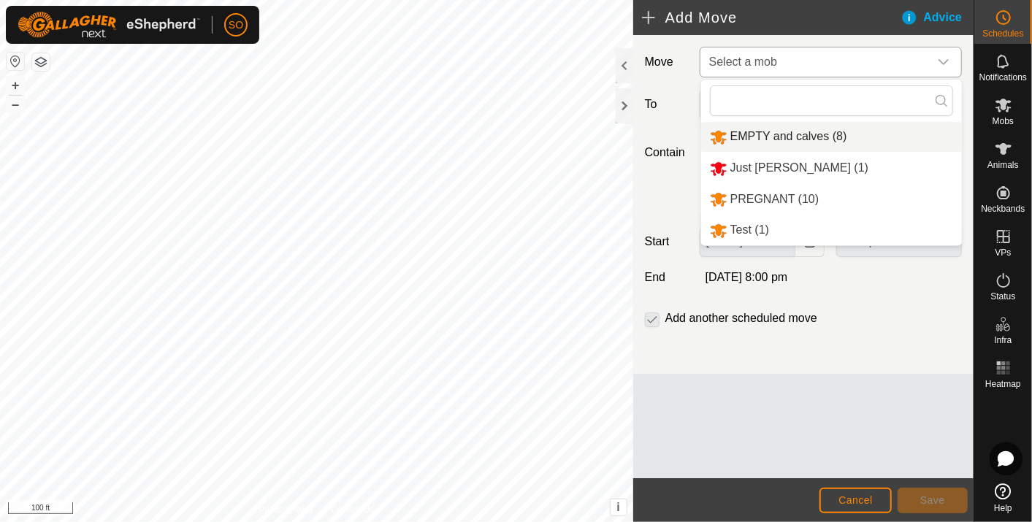
click at [816, 130] on li "EMPTY and calves (8)" at bounding box center [831, 137] width 261 height 30
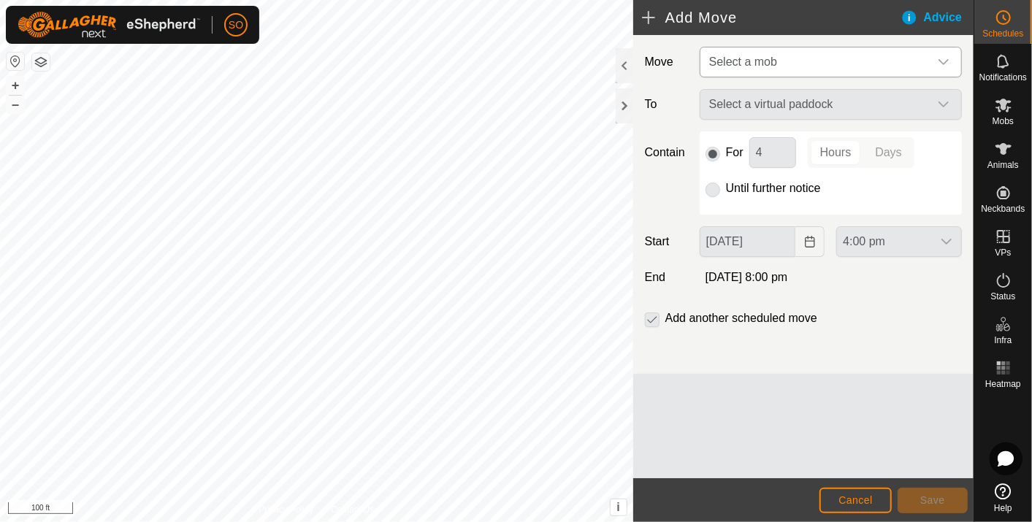
type input "[DATE]"
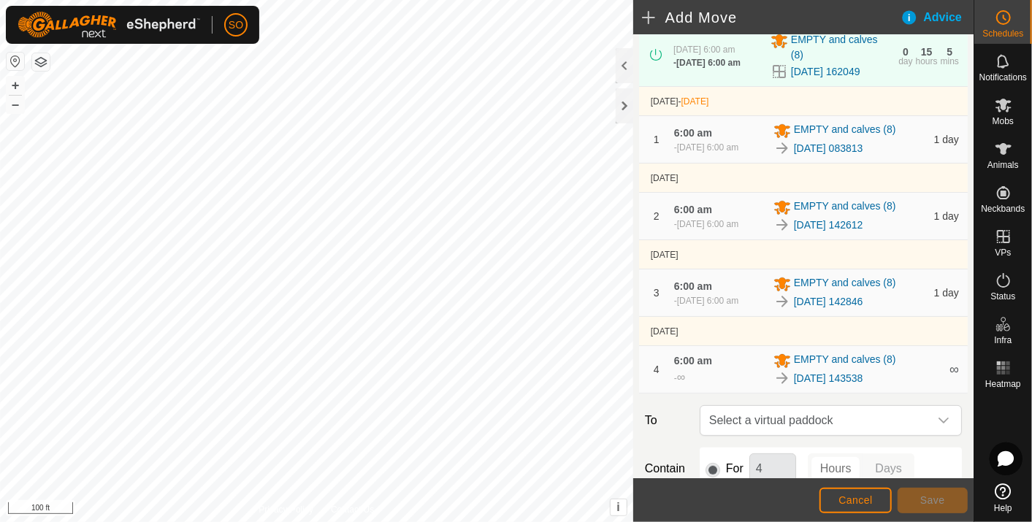
scroll to position [319, 0]
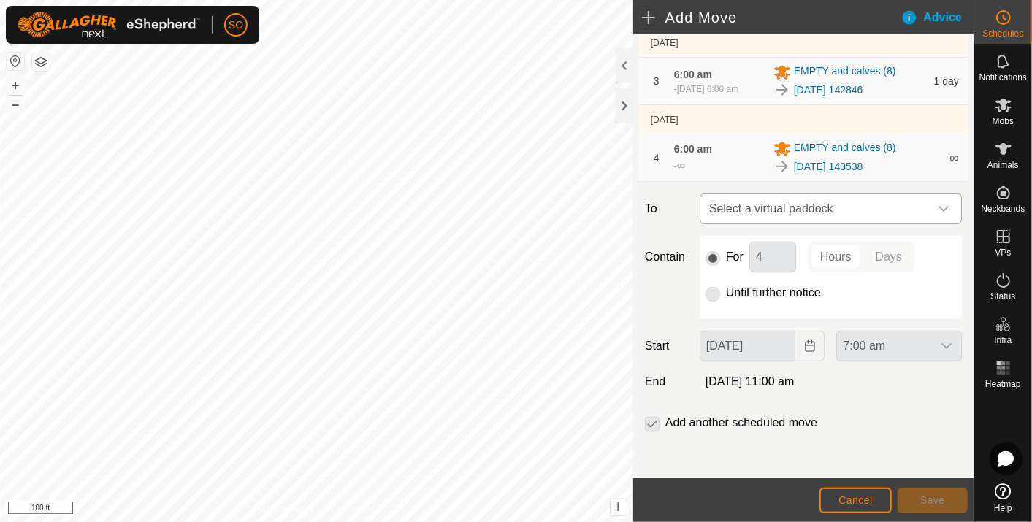
click at [929, 202] on div "dropdown trigger" at bounding box center [943, 208] width 29 height 29
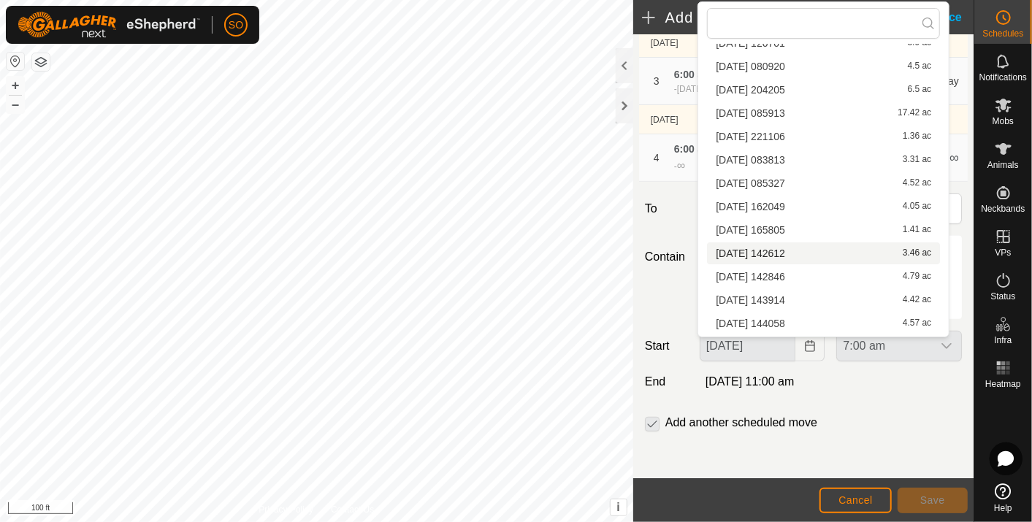
scroll to position [66, 0]
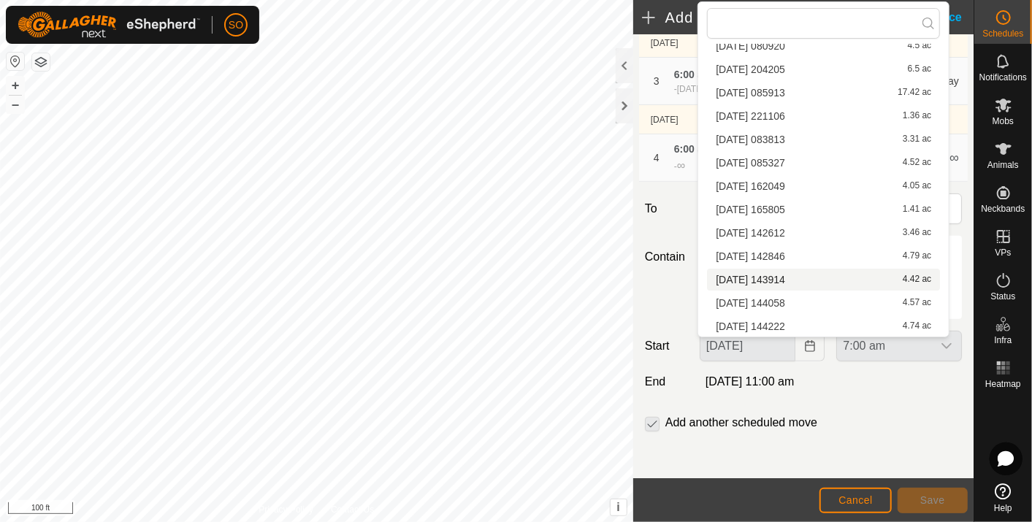
click at [783, 275] on li "[DATE] 143914 4.42 ac" at bounding box center [823, 280] width 233 height 22
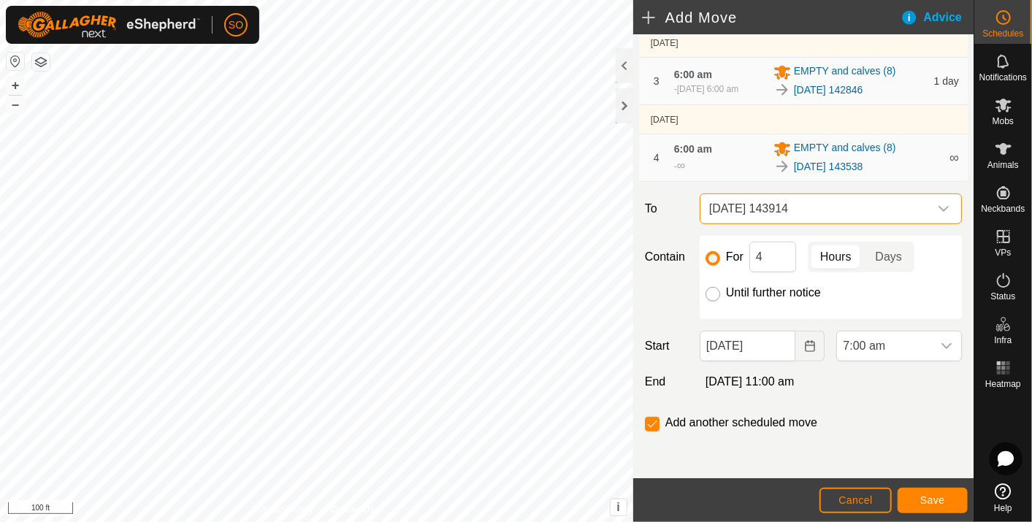
click at [710, 291] on input "Until further notice" at bounding box center [713, 294] width 15 height 15
radio input "true"
checkbox input "false"
click at [806, 343] on icon "Choose Date" at bounding box center [810, 346] width 12 height 12
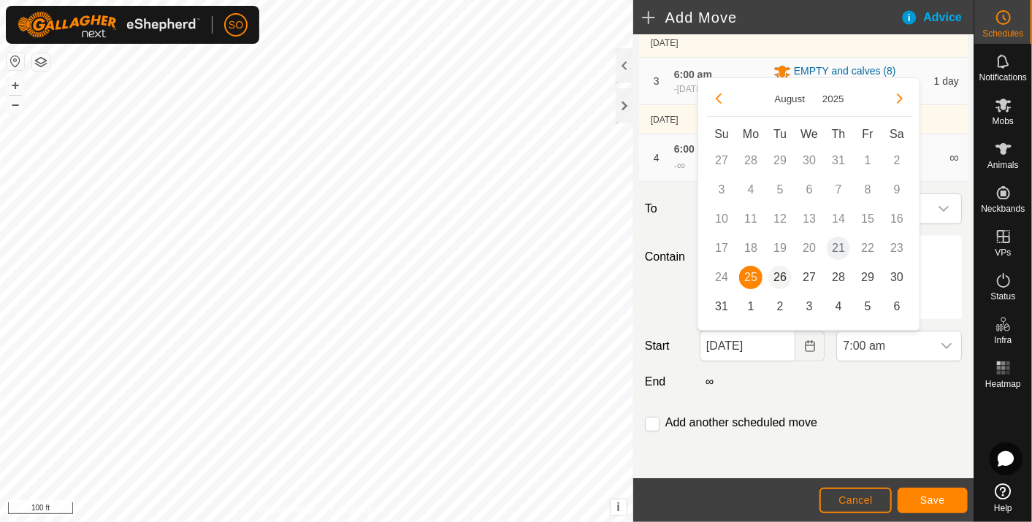
click at [781, 273] on span "26" at bounding box center [779, 277] width 23 height 23
type input "[DATE]"
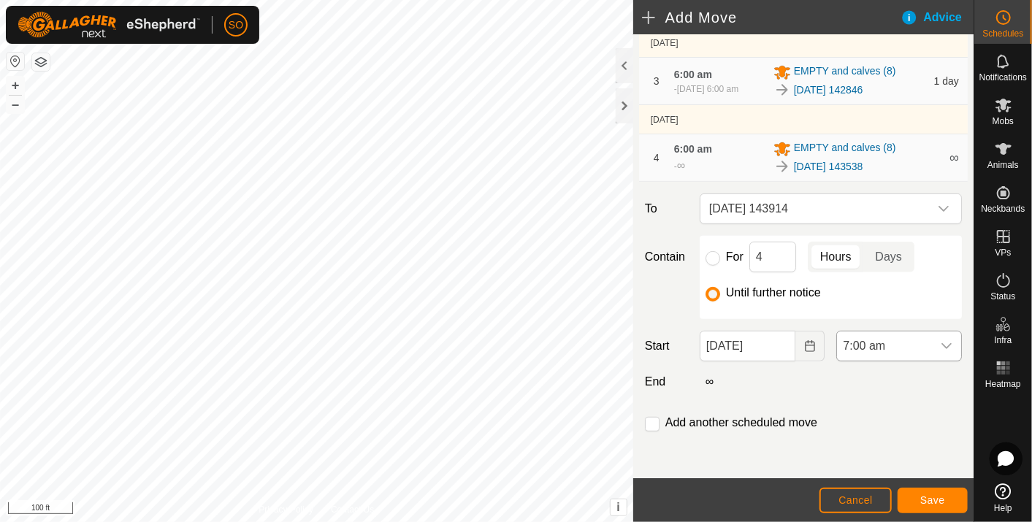
click at [941, 342] on icon "dropdown trigger" at bounding box center [947, 346] width 12 height 12
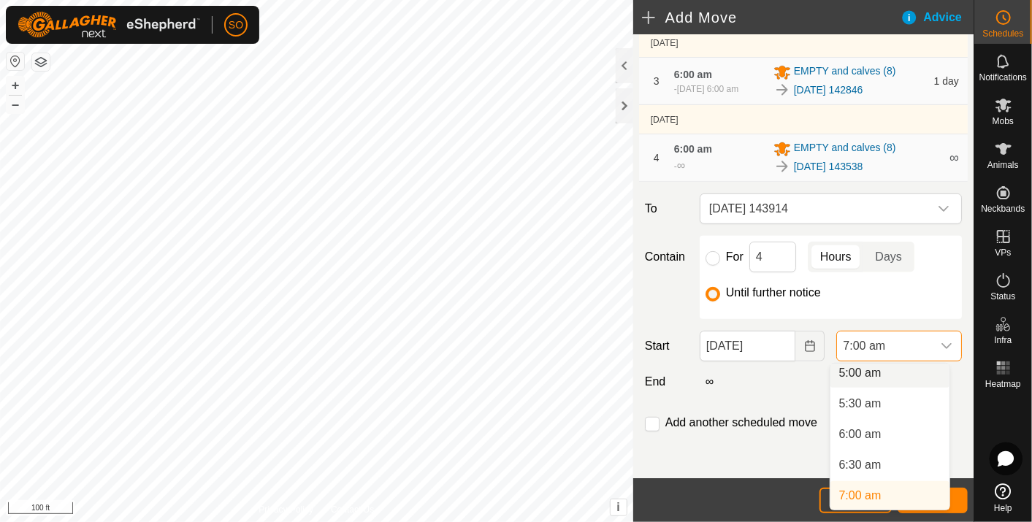
scroll to position [307, 0]
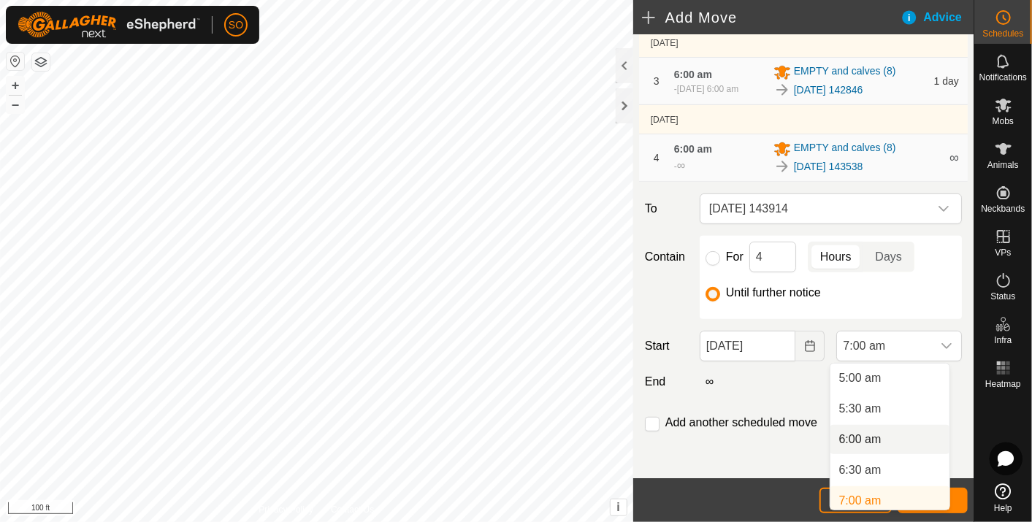
click at [874, 435] on li "6:00 am" at bounding box center [889, 439] width 119 height 29
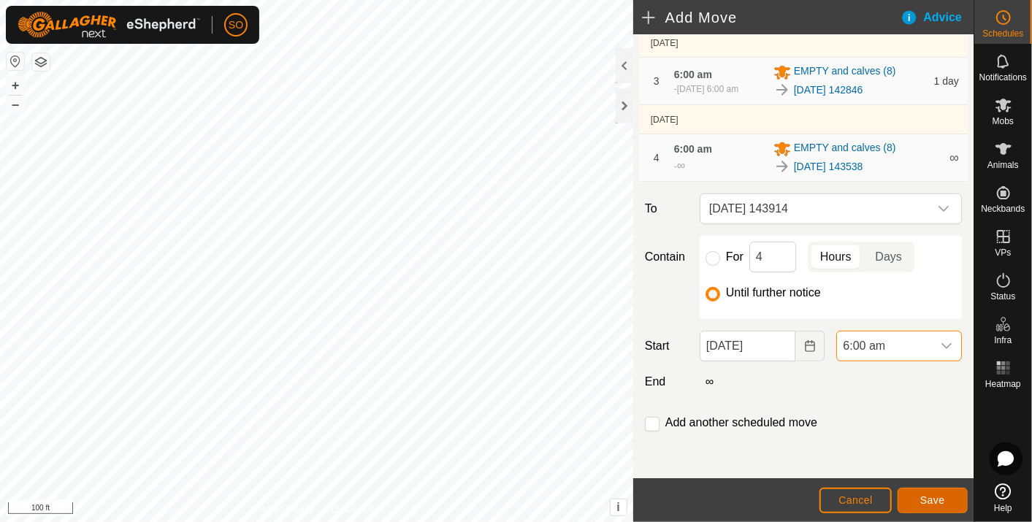
click at [924, 497] on span "Save" at bounding box center [932, 500] width 25 height 12
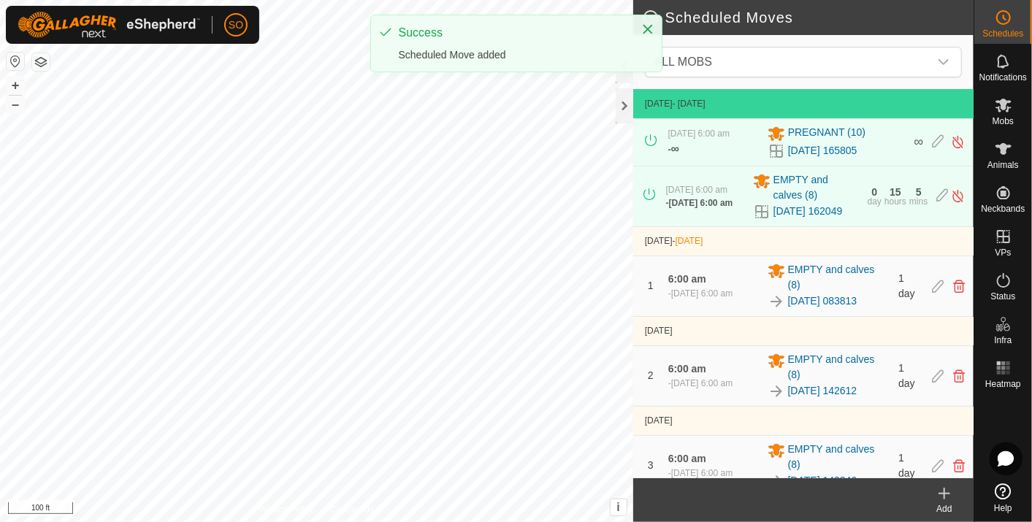
click at [947, 488] on icon at bounding box center [945, 494] width 18 height 18
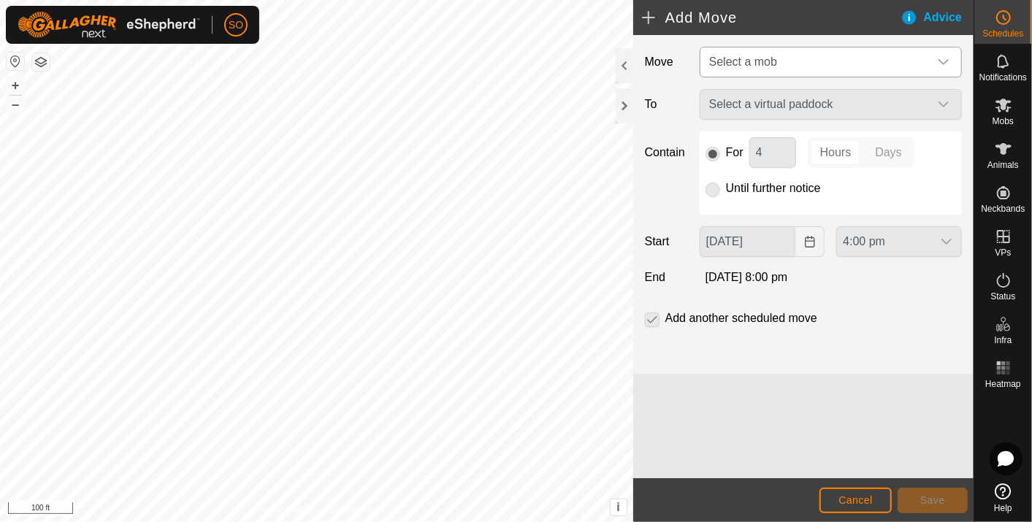
click at [947, 57] on icon "dropdown trigger" at bounding box center [944, 62] width 12 height 12
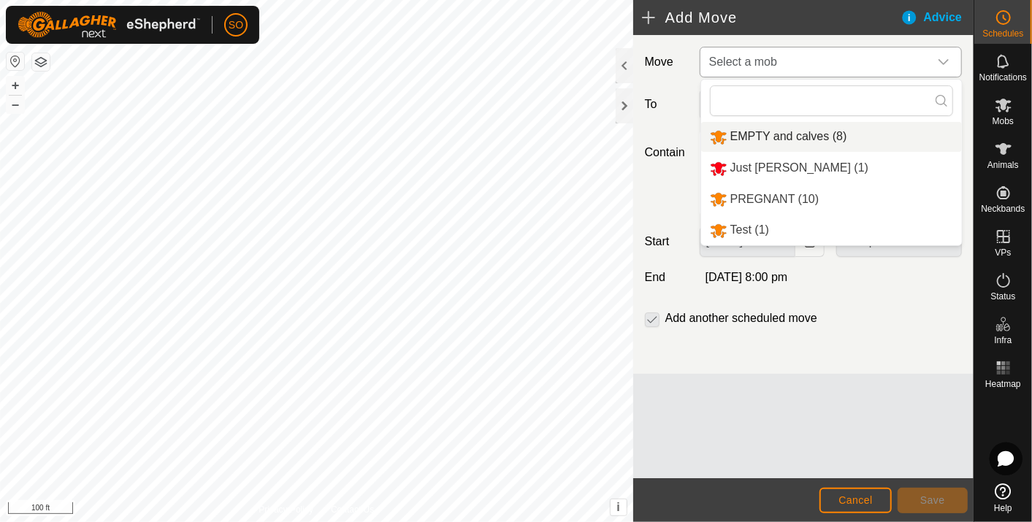
click at [801, 131] on li "EMPTY and calves (8)" at bounding box center [831, 137] width 261 height 30
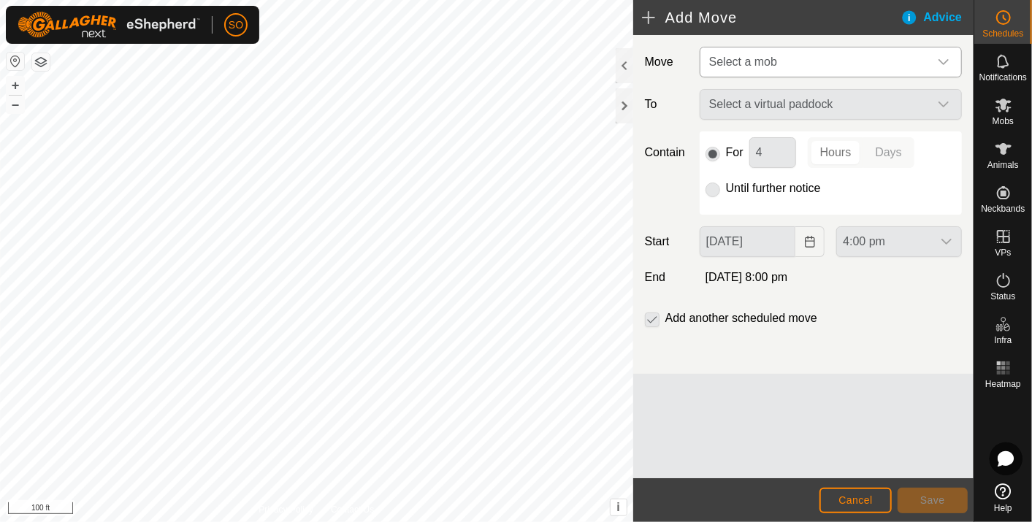
type input "[DATE]"
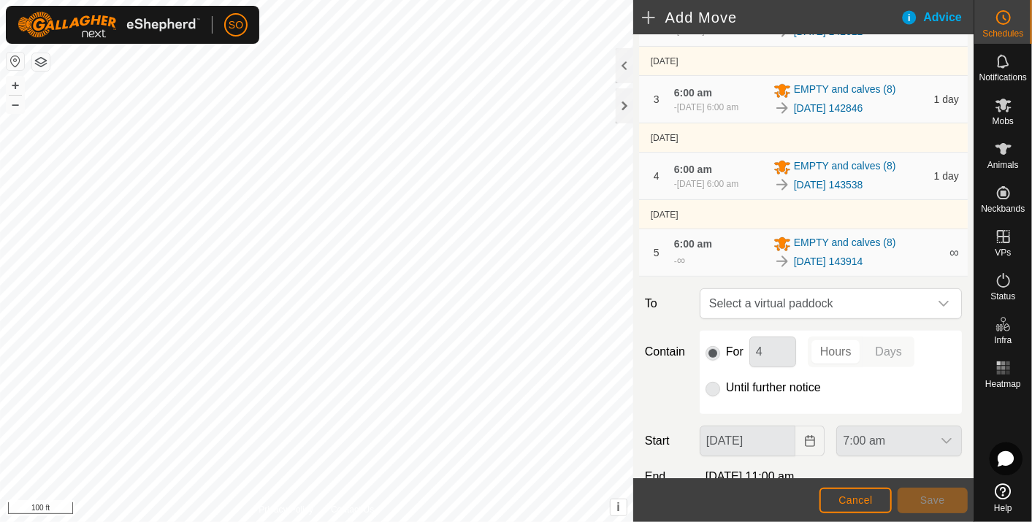
scroll to position [324, 0]
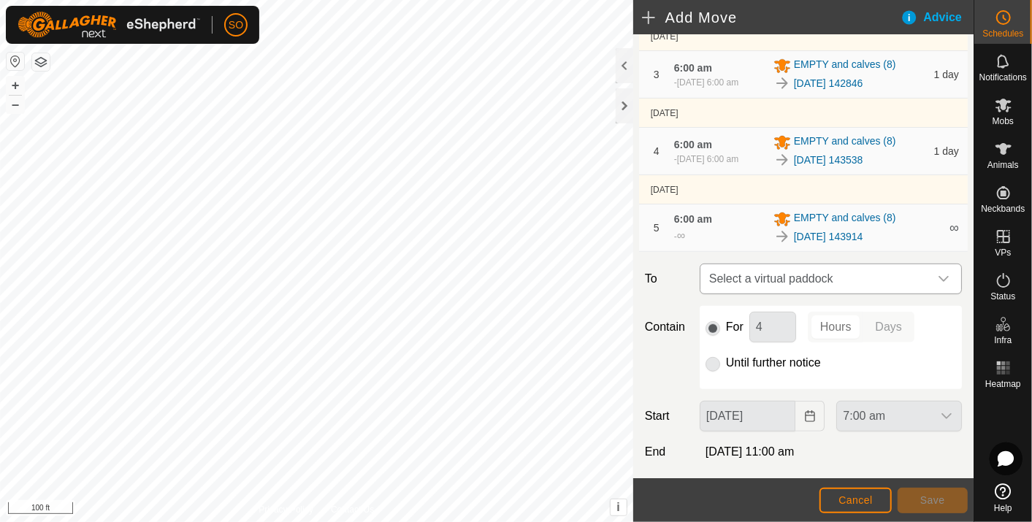
click at [938, 275] on icon "dropdown trigger" at bounding box center [944, 279] width 12 height 12
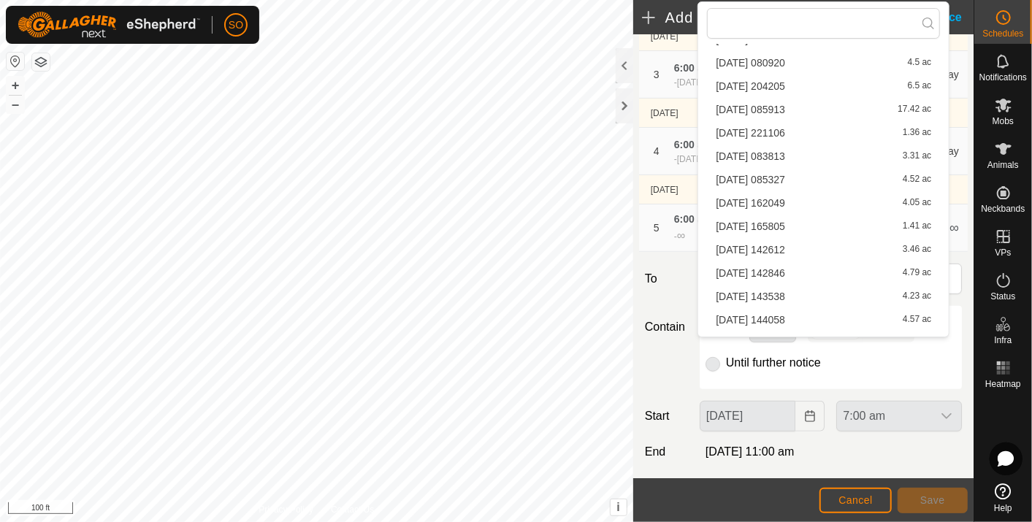
scroll to position [66, 0]
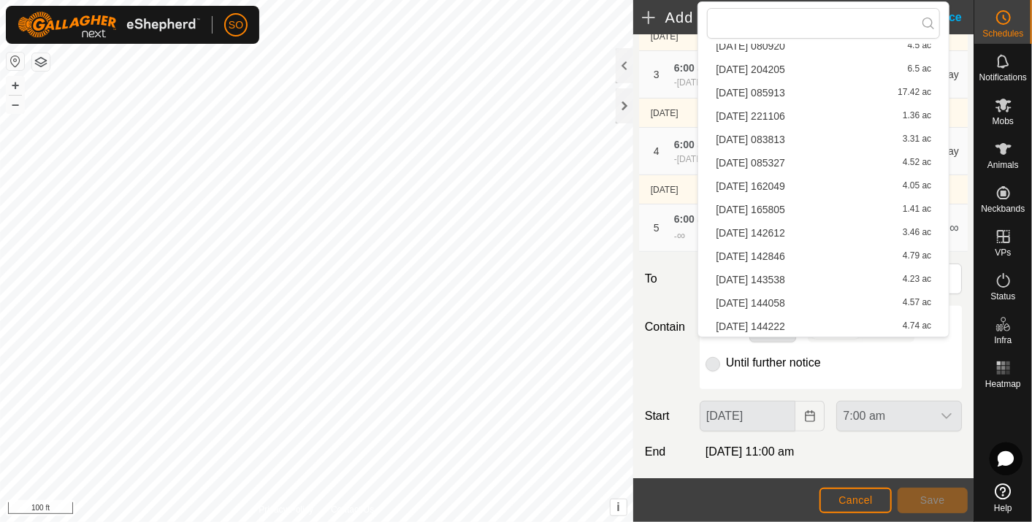
click at [795, 294] on li "[DATE] 144058 4.57 ac" at bounding box center [823, 303] width 233 height 22
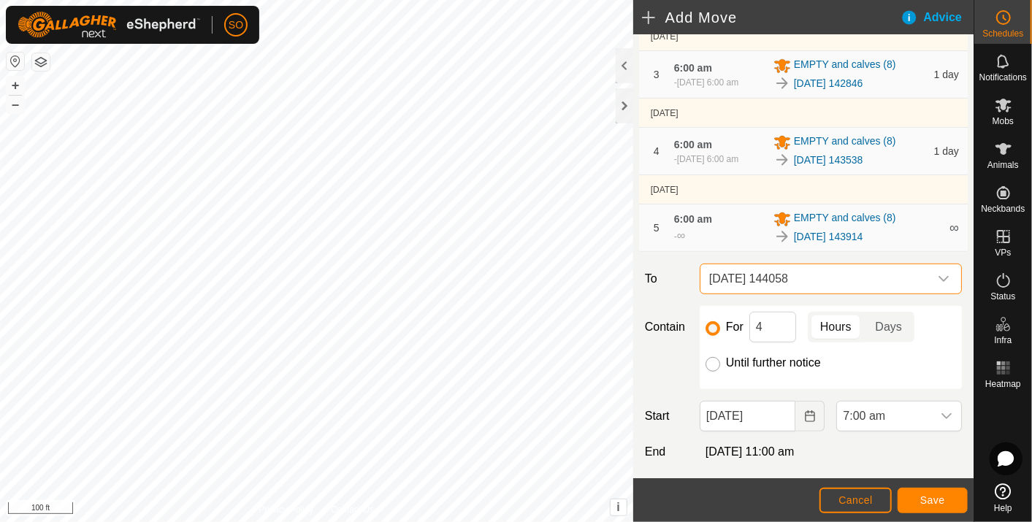
click at [714, 364] on input "Until further notice" at bounding box center [713, 364] width 15 height 15
radio input "true"
checkbox input "false"
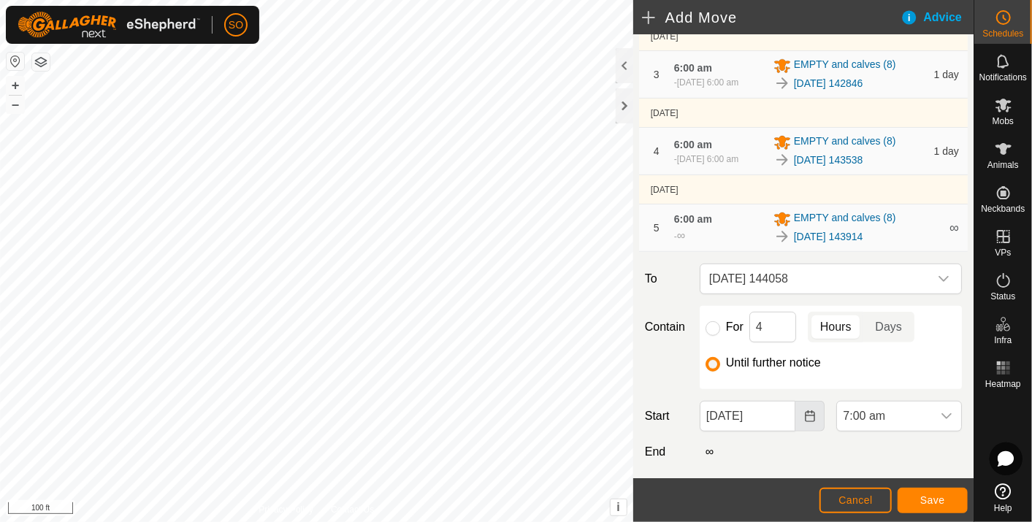
click at [805, 413] on icon "Choose Date" at bounding box center [809, 416] width 9 height 12
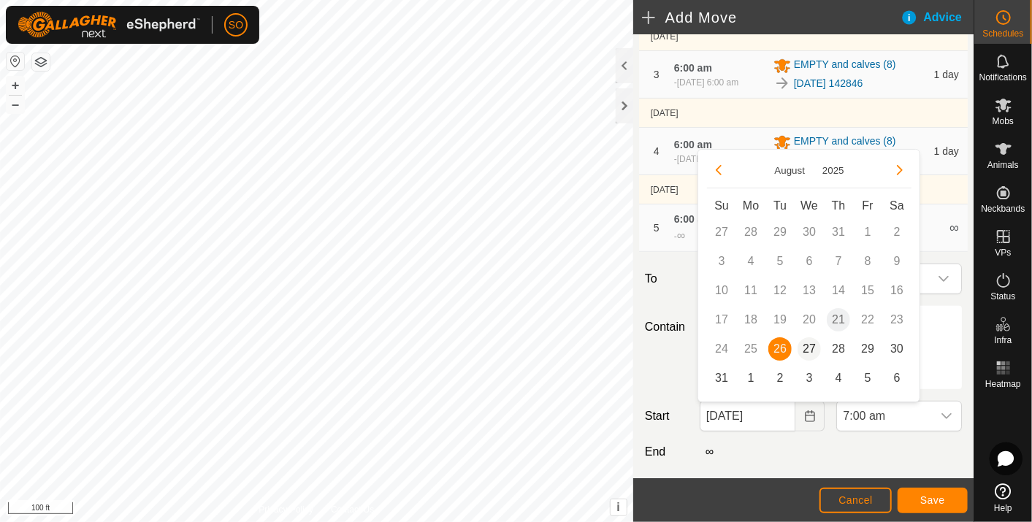
click at [814, 345] on span "27" at bounding box center [809, 348] width 23 height 23
type input "[DATE]"
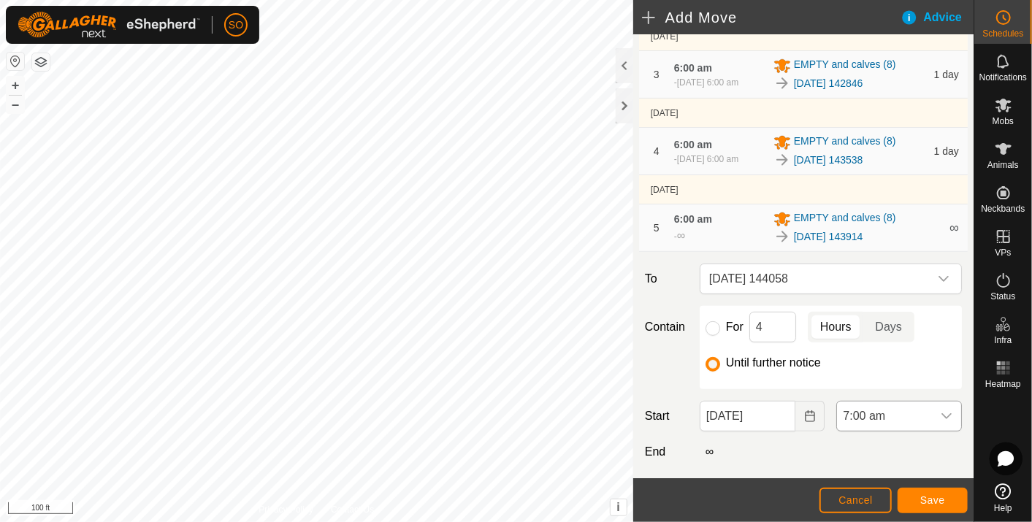
click at [941, 417] on icon "dropdown trigger" at bounding box center [946, 416] width 10 height 6
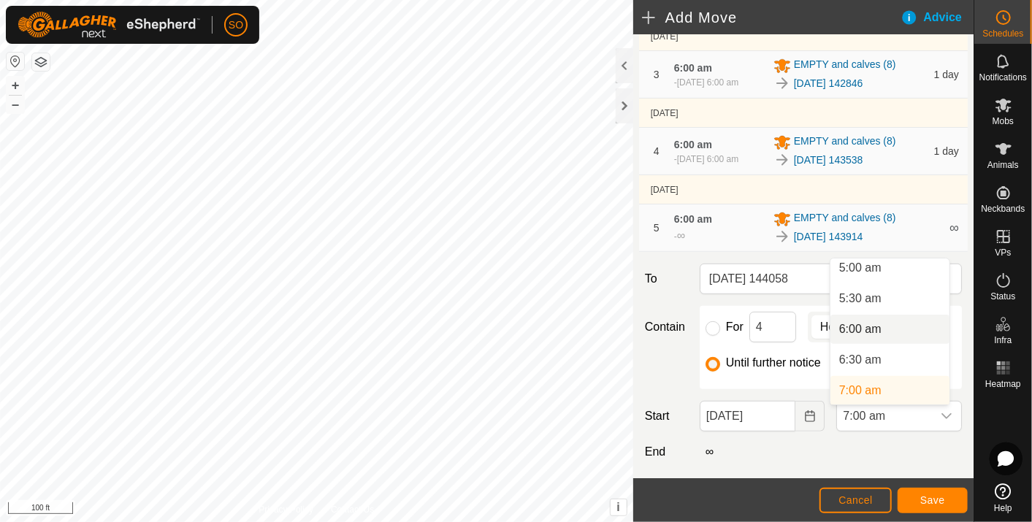
click at [868, 327] on li "6:00 am" at bounding box center [889, 329] width 119 height 29
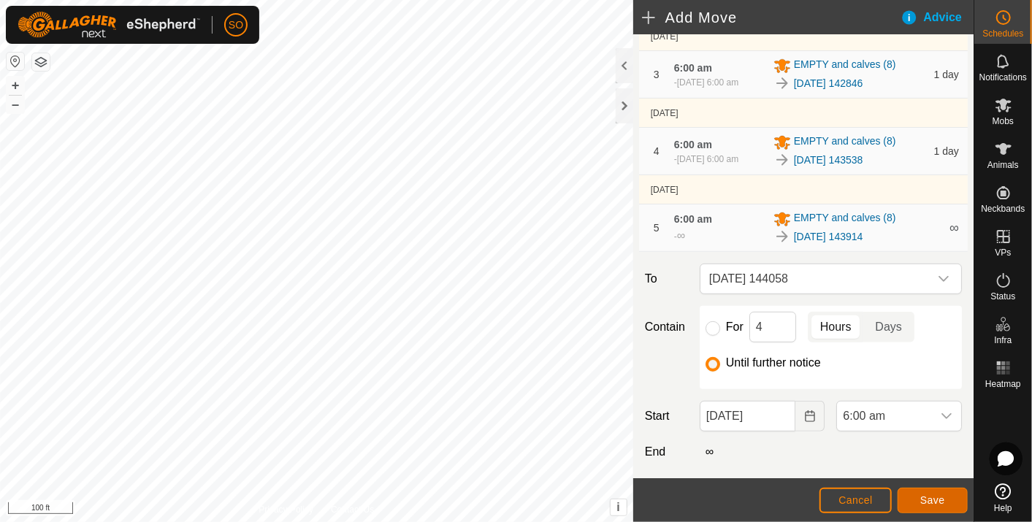
click at [926, 497] on span "Save" at bounding box center [932, 500] width 25 height 12
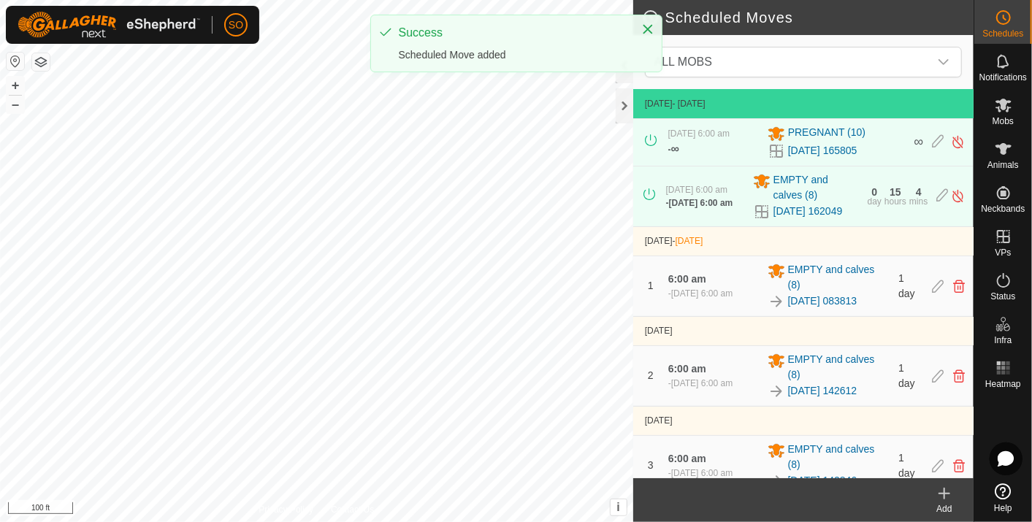
click at [945, 490] on icon at bounding box center [945, 494] width 18 height 18
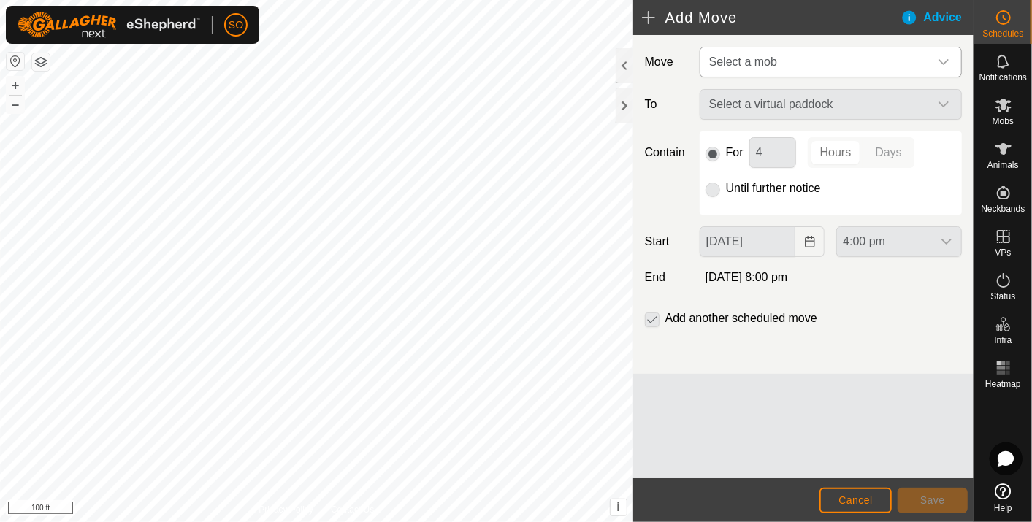
click at [941, 58] on icon "dropdown trigger" at bounding box center [944, 62] width 12 height 12
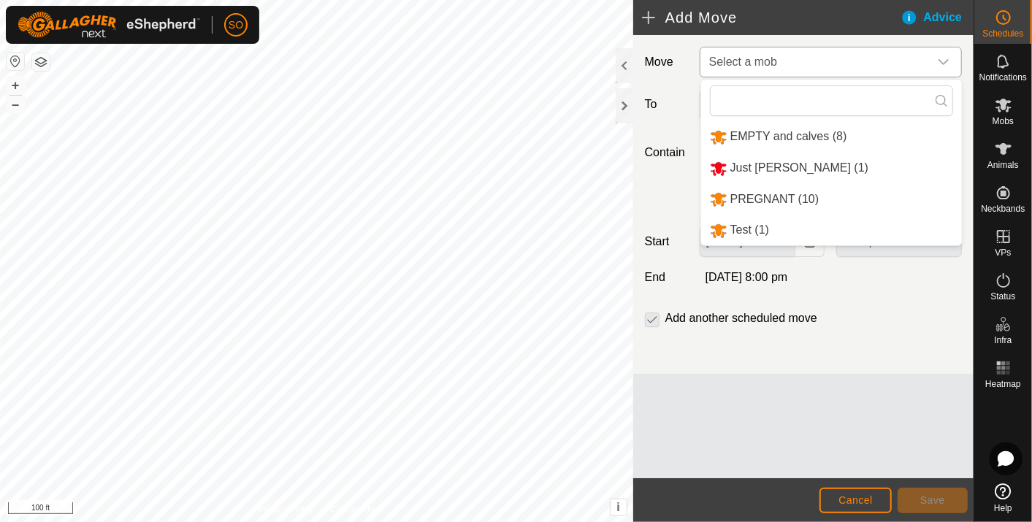
click at [821, 131] on li "EMPTY and calves (8)" at bounding box center [831, 137] width 261 height 30
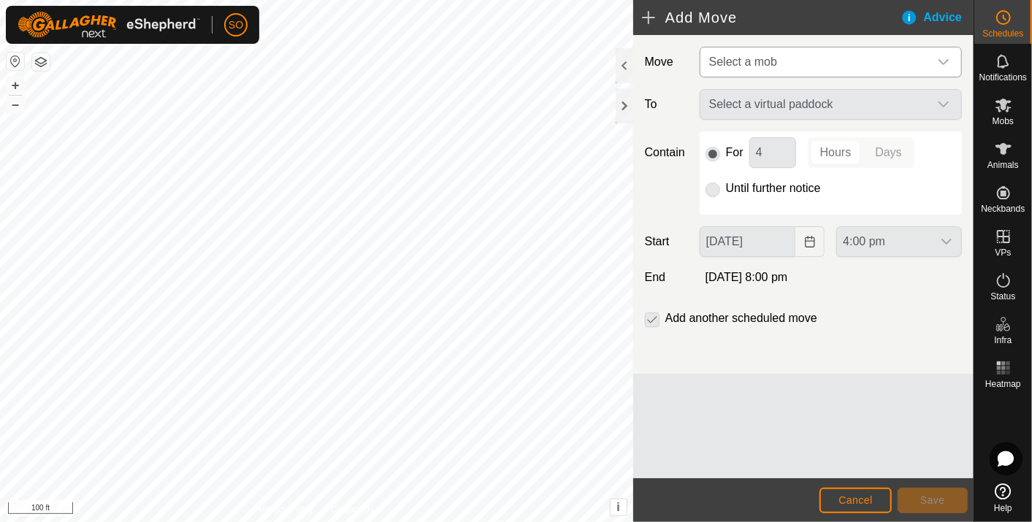
type input "[DATE]"
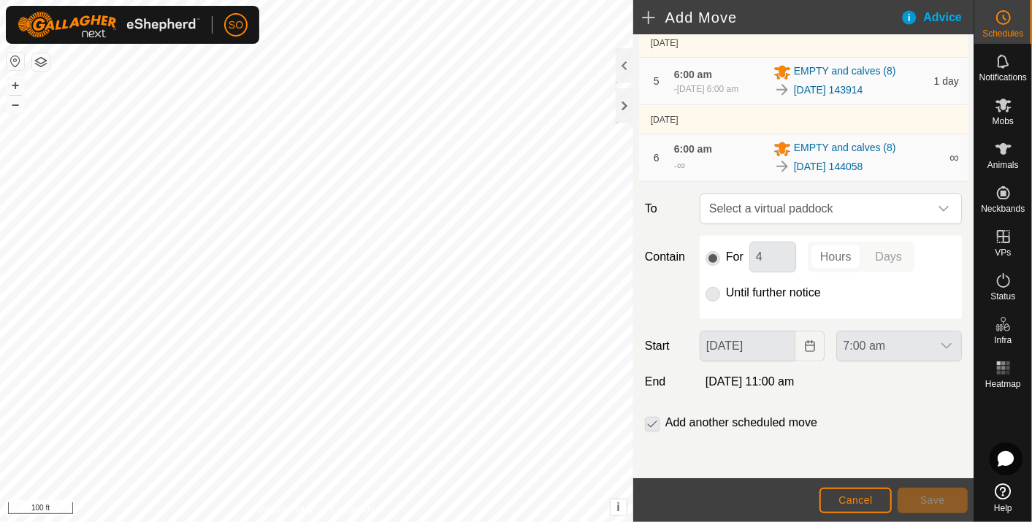
scroll to position [473, 0]
click at [933, 200] on div "dropdown trigger" at bounding box center [943, 208] width 29 height 29
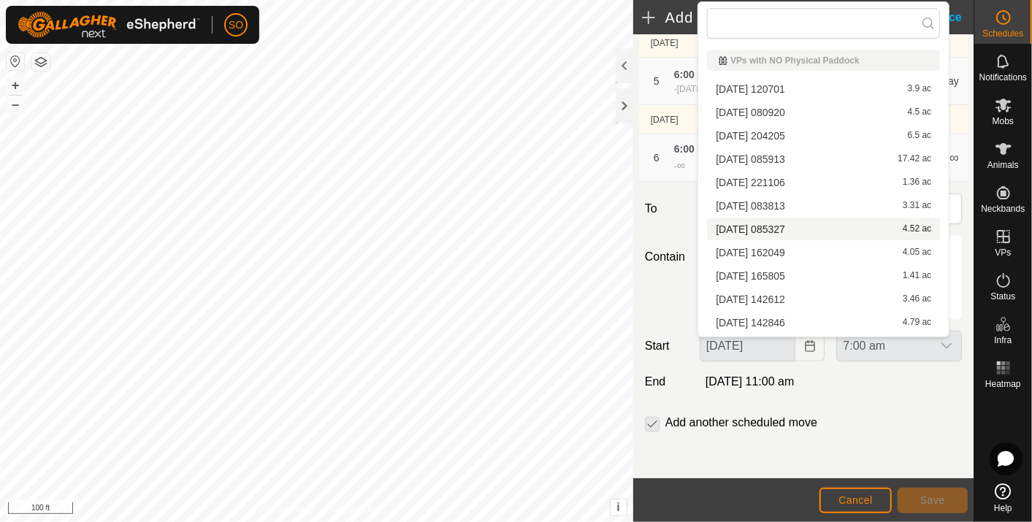
scroll to position [66, 0]
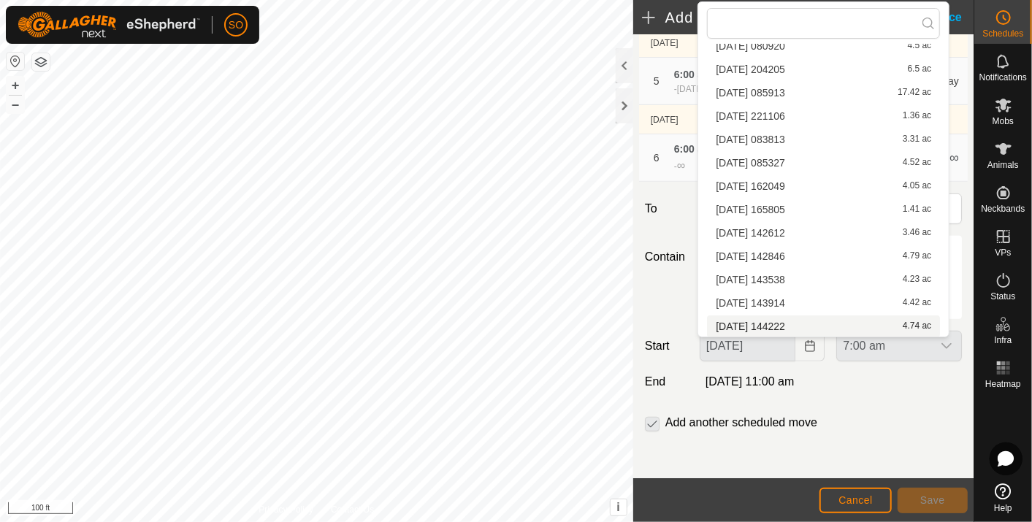
click at [787, 321] on li "[DATE] 144222 4.74 ac" at bounding box center [823, 327] width 233 height 22
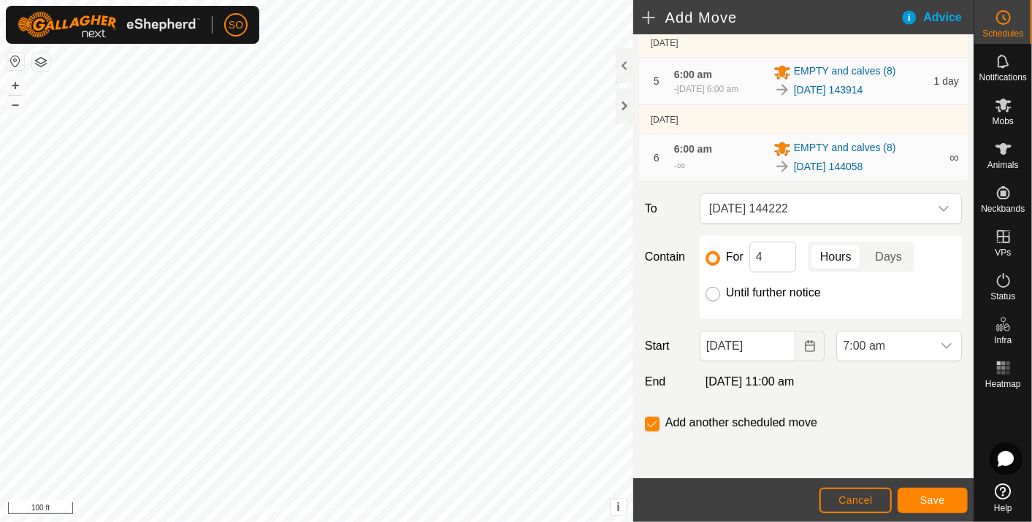
click at [712, 291] on input "Until further notice" at bounding box center [713, 294] width 15 height 15
radio input "true"
checkbox input "false"
click at [804, 345] on icon "Choose Date" at bounding box center [810, 346] width 12 height 12
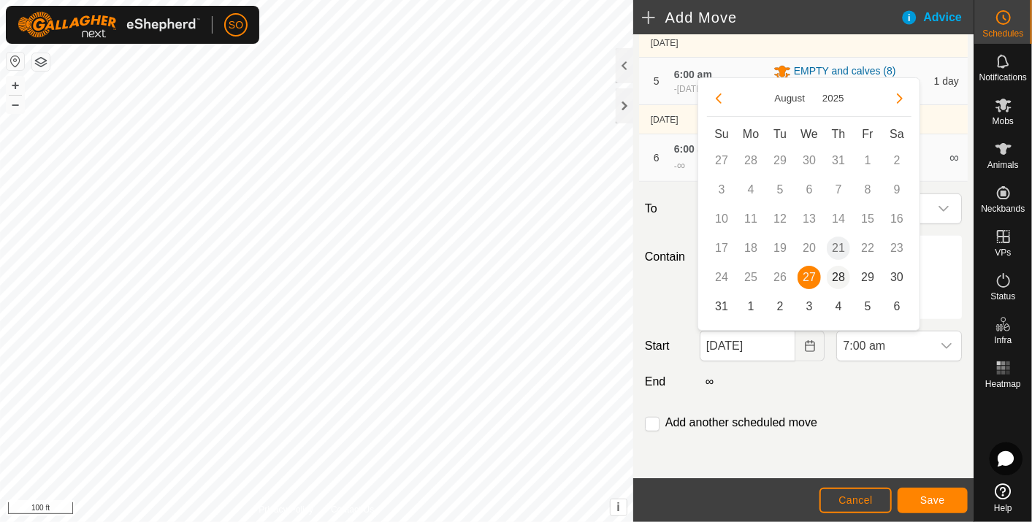
click at [839, 275] on span "28" at bounding box center [838, 277] width 23 height 23
type input "[DATE]"
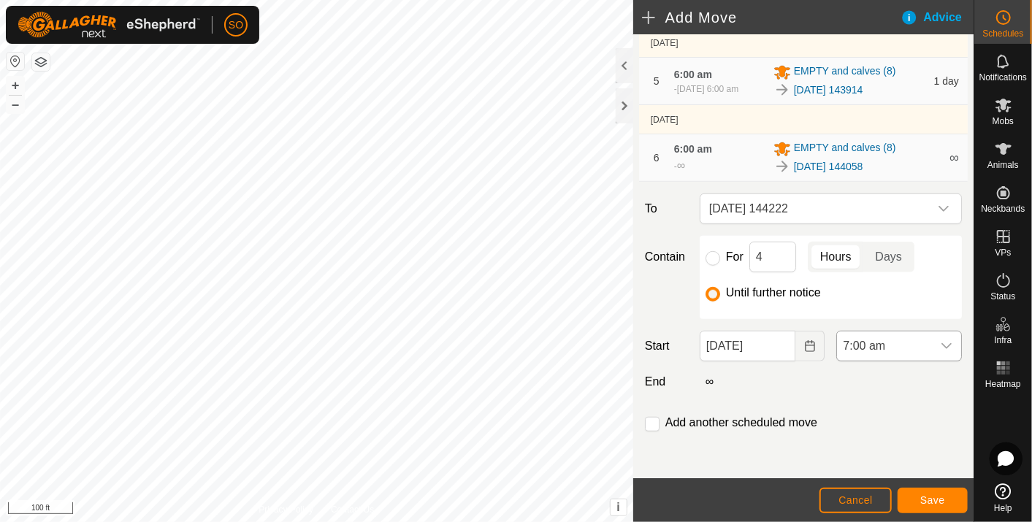
click at [941, 340] on icon "dropdown trigger" at bounding box center [947, 346] width 12 height 12
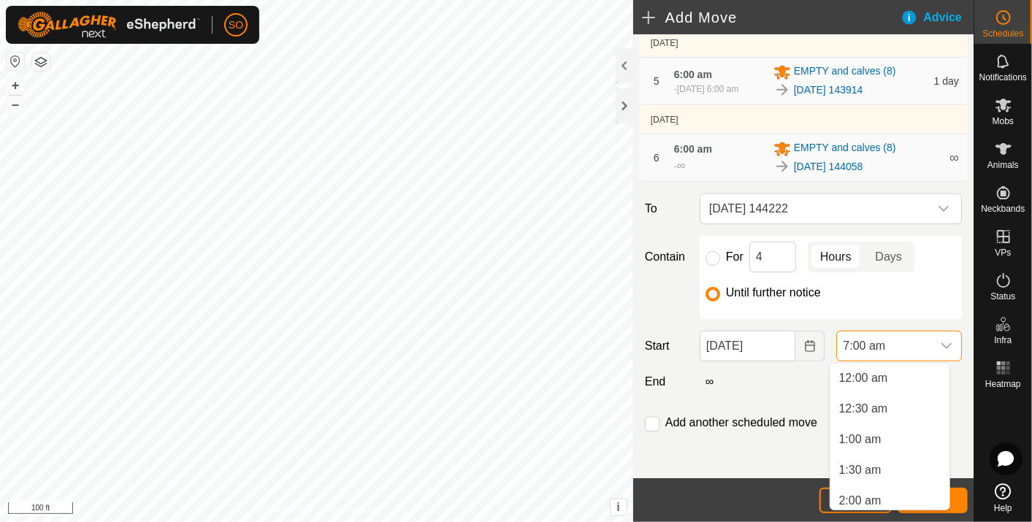
scroll to position [312, 0]
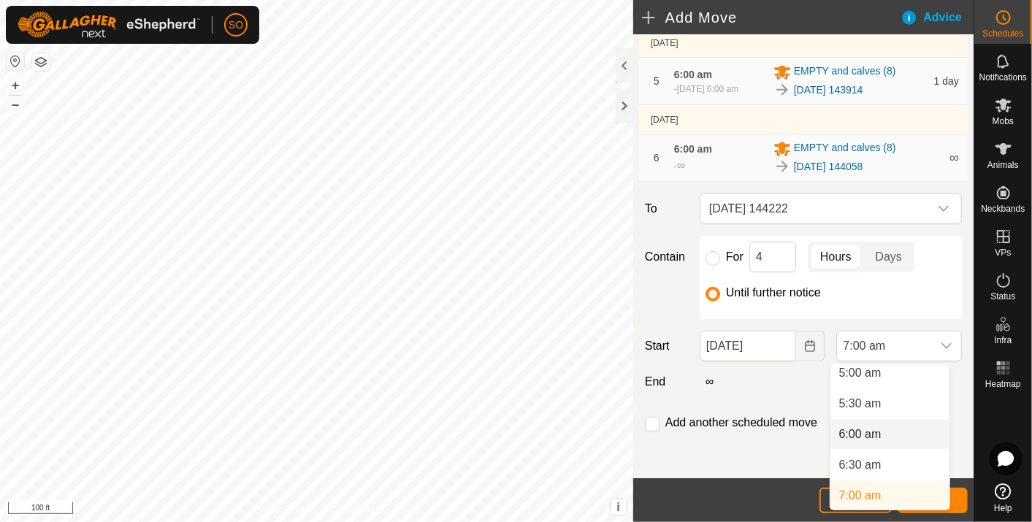
click at [868, 431] on li "6:00 am" at bounding box center [889, 434] width 119 height 29
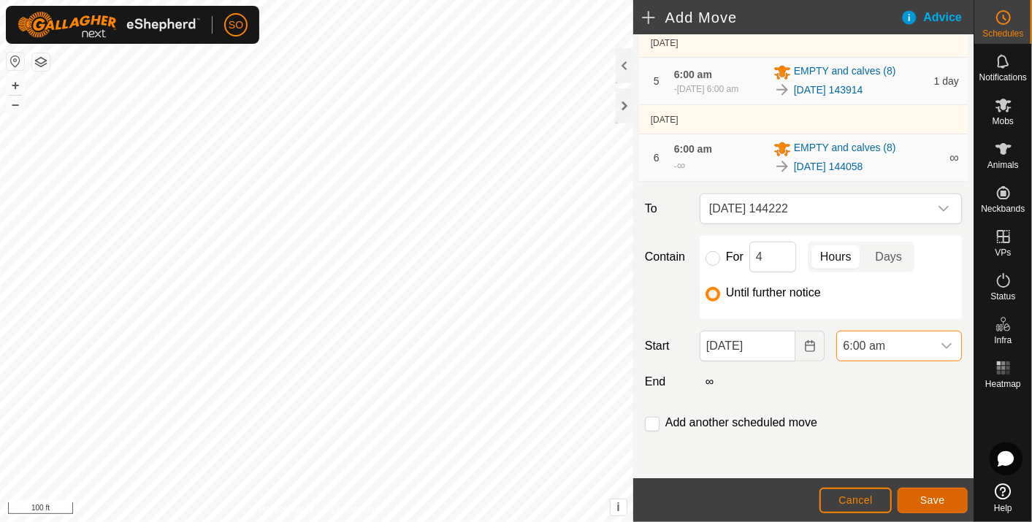
click at [934, 496] on span "Save" at bounding box center [932, 500] width 25 height 12
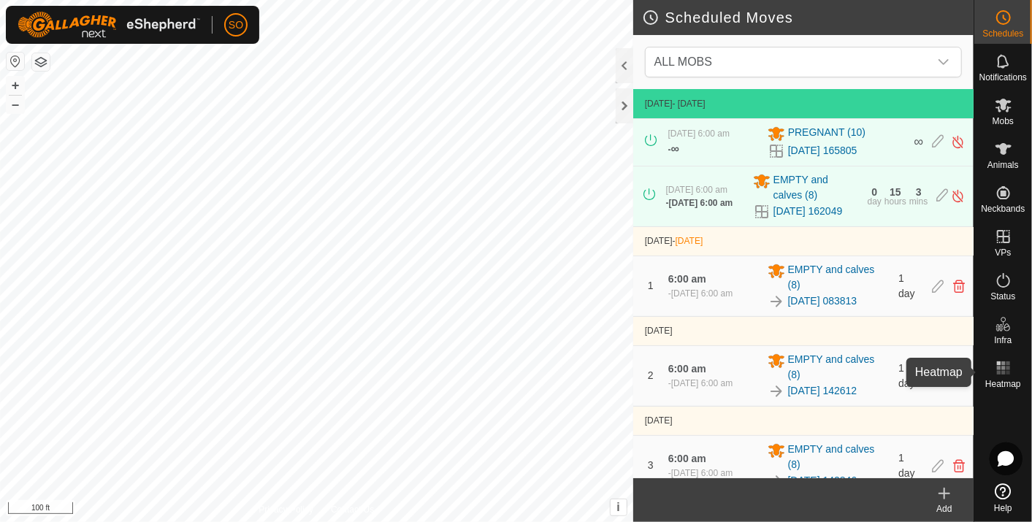
click at [998, 362] on rect at bounding box center [999, 364] width 4 height 4
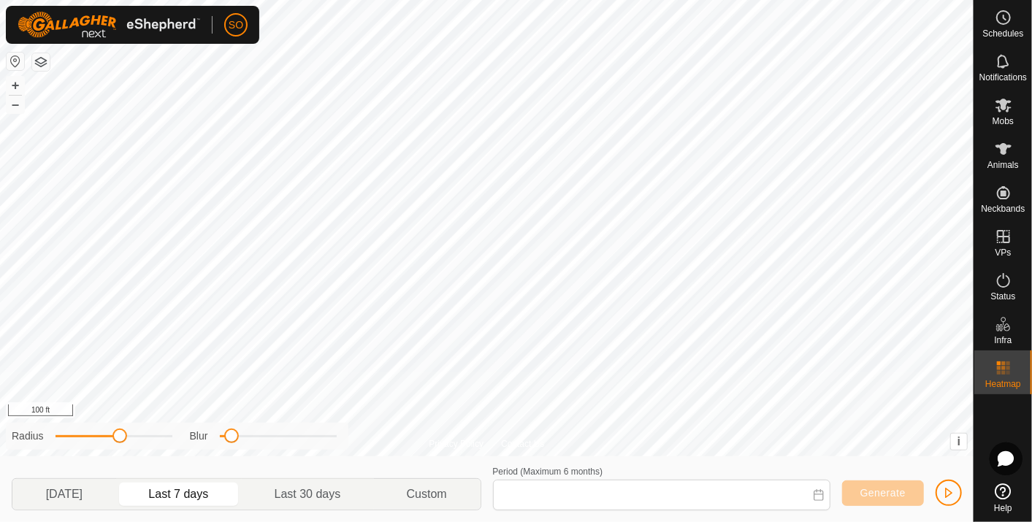
type input "[DATE] - [DATE]"
click at [505, 0] on html "SO Schedules Notifications Mobs Animals Neckbands VPs Status Infra Heatmap Help…" at bounding box center [516, 261] width 1032 height 522
click at [526, 448] on div "Privacy Policy Contact Us + – ⇧ i This application includes HERE Maps. © 2024 H…" at bounding box center [487, 228] width 974 height 457
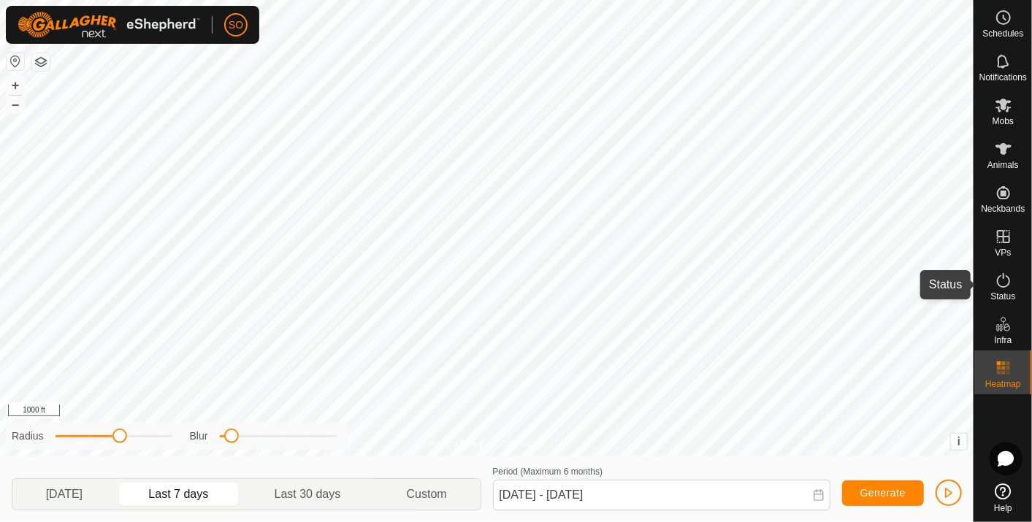
click at [1000, 279] on icon at bounding box center [1004, 281] width 18 height 18
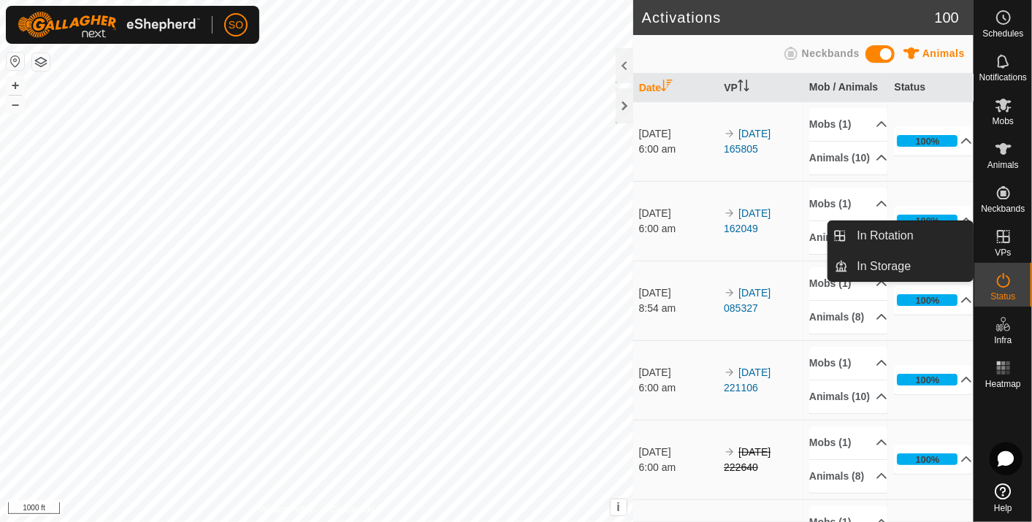
click at [1004, 232] on icon at bounding box center [1004, 237] width 18 height 18
click at [895, 263] on link "In Storage" at bounding box center [911, 266] width 125 height 29
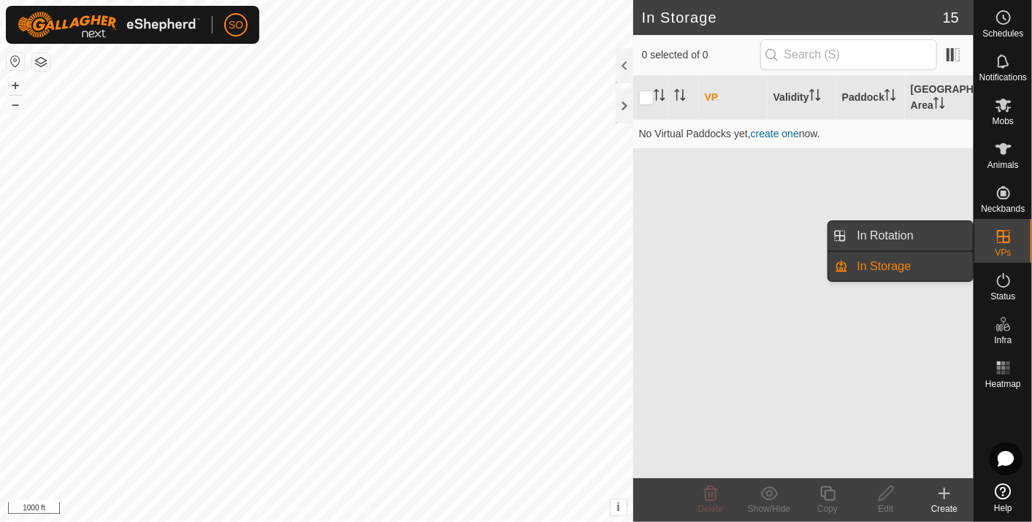
click at [895, 227] on link "In Rotation" at bounding box center [911, 235] width 125 height 29
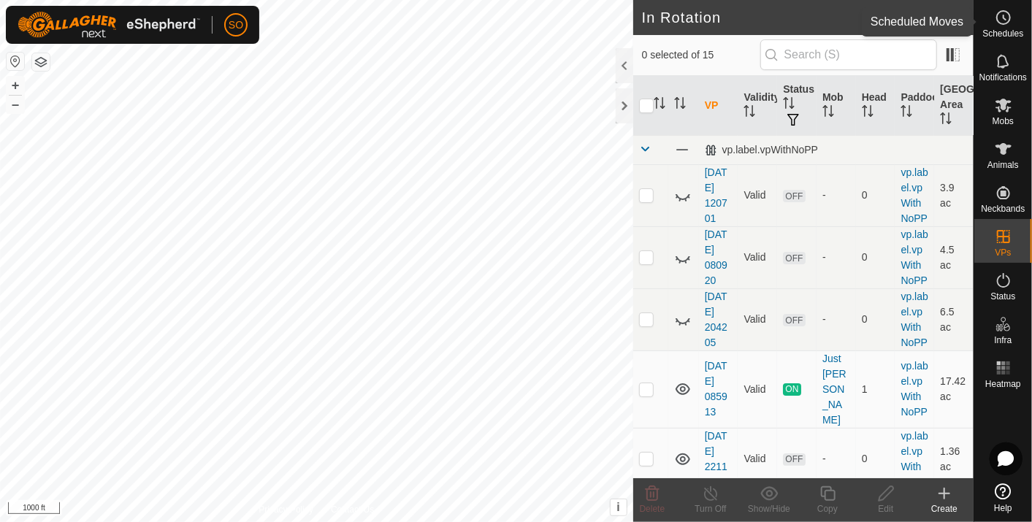
click at [1001, 17] on icon at bounding box center [1004, 18] width 18 height 18
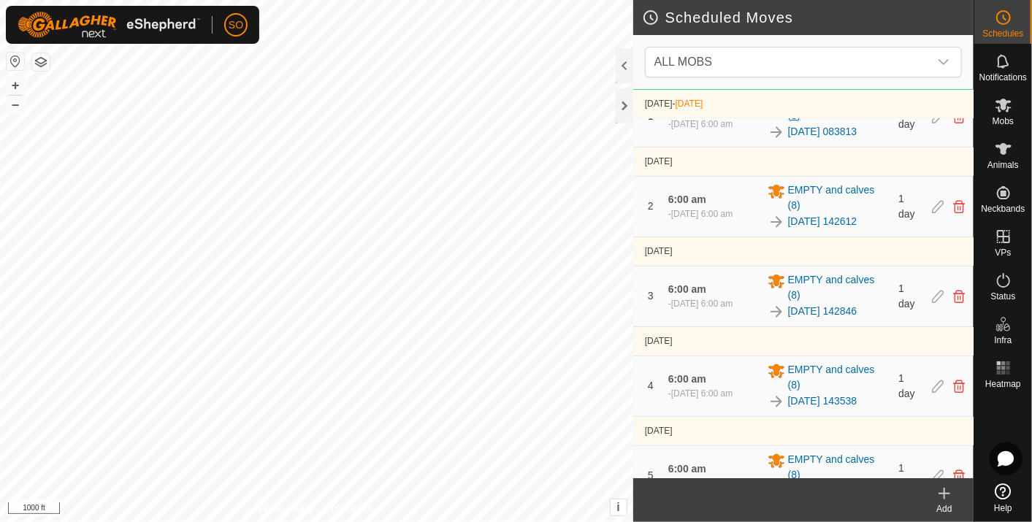
scroll to position [173, 0]
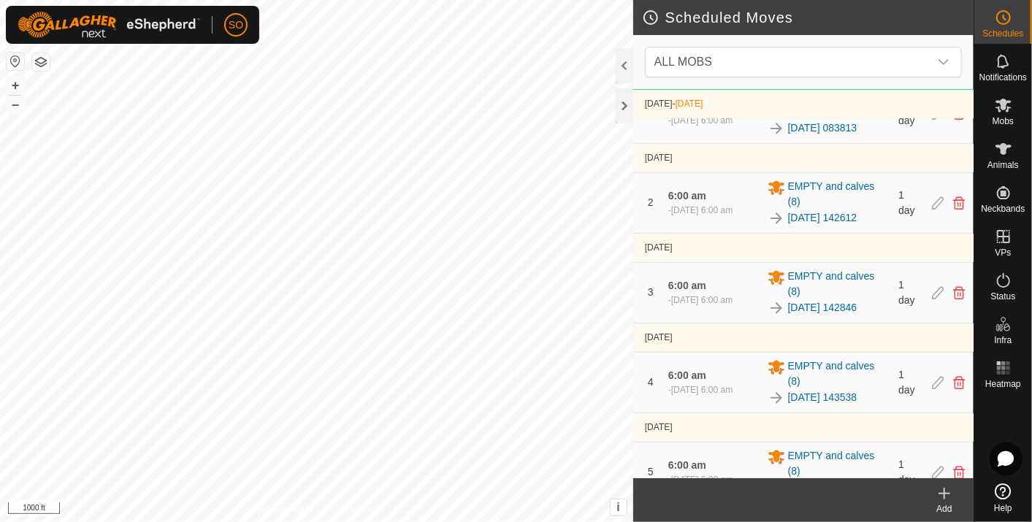
click at [843, 292] on span "EMPTY and calves (8)" at bounding box center [839, 284] width 102 height 31
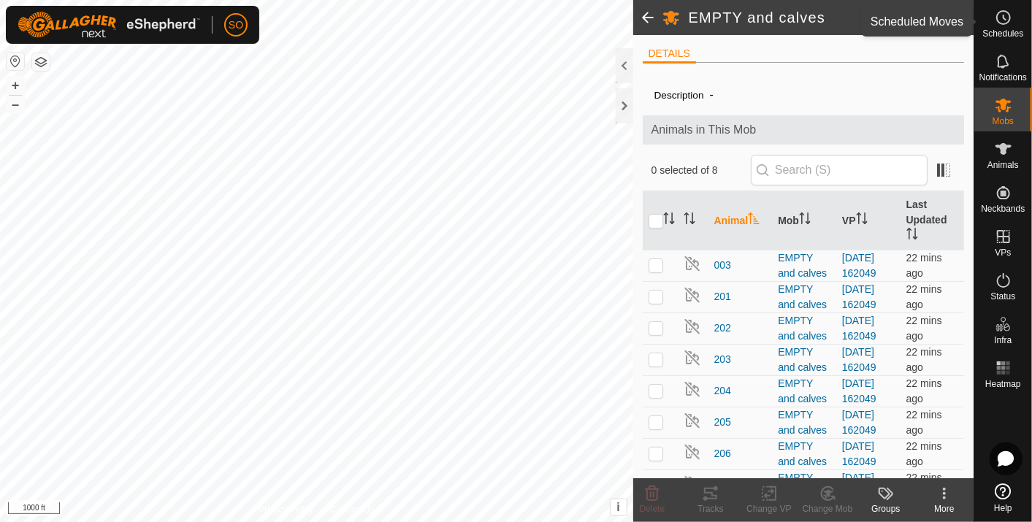
click at [1006, 9] on icon at bounding box center [1004, 18] width 18 height 18
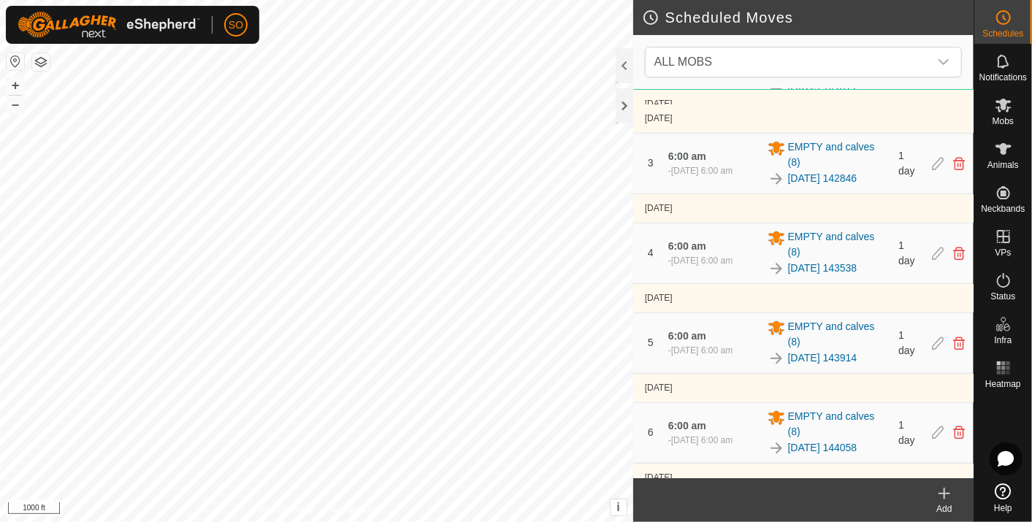
scroll to position [303, 0]
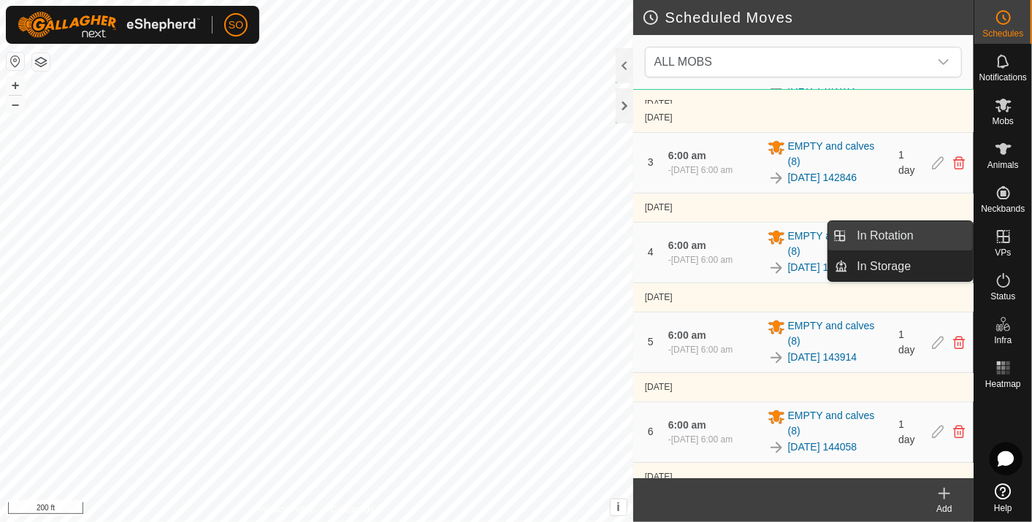
click at [904, 232] on link "In Rotation" at bounding box center [911, 235] width 125 height 29
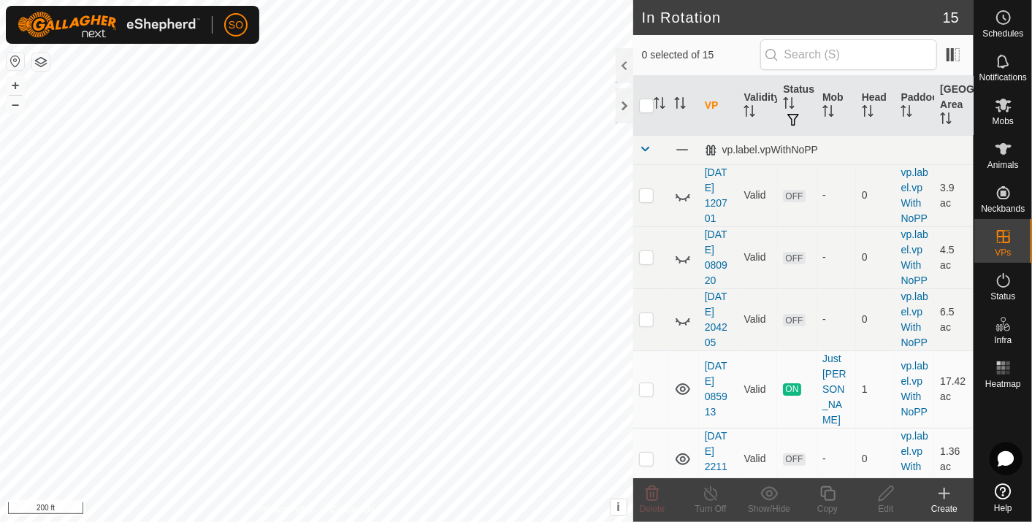
click at [947, 489] on icon at bounding box center [945, 494] width 18 height 18
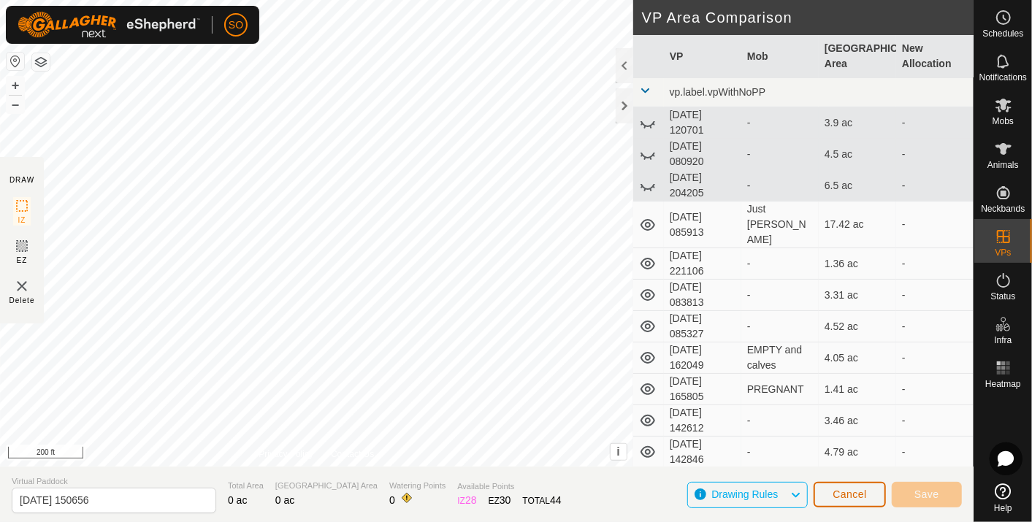
click at [855, 494] on span "Cancel" at bounding box center [850, 495] width 34 height 12
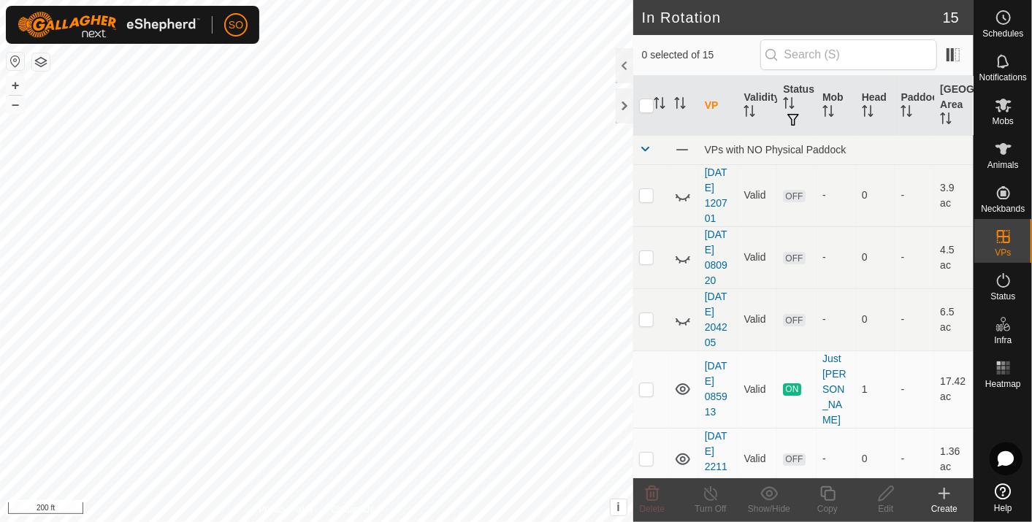
click at [941, 486] on icon at bounding box center [945, 494] width 18 height 18
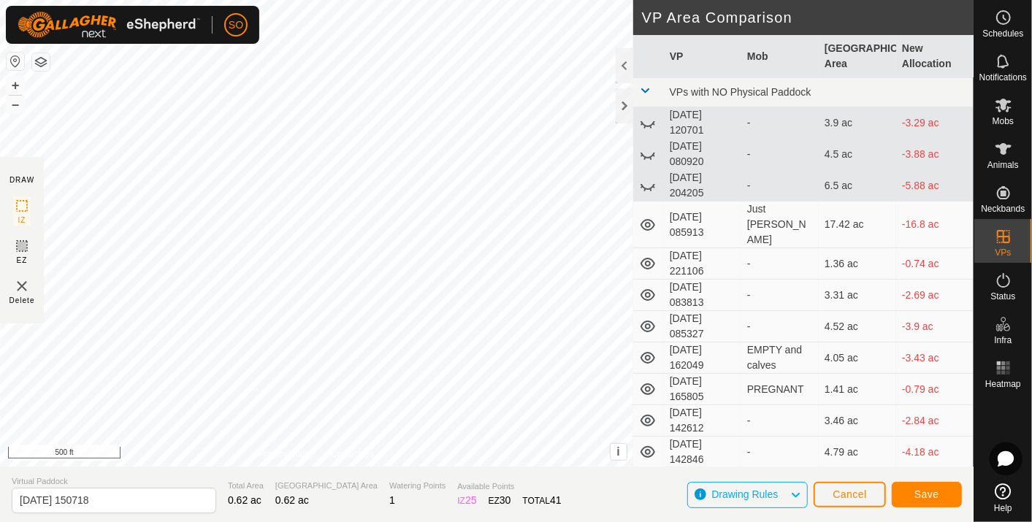
click at [0, 129] on html "SO Schedules Notifications Mobs Animals Neckbands VPs Status Infra Heatmap Help…" at bounding box center [516, 261] width 1032 height 522
